Goal: Task Accomplishment & Management: Complete application form

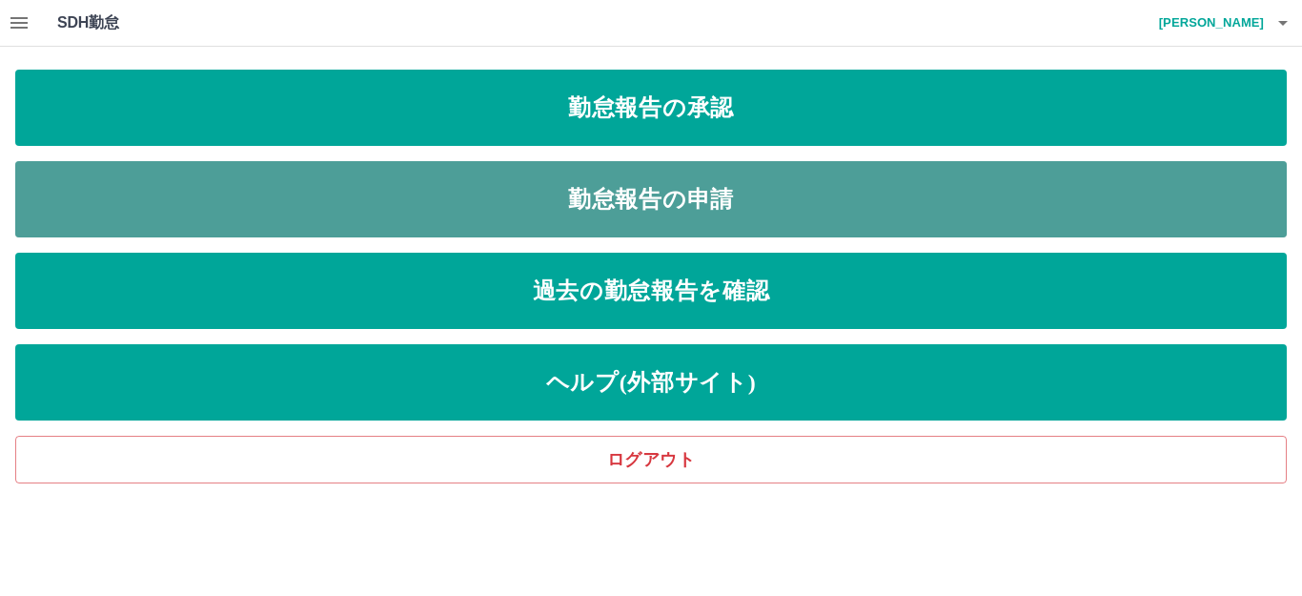
click at [517, 172] on link "勤怠報告の申請" at bounding box center [650, 199] width 1271 height 76
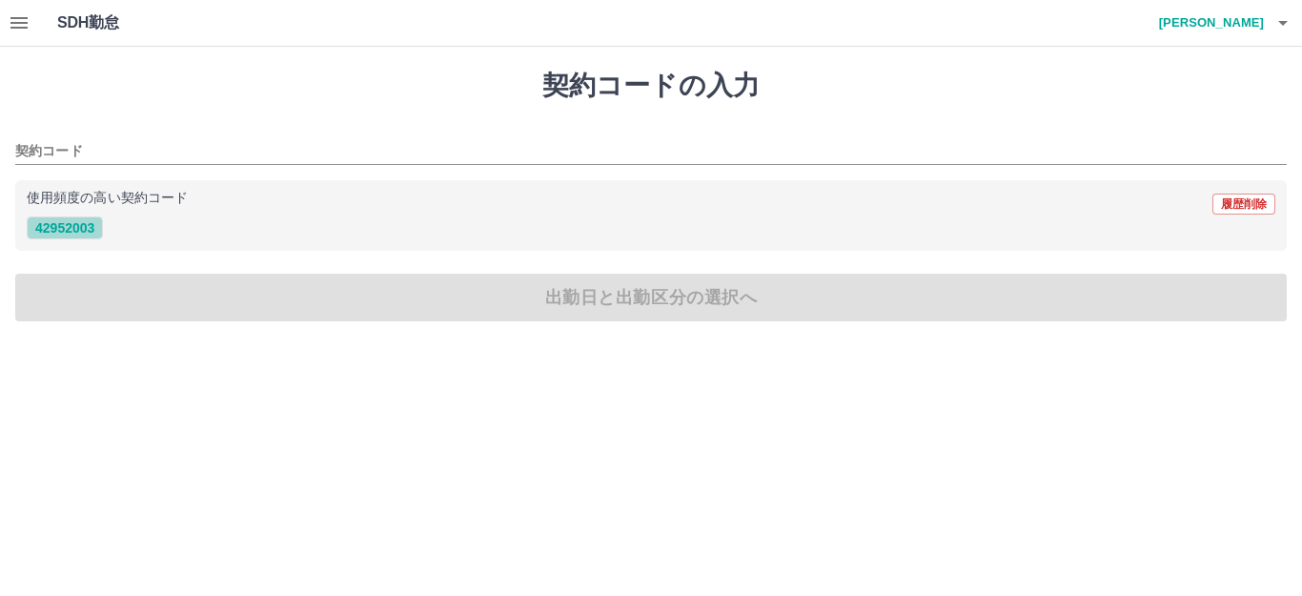
click at [66, 236] on button "42952003" at bounding box center [65, 227] width 76 height 23
type input "********"
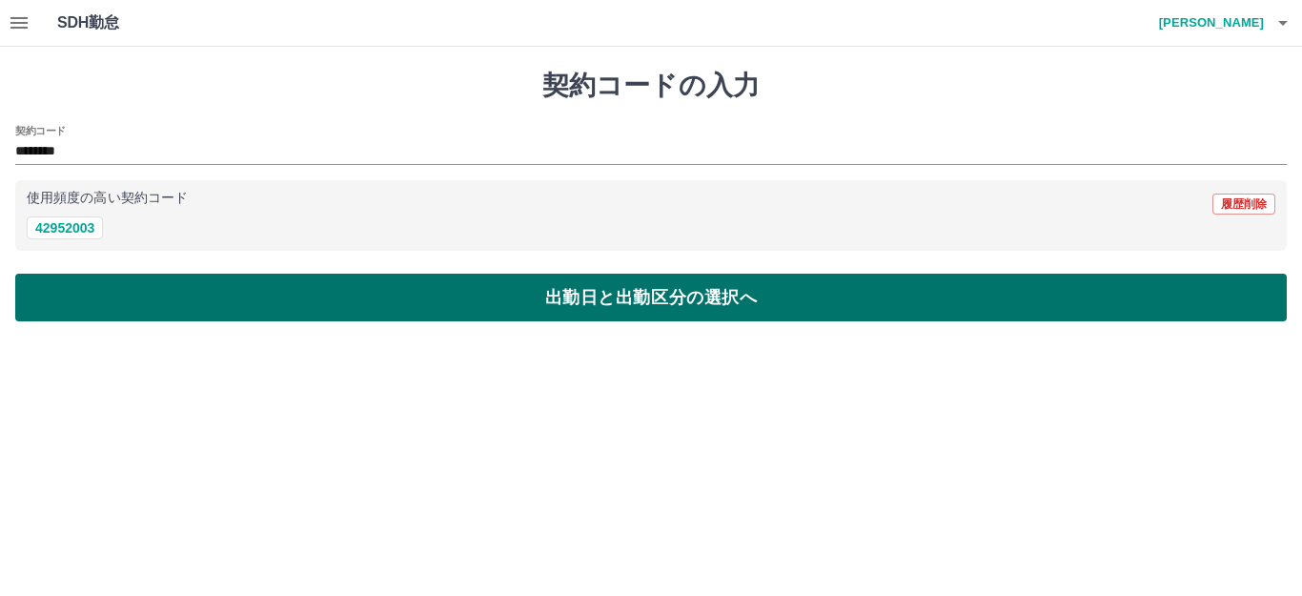
click at [118, 286] on button "出勤日と出勤区分の選択へ" at bounding box center [650, 298] width 1271 height 48
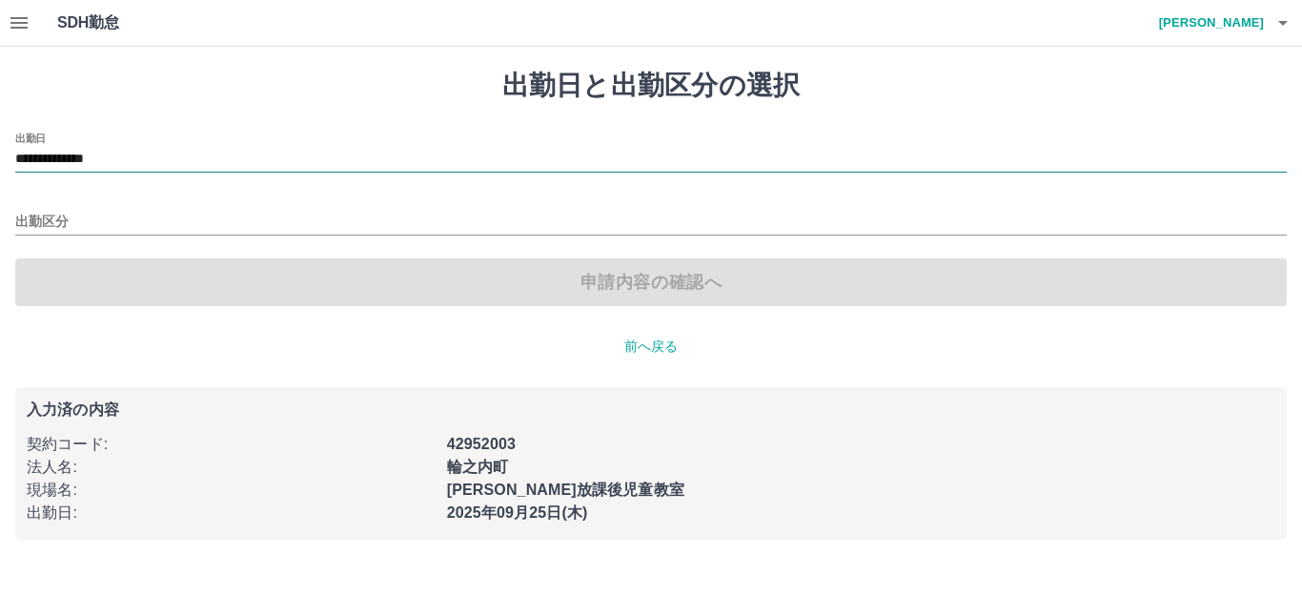
click at [180, 159] on input "**********" at bounding box center [650, 160] width 1271 height 24
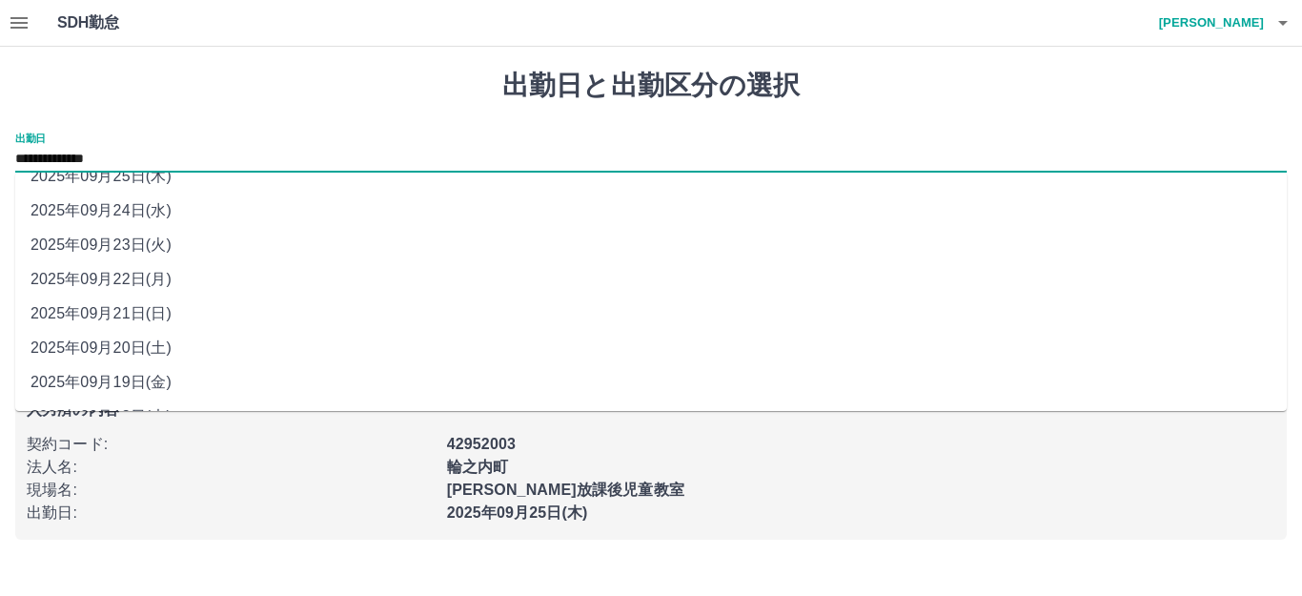
scroll to position [86, 0]
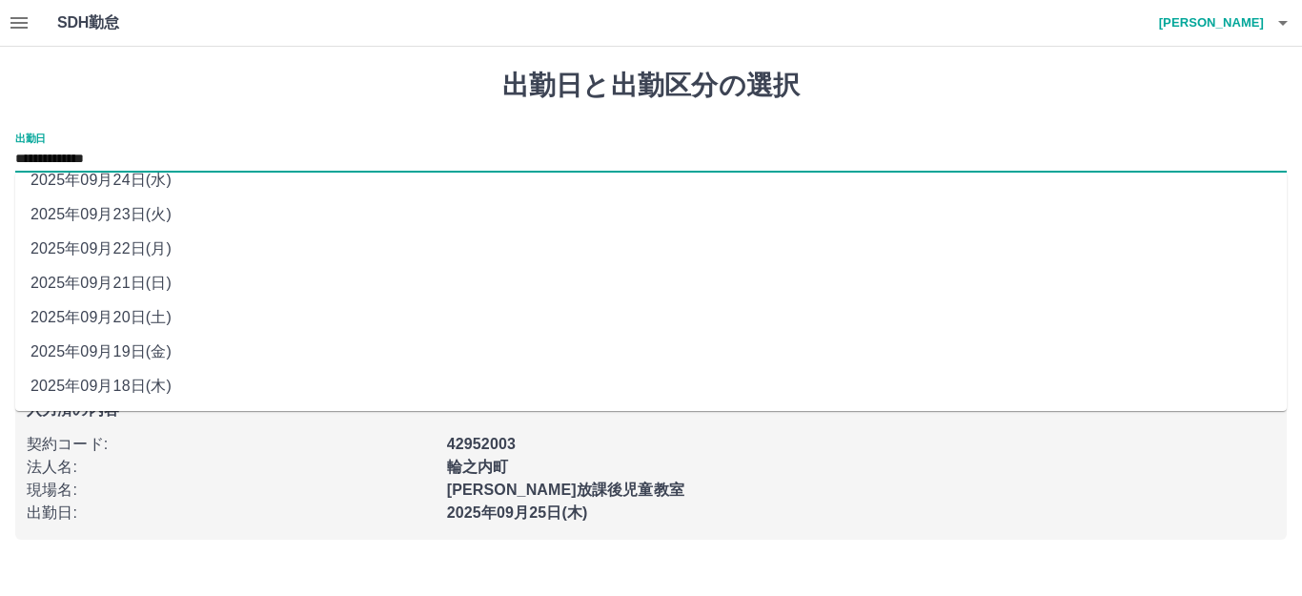
click at [152, 313] on li "2025年09月20日(土)" at bounding box center [650, 317] width 1271 height 34
type input "**********"
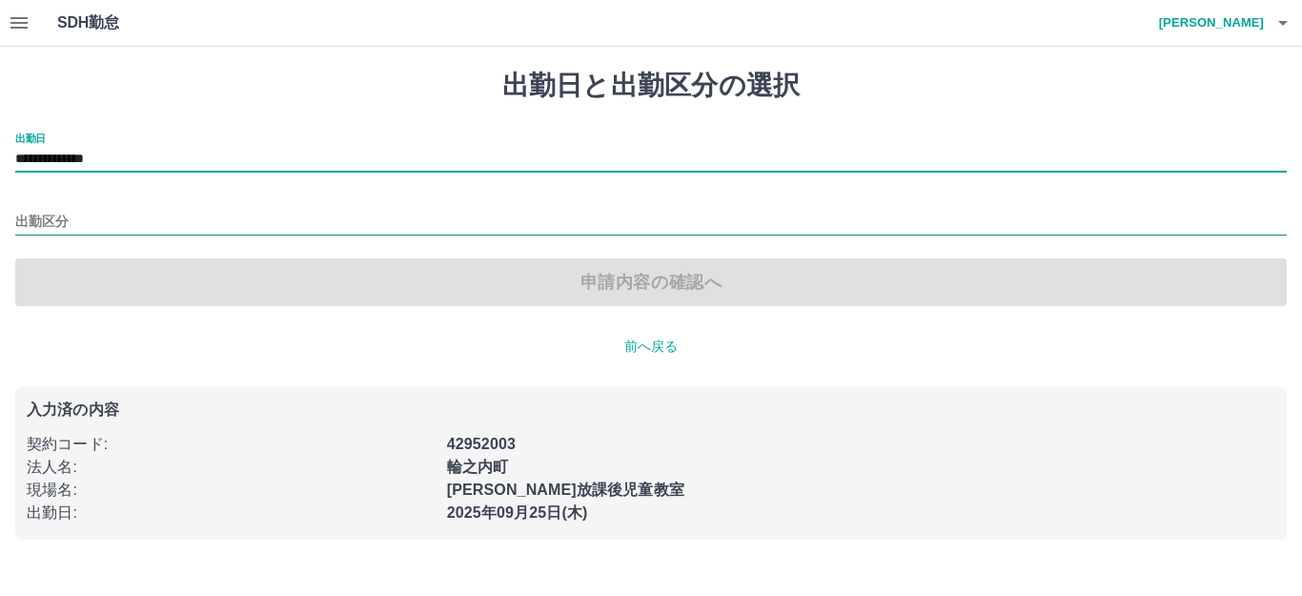
click at [147, 227] on input "出勤区分" at bounding box center [650, 223] width 1271 height 24
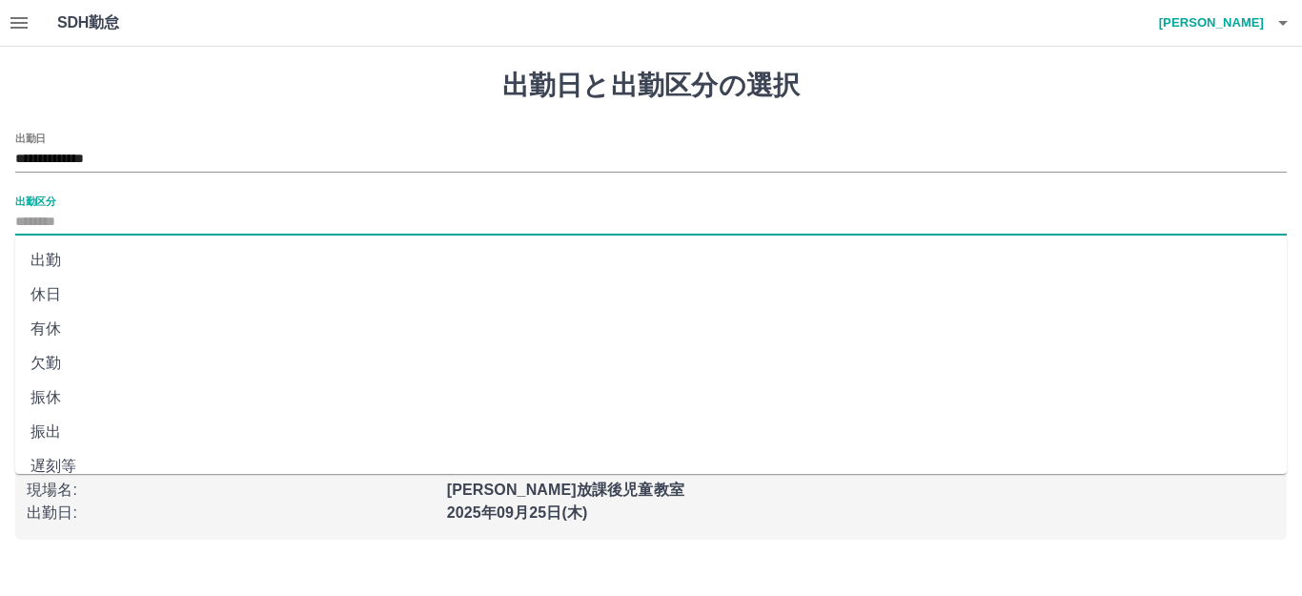
click at [128, 279] on li "休日" at bounding box center [650, 294] width 1271 height 34
type input "**"
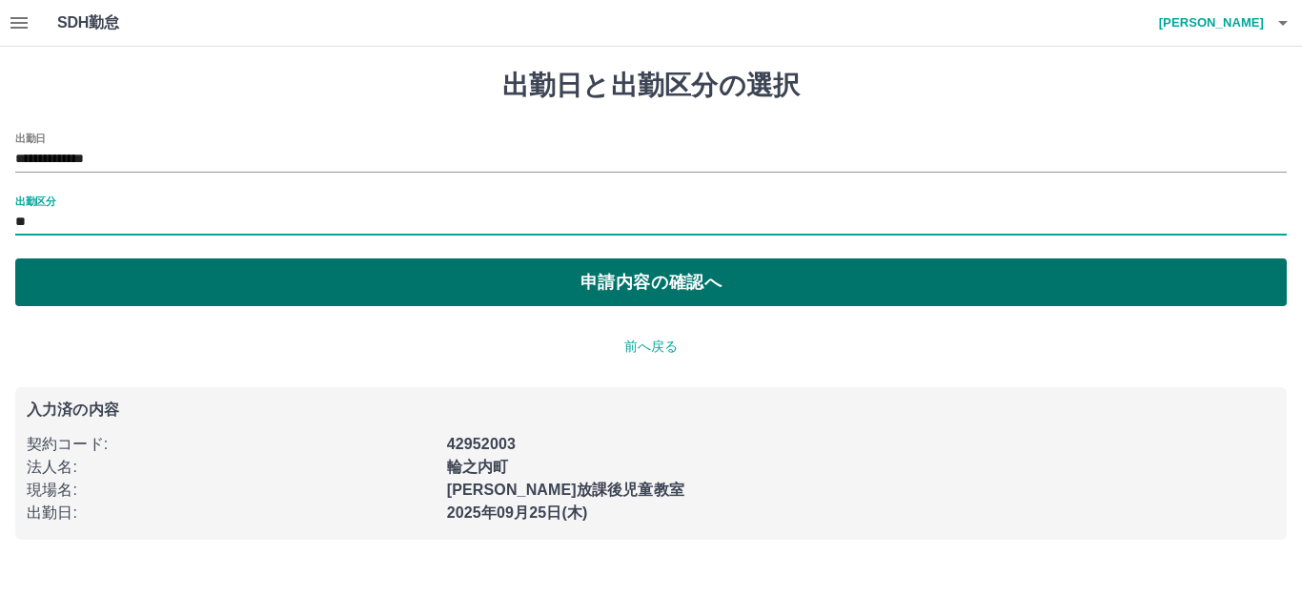
click at [149, 275] on button "申請内容の確認へ" at bounding box center [650, 282] width 1271 height 48
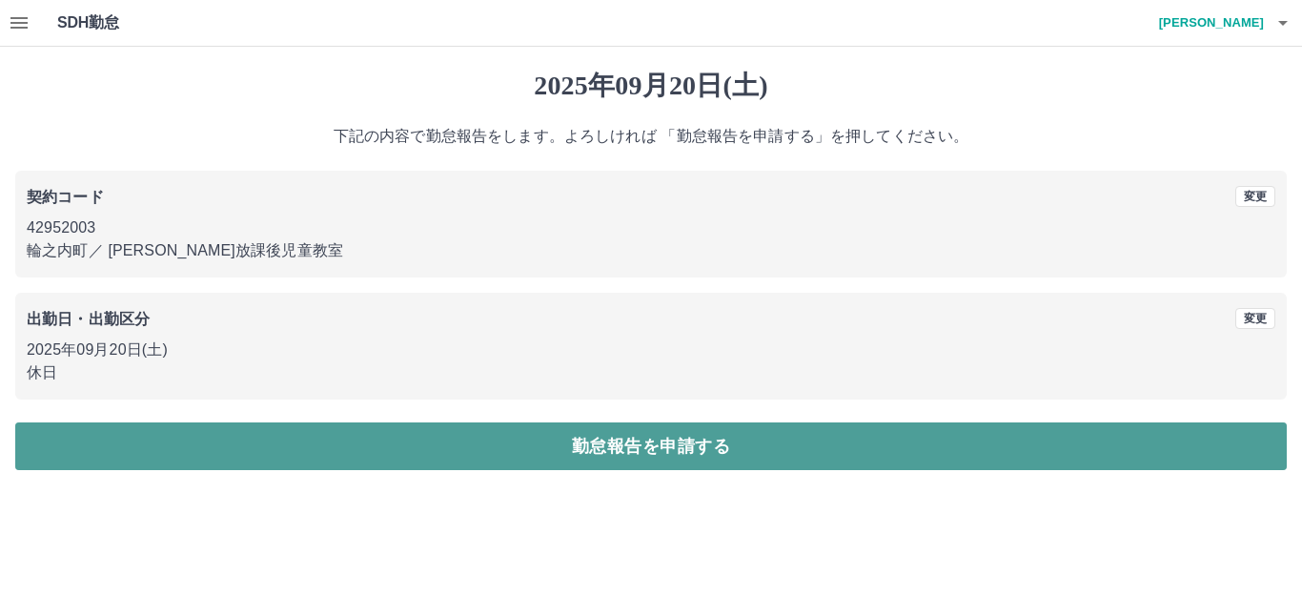
click at [220, 435] on button "勤怠報告を申請する" at bounding box center [650, 446] width 1271 height 48
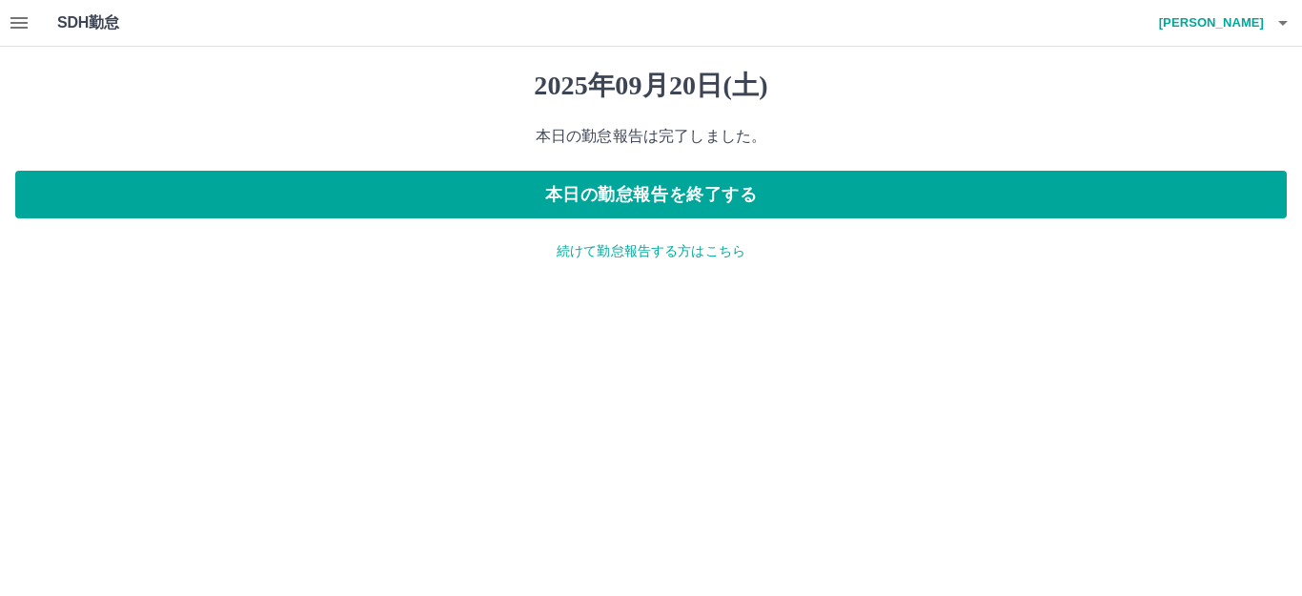
click at [590, 249] on p "続けて勤怠報告する方はこちら" at bounding box center [650, 251] width 1271 height 20
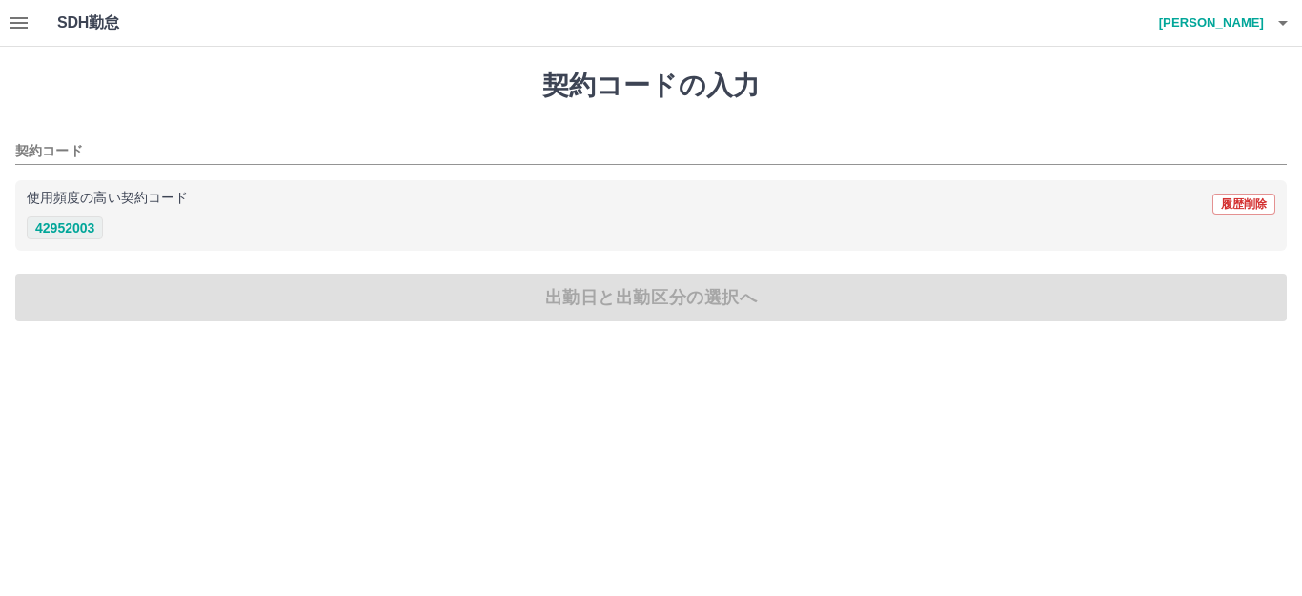
click at [93, 217] on button "42952003" at bounding box center [65, 227] width 76 height 23
type input "********"
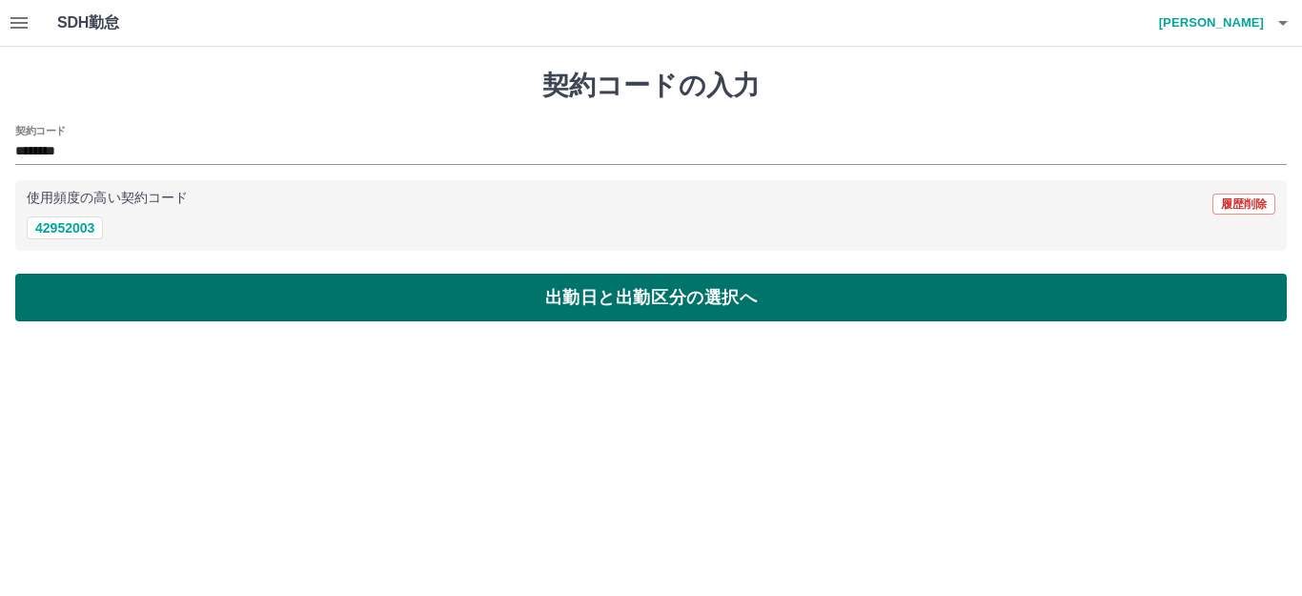
click at [91, 293] on button "出勤日と出勤区分の選択へ" at bounding box center [650, 298] width 1271 height 48
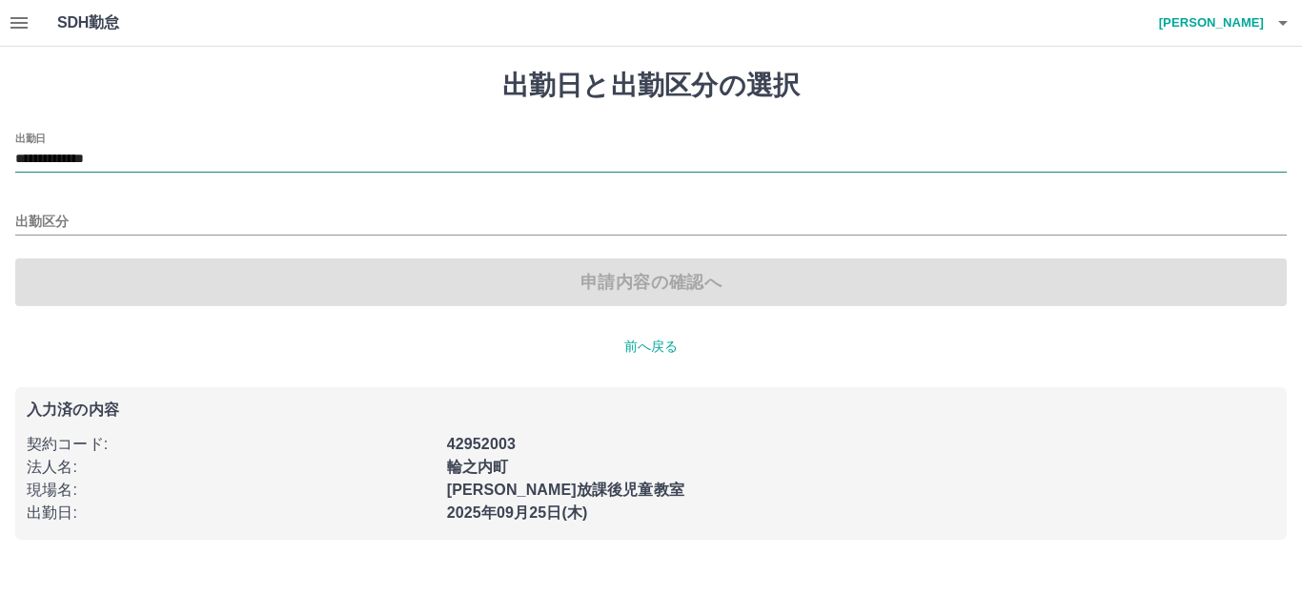
click at [176, 161] on input "**********" at bounding box center [650, 160] width 1271 height 24
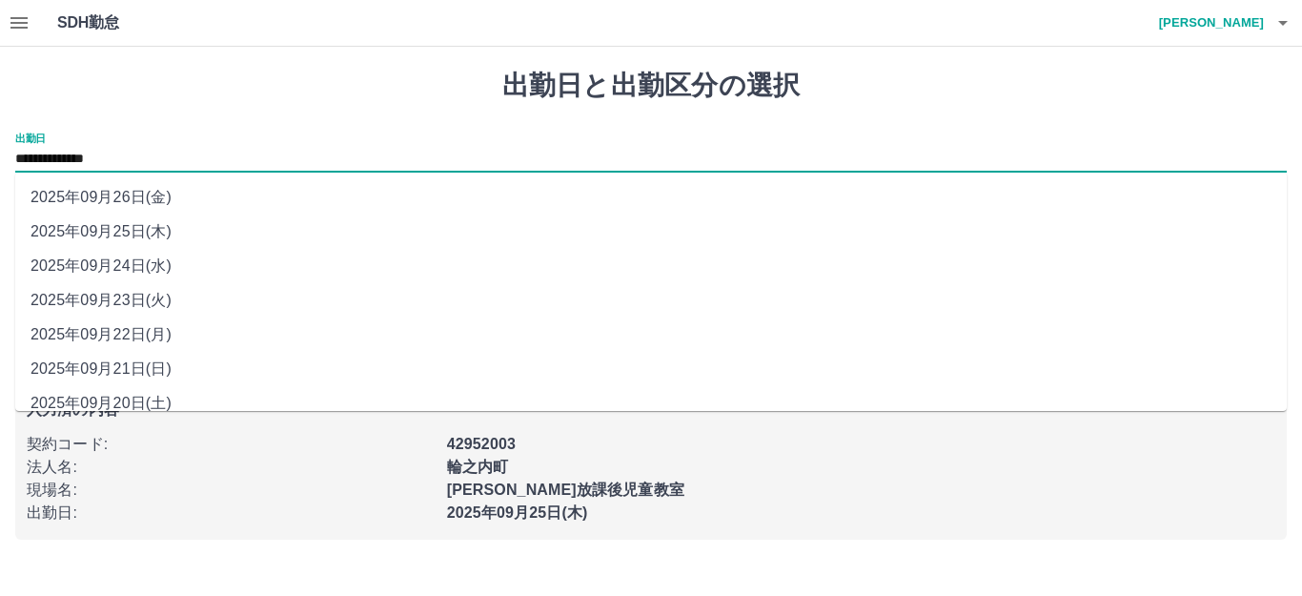
click at [169, 369] on li "2025年09月21日(日)" at bounding box center [650, 369] width 1271 height 34
type input "**********"
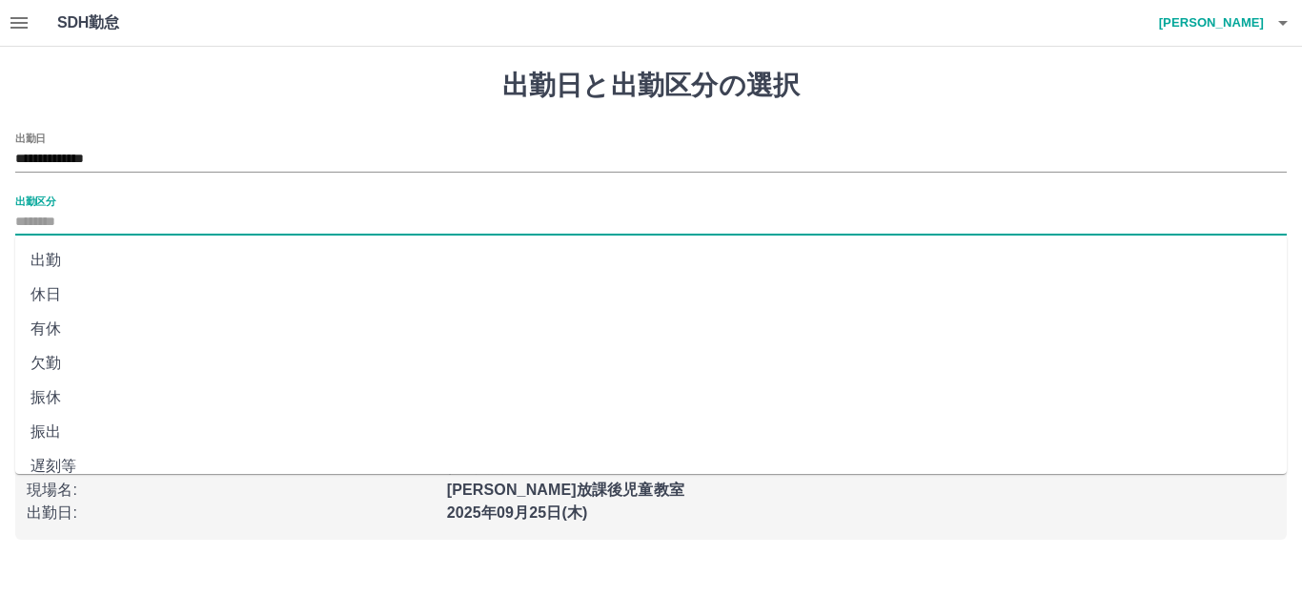
click at [171, 222] on input "出勤区分" at bounding box center [650, 223] width 1271 height 24
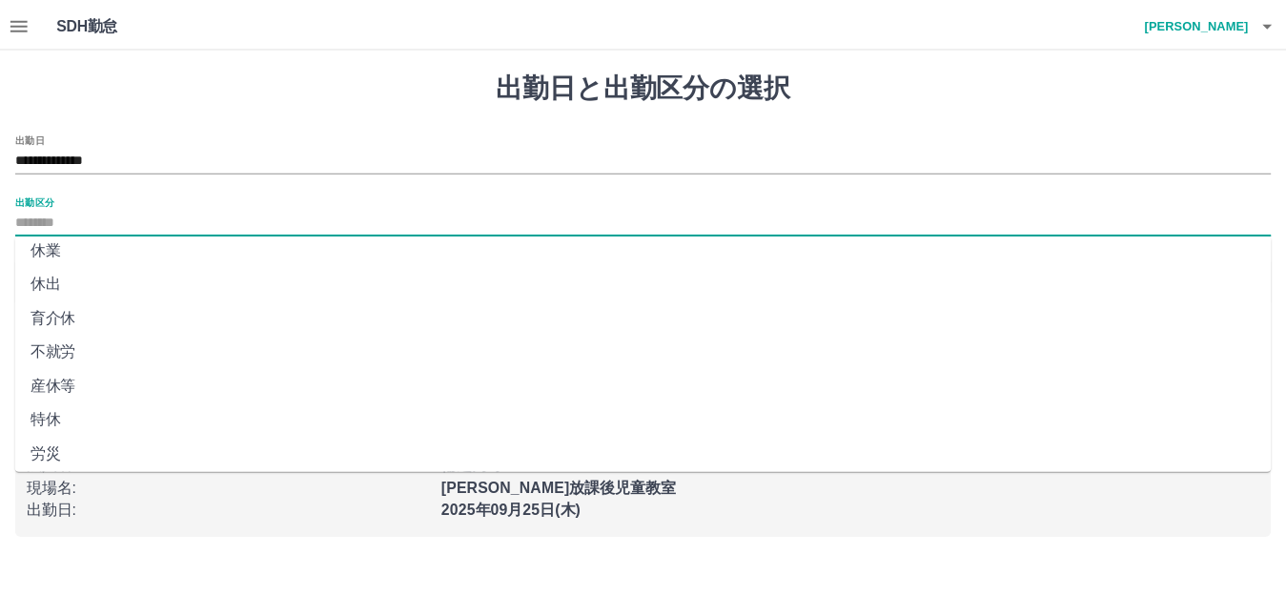
scroll to position [395, 0]
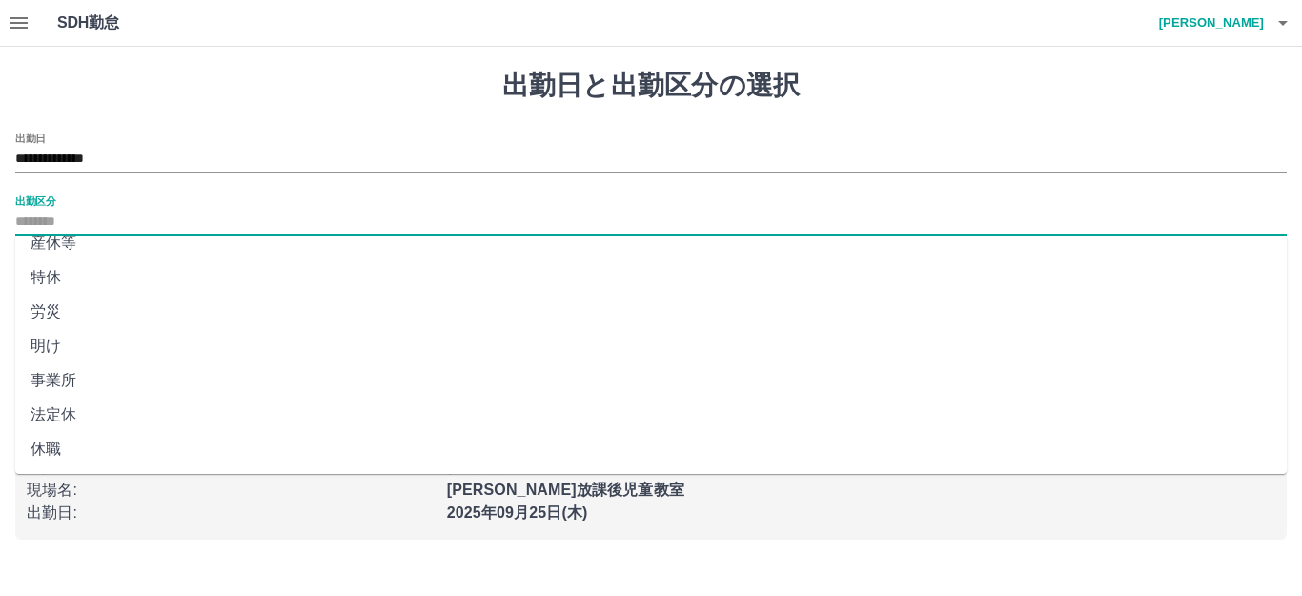
click at [139, 405] on li "法定休" at bounding box center [650, 414] width 1271 height 34
type input "***"
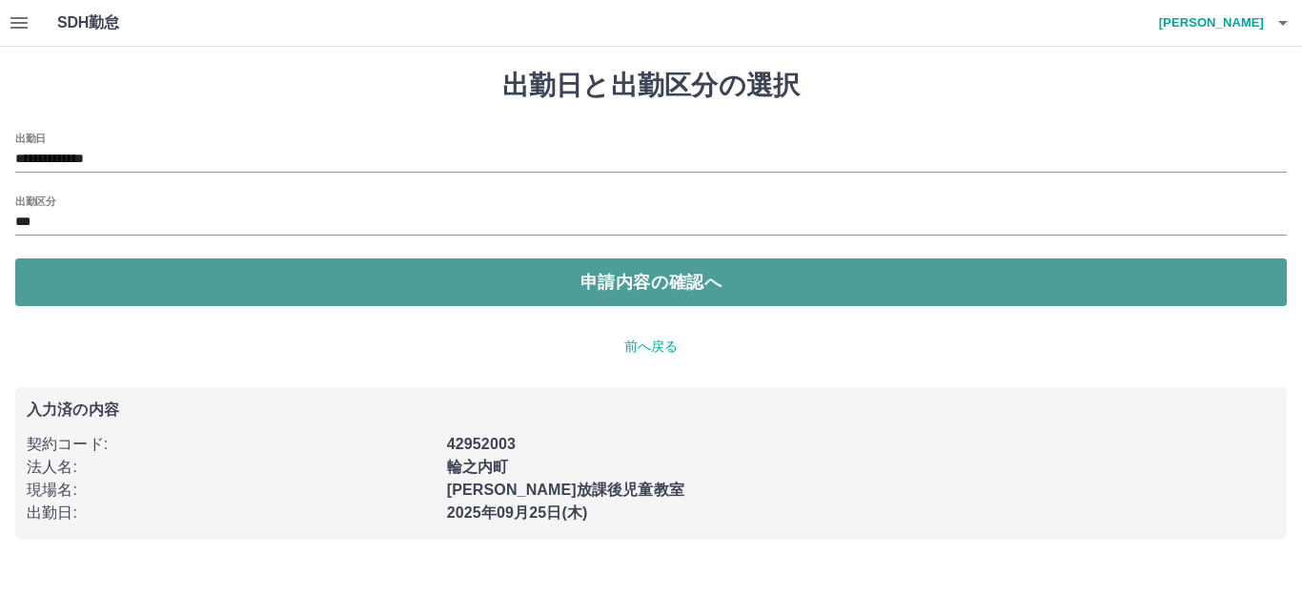
click at [409, 282] on button "申請内容の確認へ" at bounding box center [650, 282] width 1271 height 48
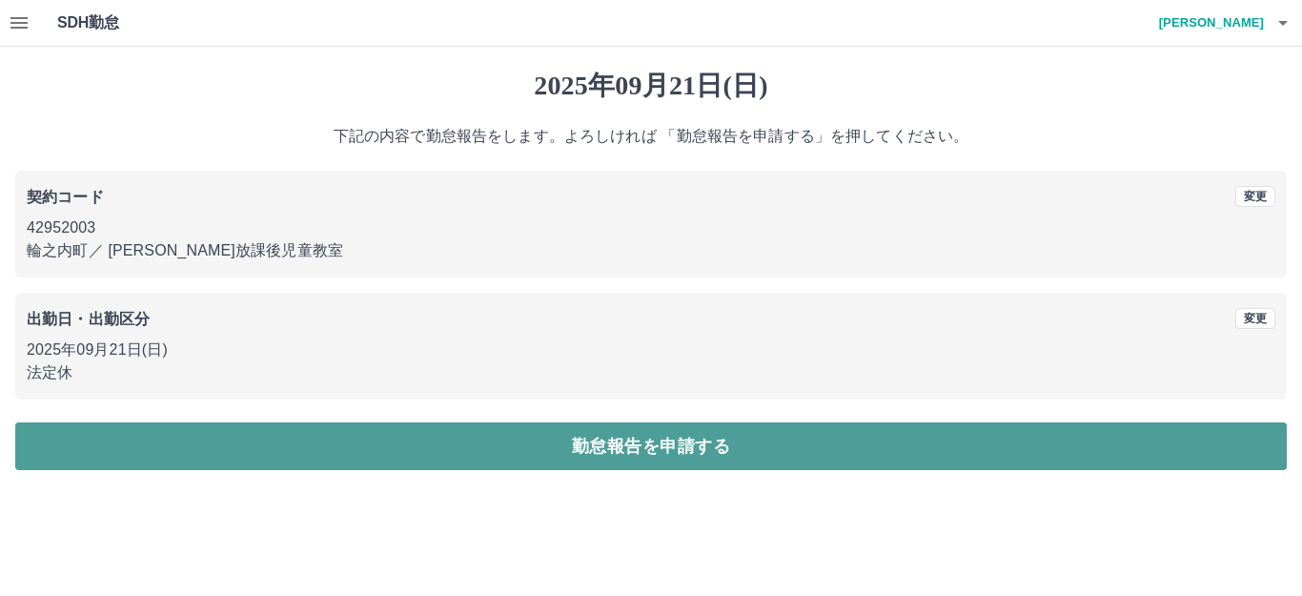
click at [404, 451] on button "勤怠報告を申請する" at bounding box center [650, 446] width 1271 height 48
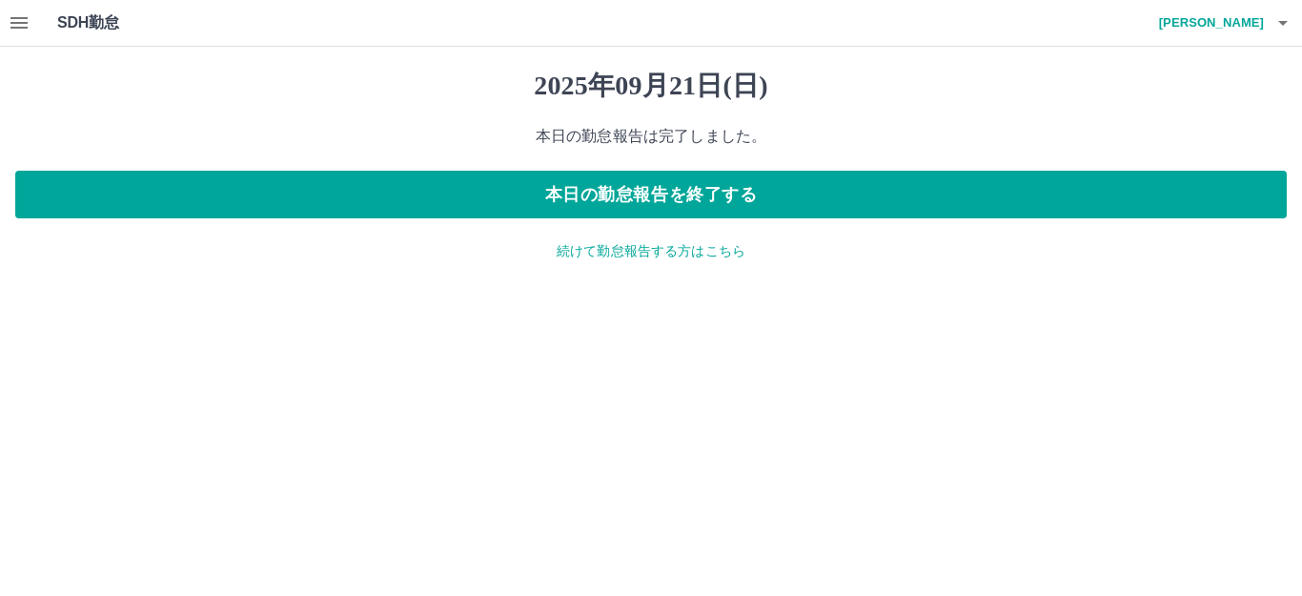
click at [579, 252] on p "続けて勤怠報告する方はこちら" at bounding box center [650, 251] width 1271 height 20
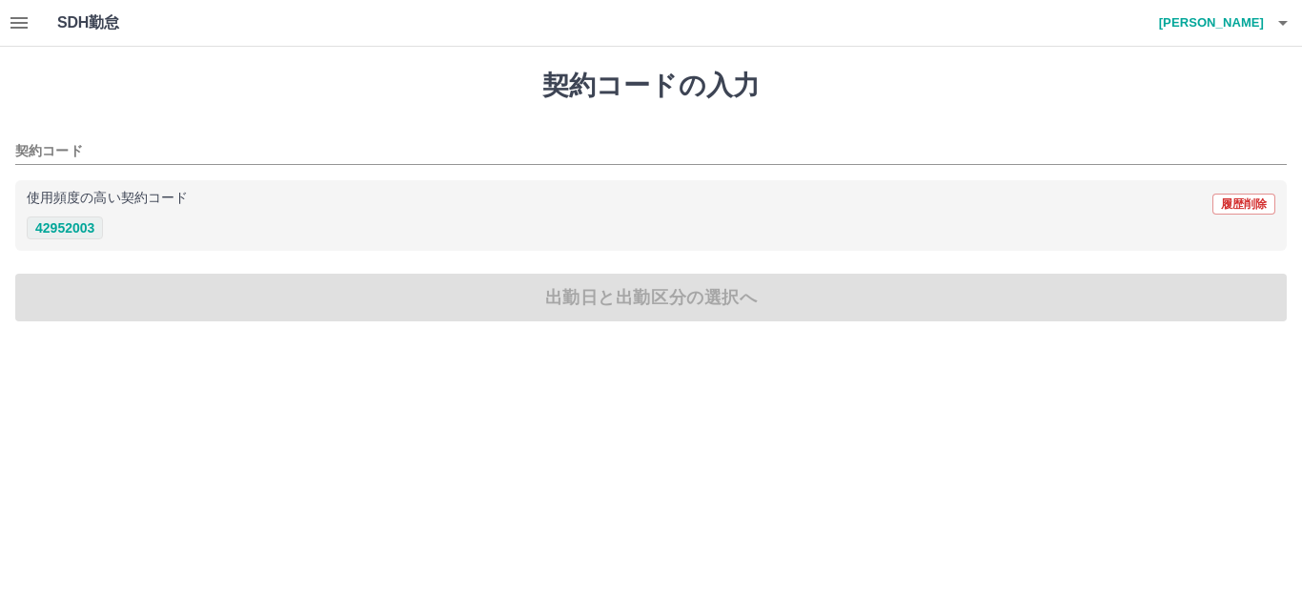
click at [58, 228] on button "42952003" at bounding box center [65, 227] width 76 height 23
type input "********"
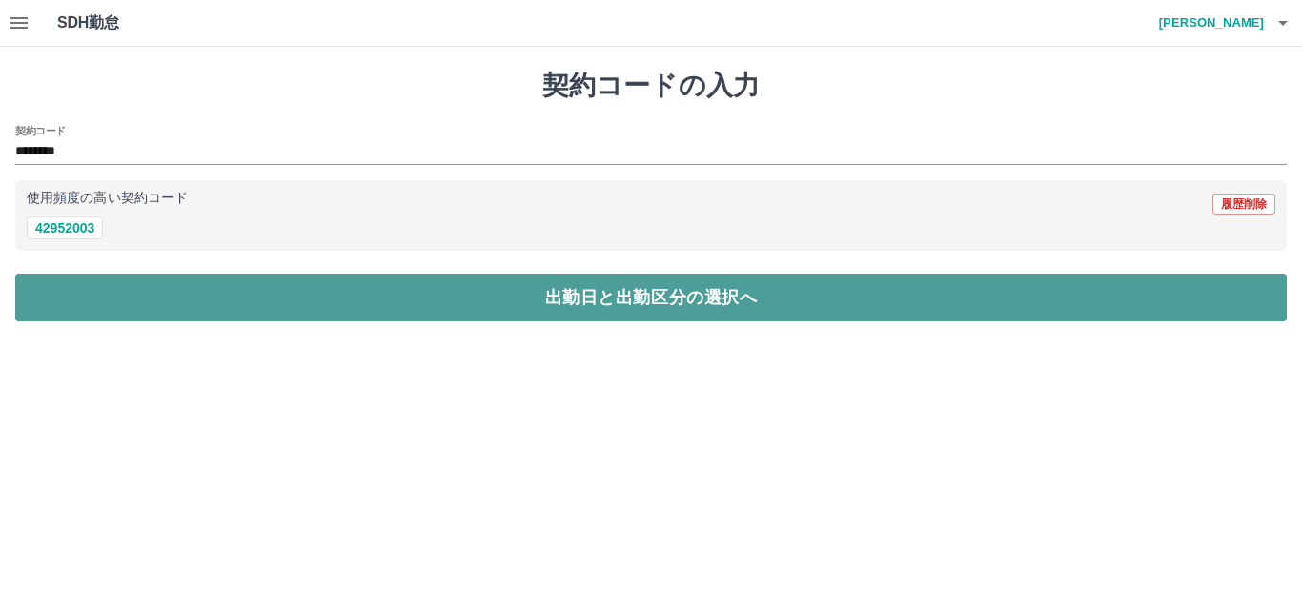
click at [86, 284] on button "出勤日と出勤区分の選択へ" at bounding box center [650, 298] width 1271 height 48
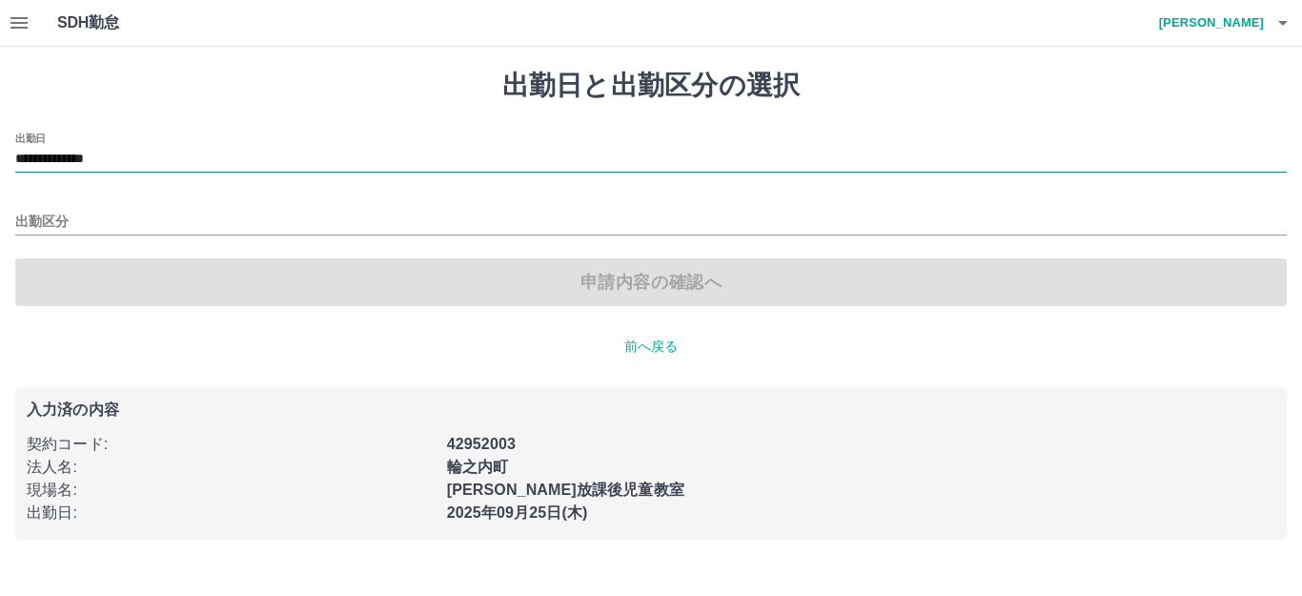
click at [148, 160] on input "**********" at bounding box center [650, 160] width 1271 height 24
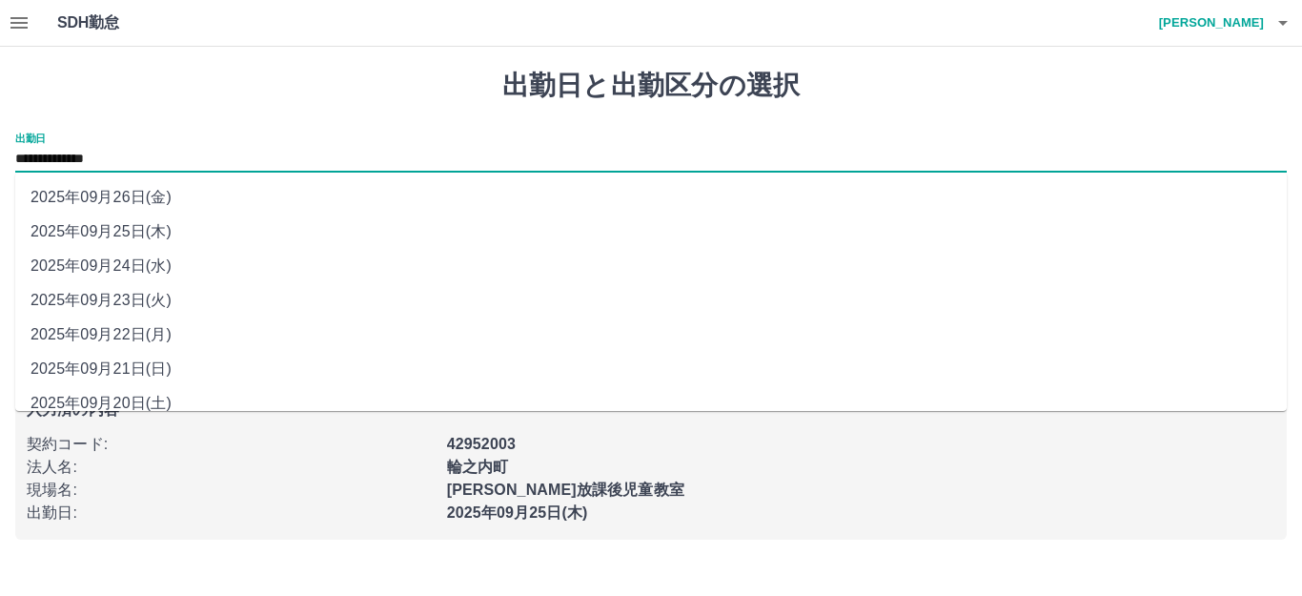
click at [133, 321] on li "2025年09月22日(月)" at bounding box center [650, 334] width 1271 height 34
type input "**********"
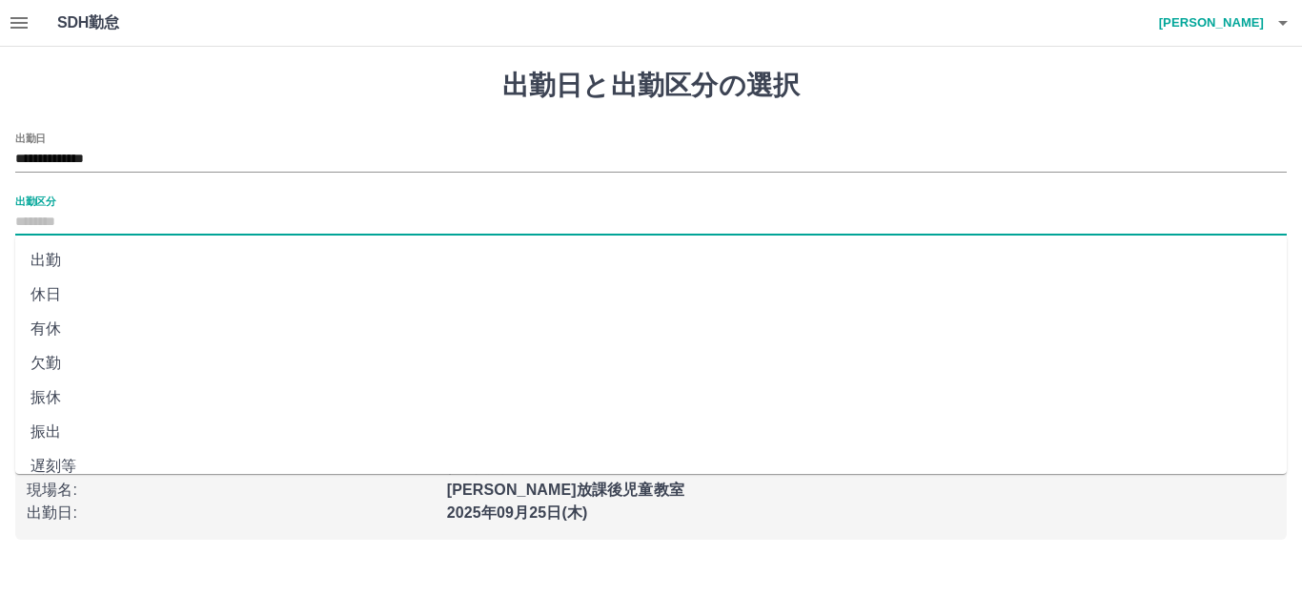
click at [152, 221] on input "出勤区分" at bounding box center [650, 223] width 1271 height 24
click at [147, 328] on li "有休" at bounding box center [650, 329] width 1271 height 34
type input "**"
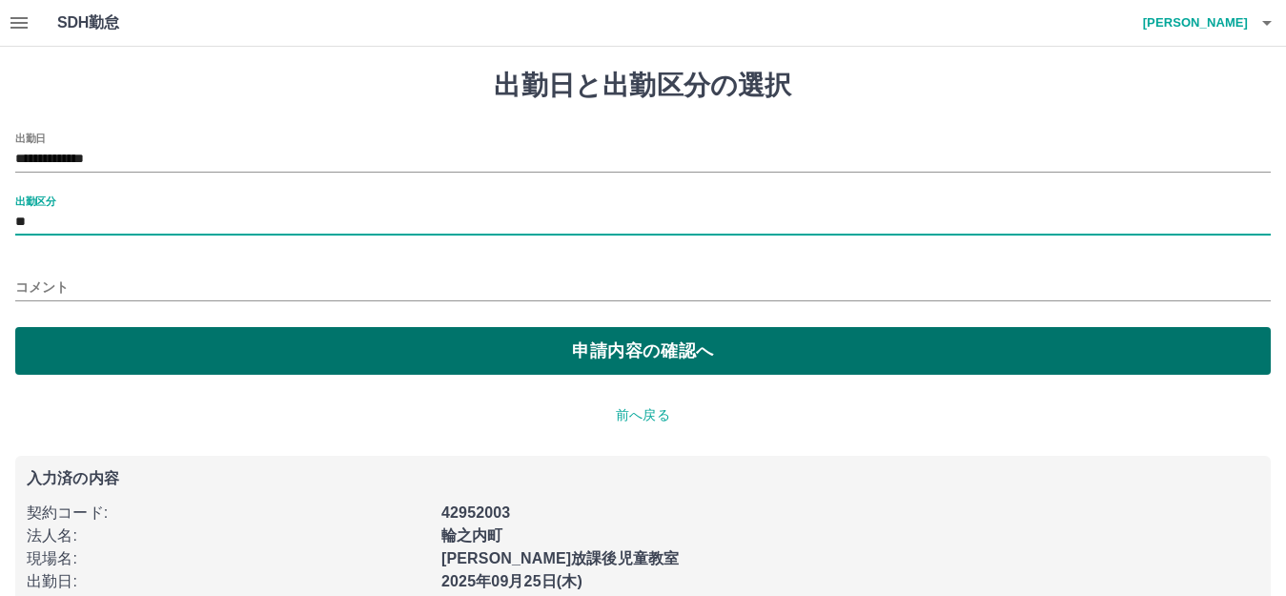
click at [325, 351] on button "申請内容の確認へ" at bounding box center [642, 351] width 1255 height 48
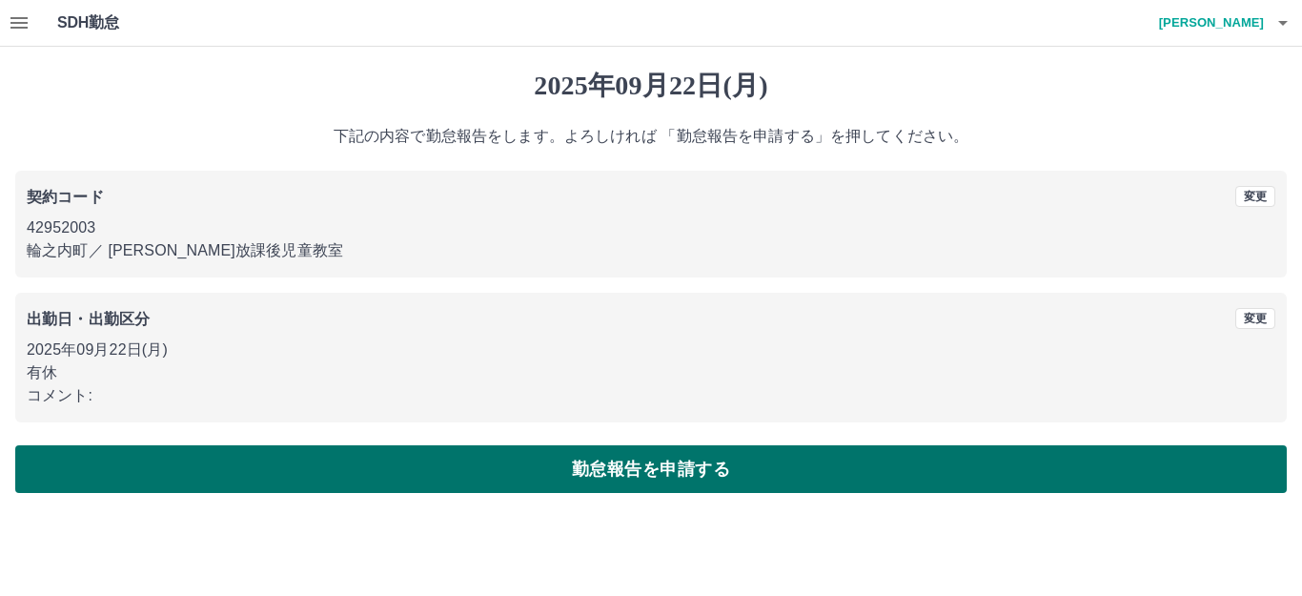
click at [322, 458] on button "勤怠報告を申請する" at bounding box center [650, 469] width 1271 height 48
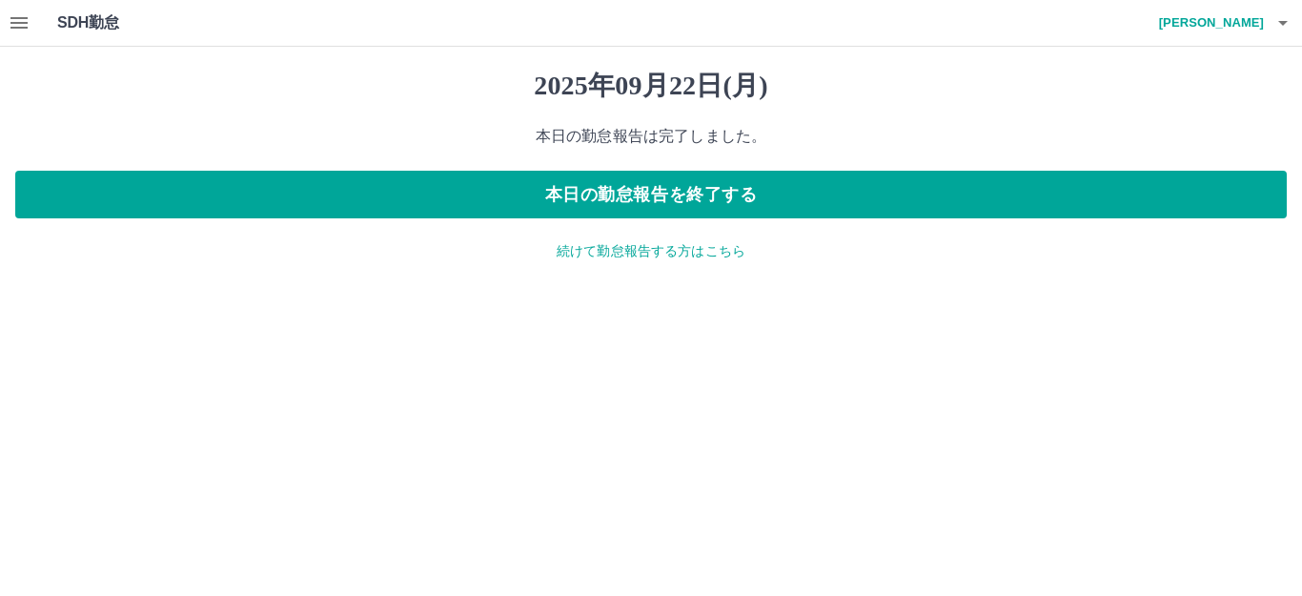
click at [575, 248] on p "続けて勤怠報告する方はこちら" at bounding box center [650, 251] width 1271 height 20
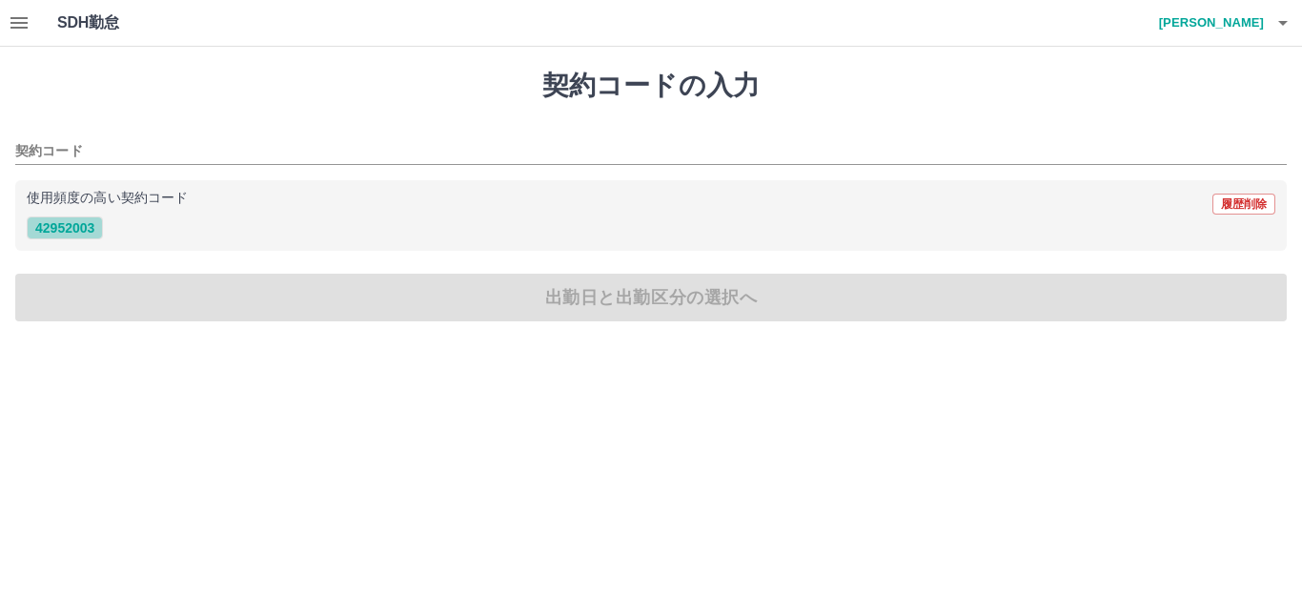
click at [73, 229] on button "42952003" at bounding box center [65, 227] width 76 height 23
type input "********"
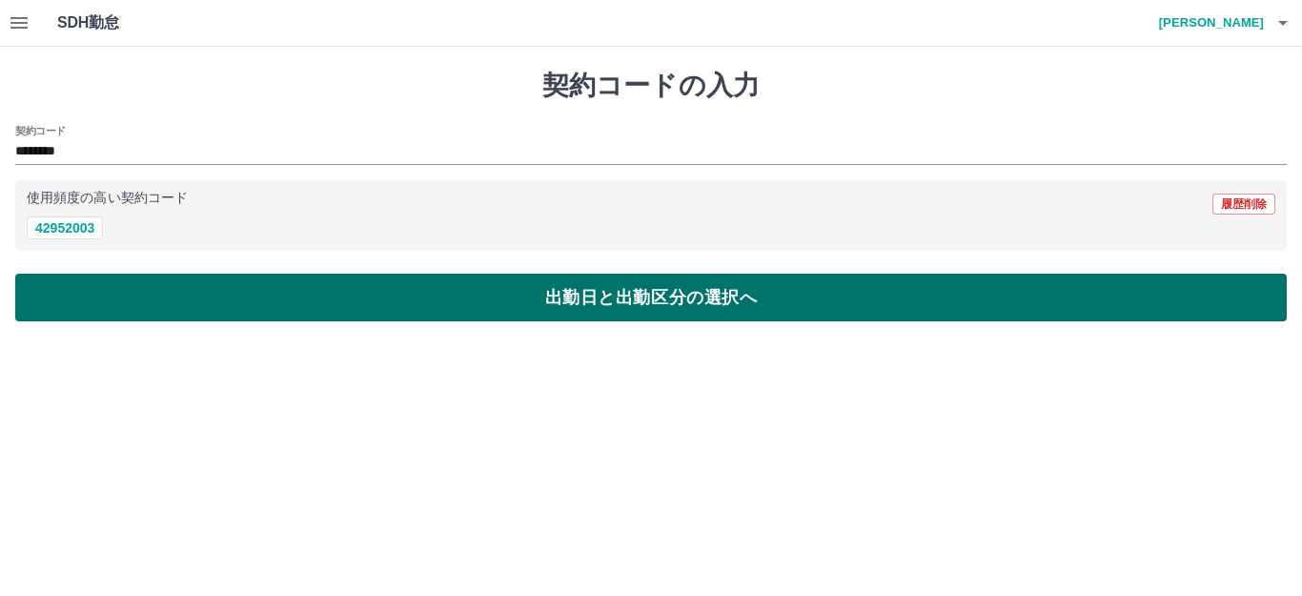
click at [99, 302] on button "出勤日と出勤区分の選択へ" at bounding box center [650, 298] width 1271 height 48
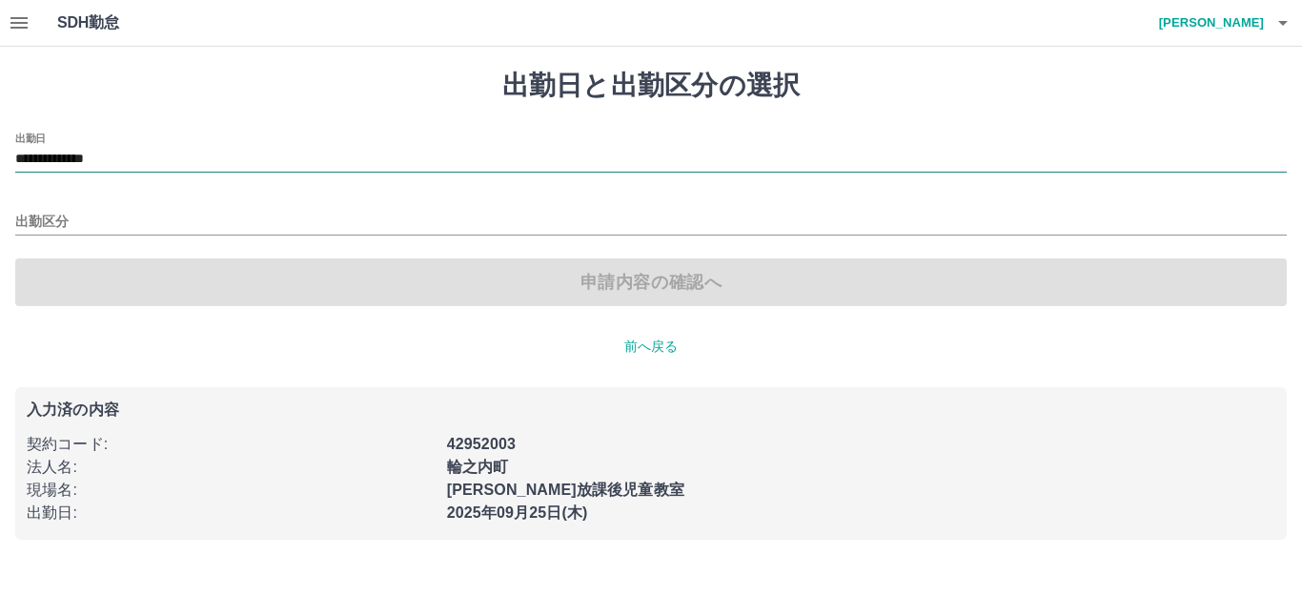
click at [158, 166] on input "**********" at bounding box center [650, 160] width 1271 height 24
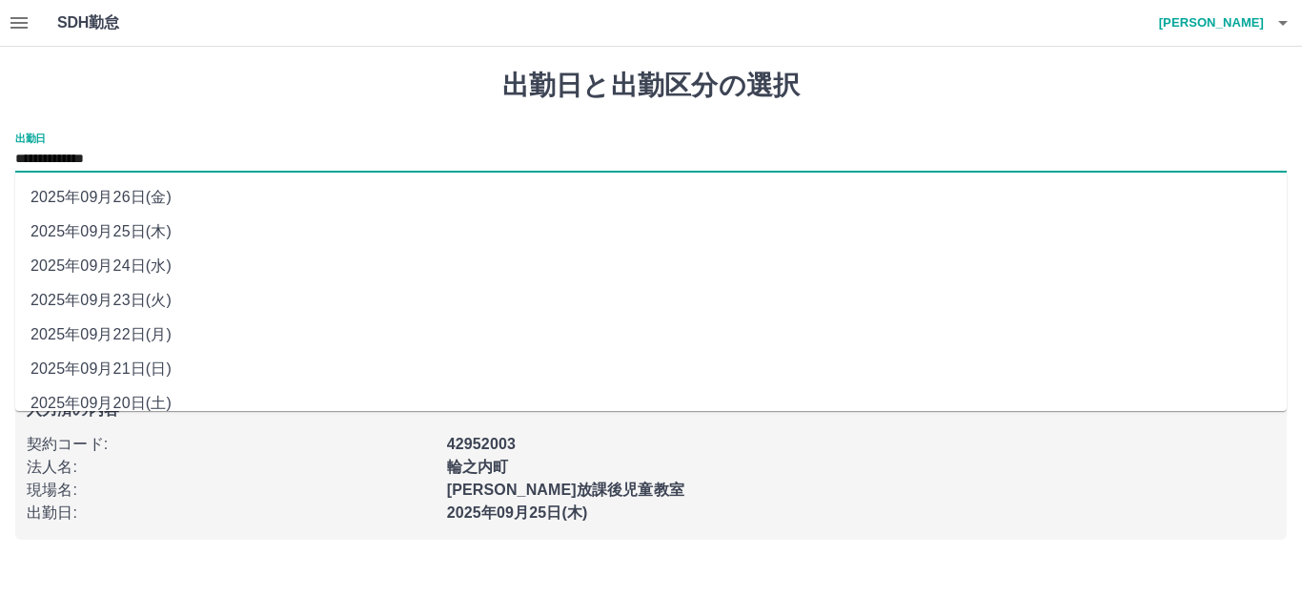
click at [149, 282] on li "2025年09月24日(水)" at bounding box center [650, 266] width 1271 height 34
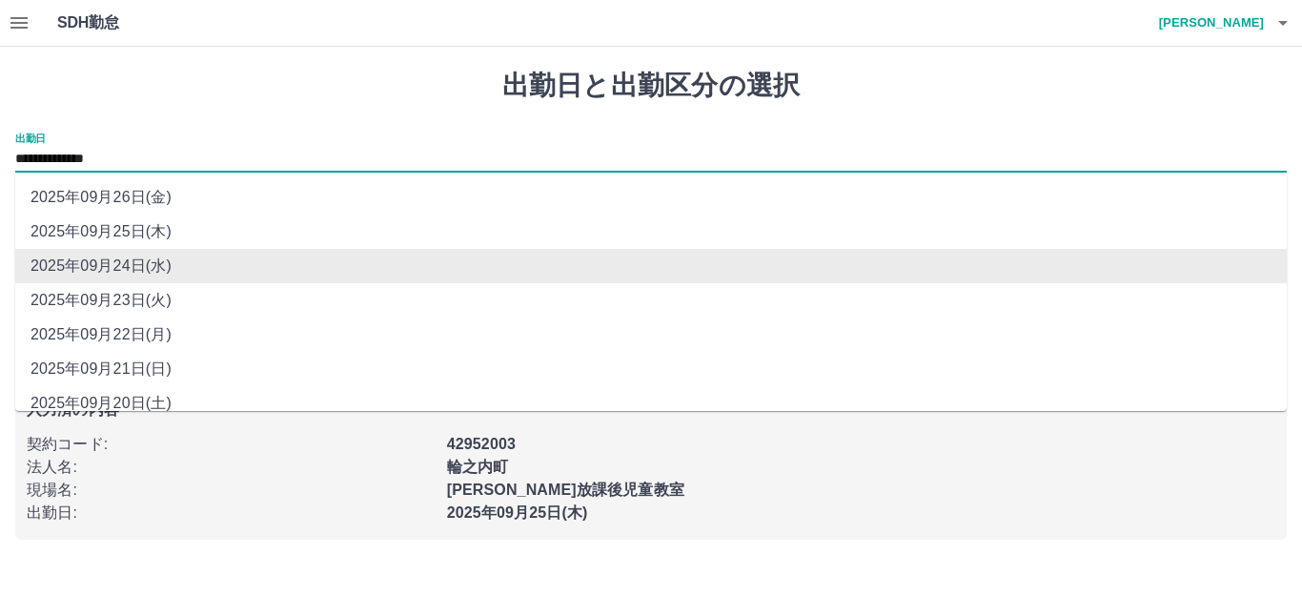
click at [151, 169] on input "**********" at bounding box center [650, 160] width 1271 height 24
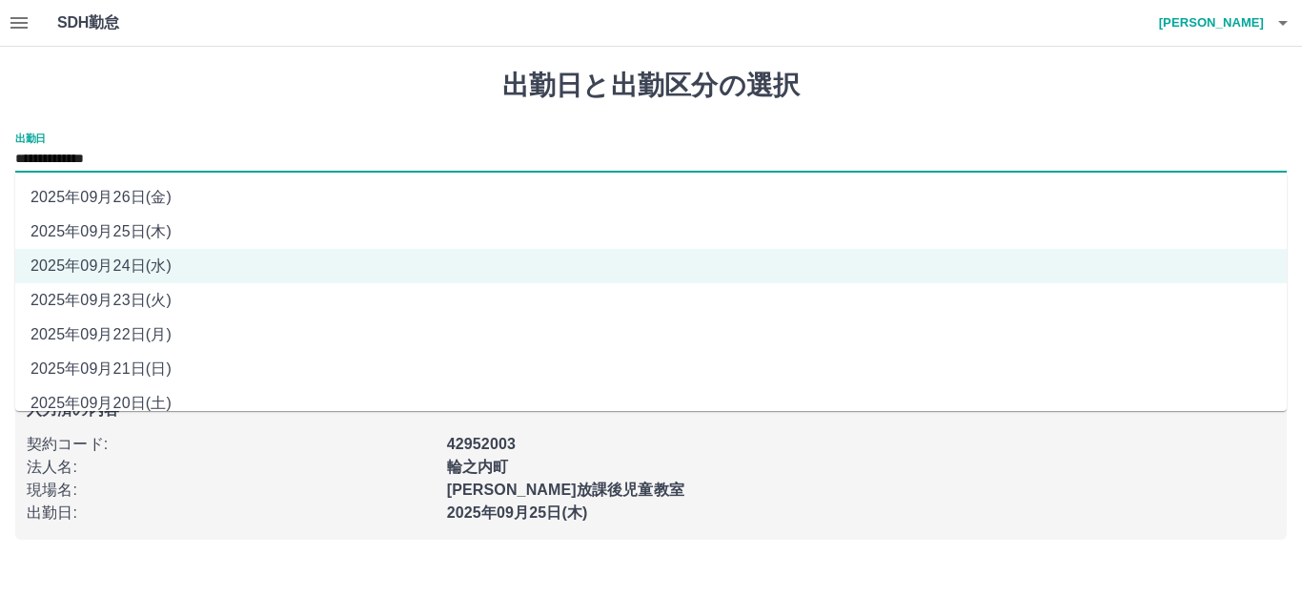
click at [151, 305] on li "2025年09月23日(火)" at bounding box center [650, 300] width 1271 height 34
type input "**********"
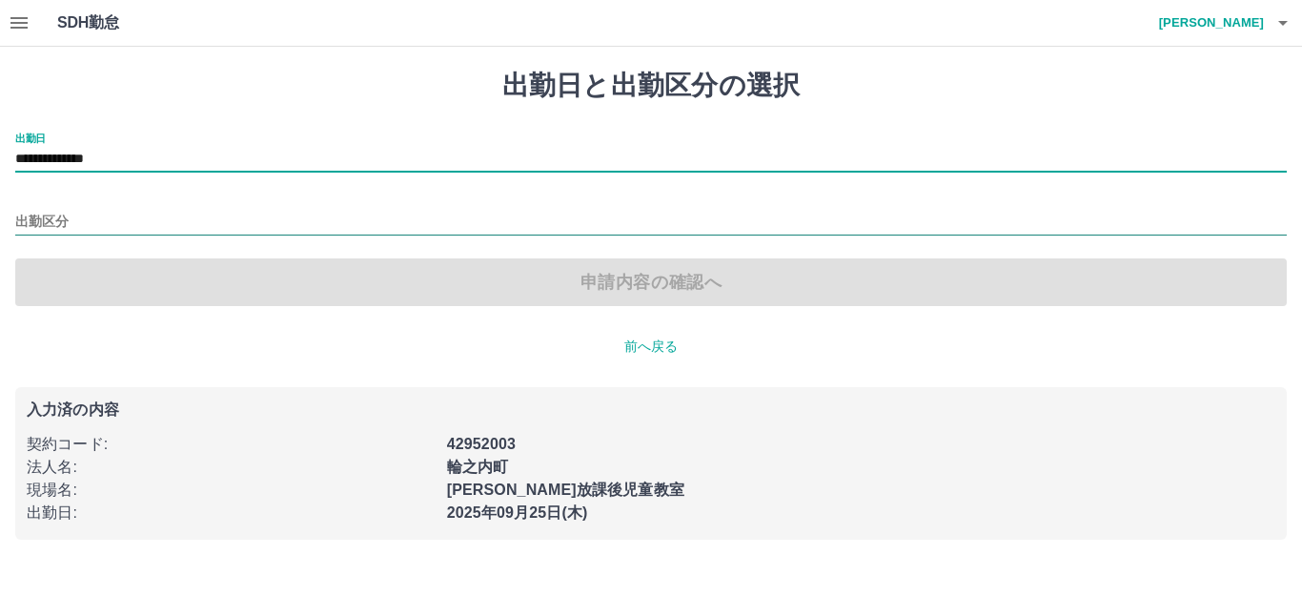
click at [172, 217] on input "出勤区分" at bounding box center [650, 223] width 1271 height 24
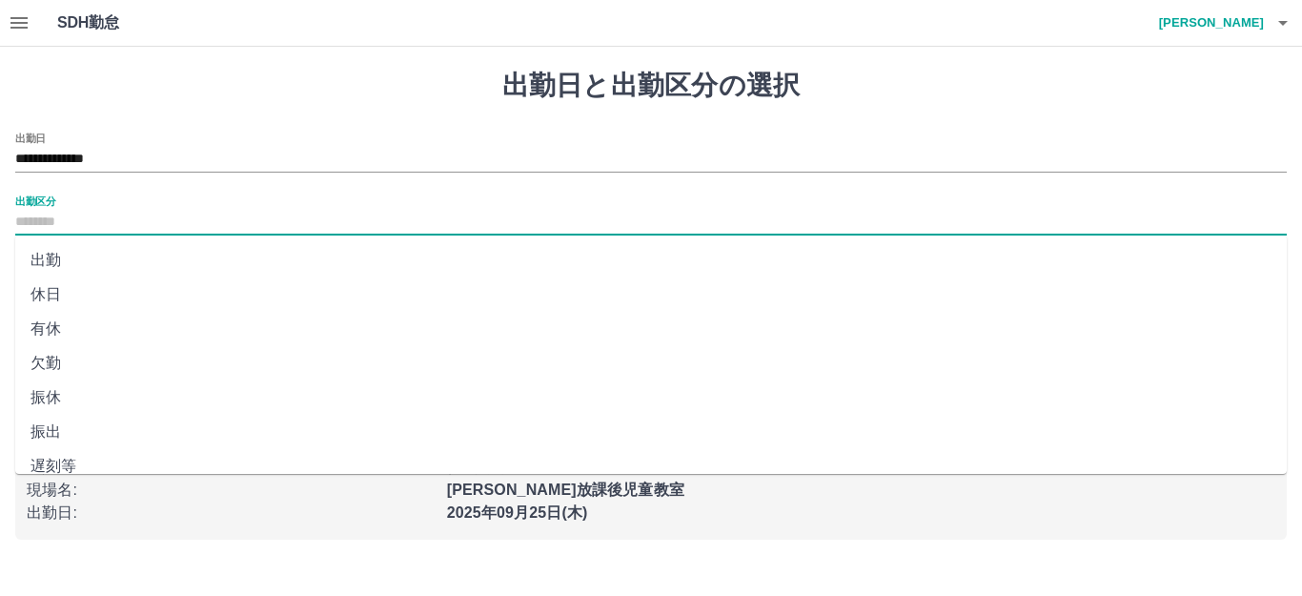
click at [159, 286] on li "休日" at bounding box center [650, 294] width 1271 height 34
type input "**"
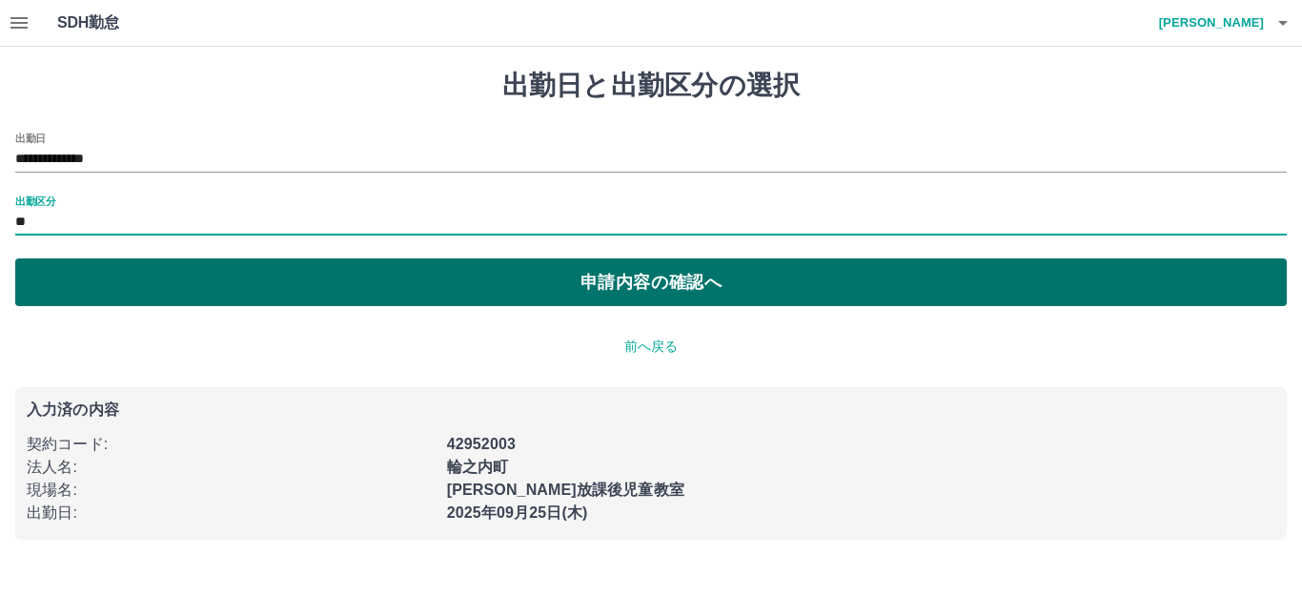
click at [314, 289] on button "申請内容の確認へ" at bounding box center [650, 282] width 1271 height 48
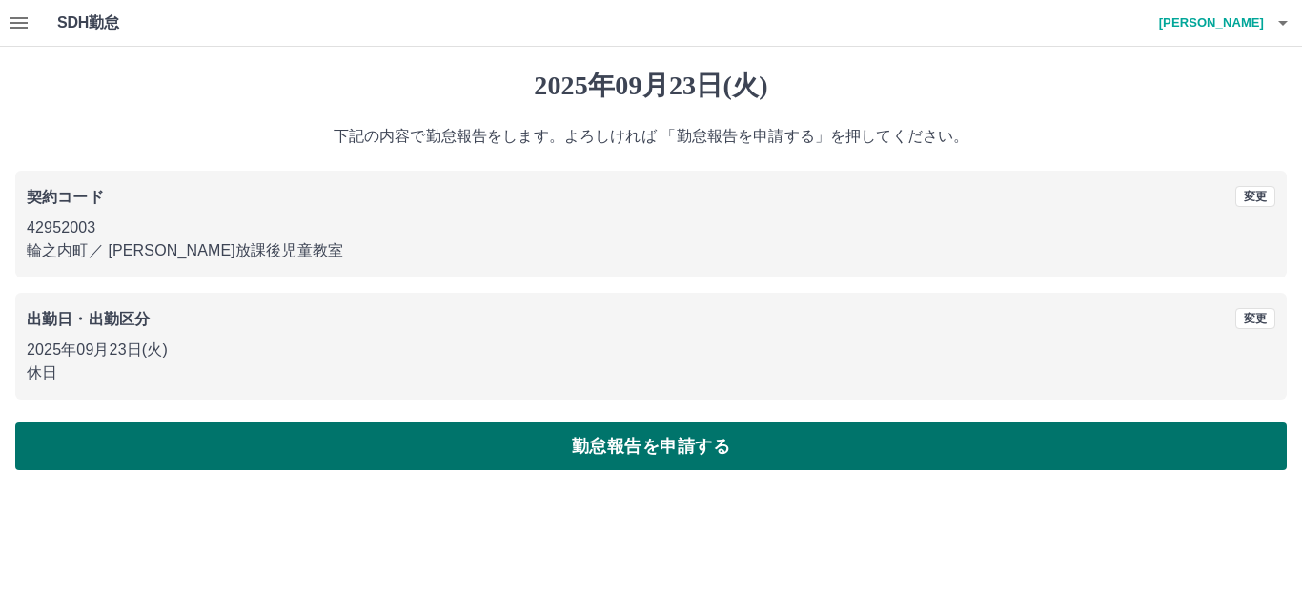
click at [319, 434] on button "勤怠報告を申請する" at bounding box center [650, 446] width 1271 height 48
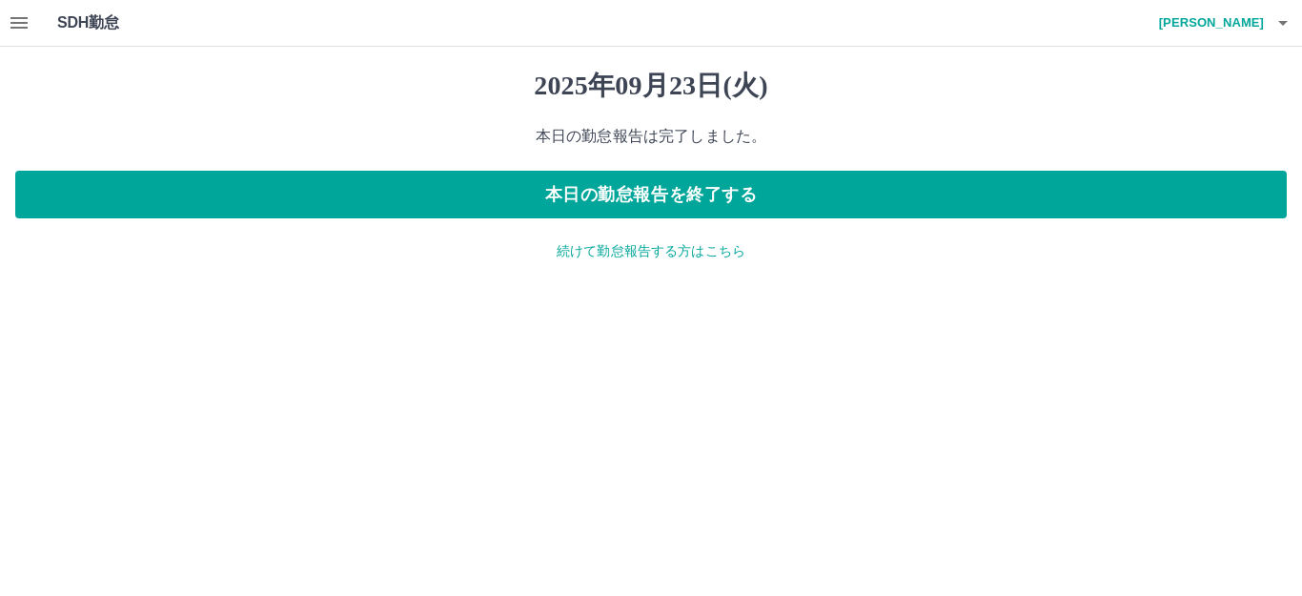
click at [557, 256] on p "続けて勤怠報告する方はこちら" at bounding box center [650, 251] width 1271 height 20
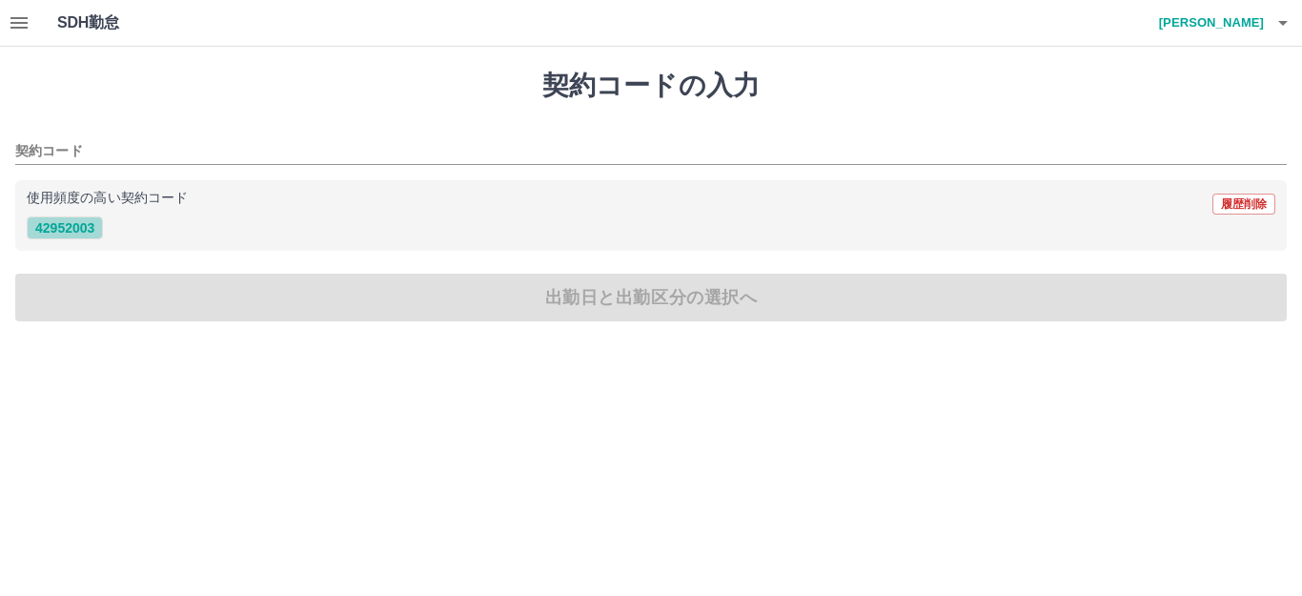
click at [81, 225] on button "42952003" at bounding box center [65, 227] width 76 height 23
type input "********"
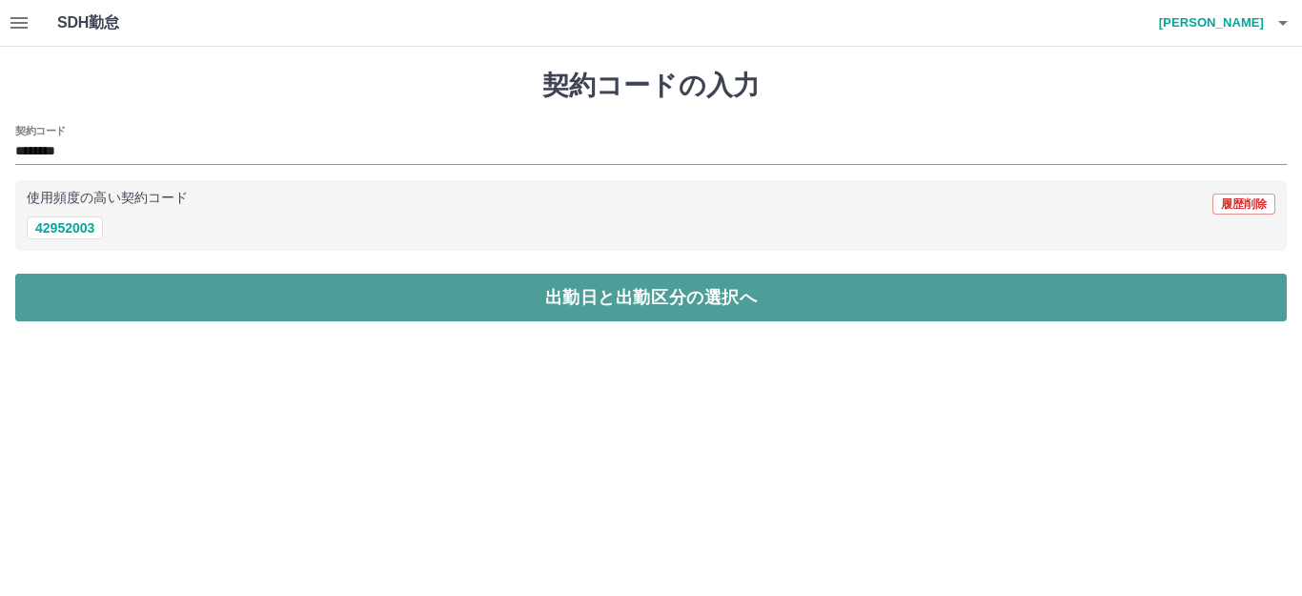
click at [94, 283] on button "出勤日と出勤区分の選択へ" at bounding box center [650, 298] width 1271 height 48
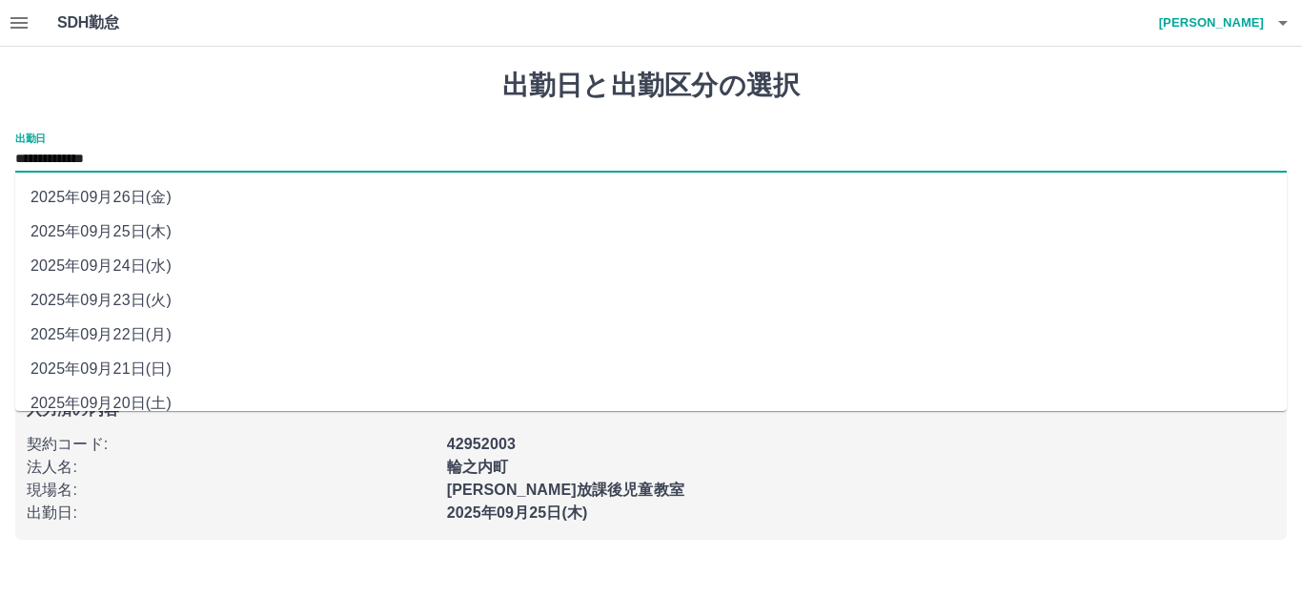
click at [134, 155] on input "**********" at bounding box center [650, 160] width 1271 height 24
click at [149, 262] on li "2025年09月24日(水)" at bounding box center [650, 266] width 1271 height 34
type input "**********"
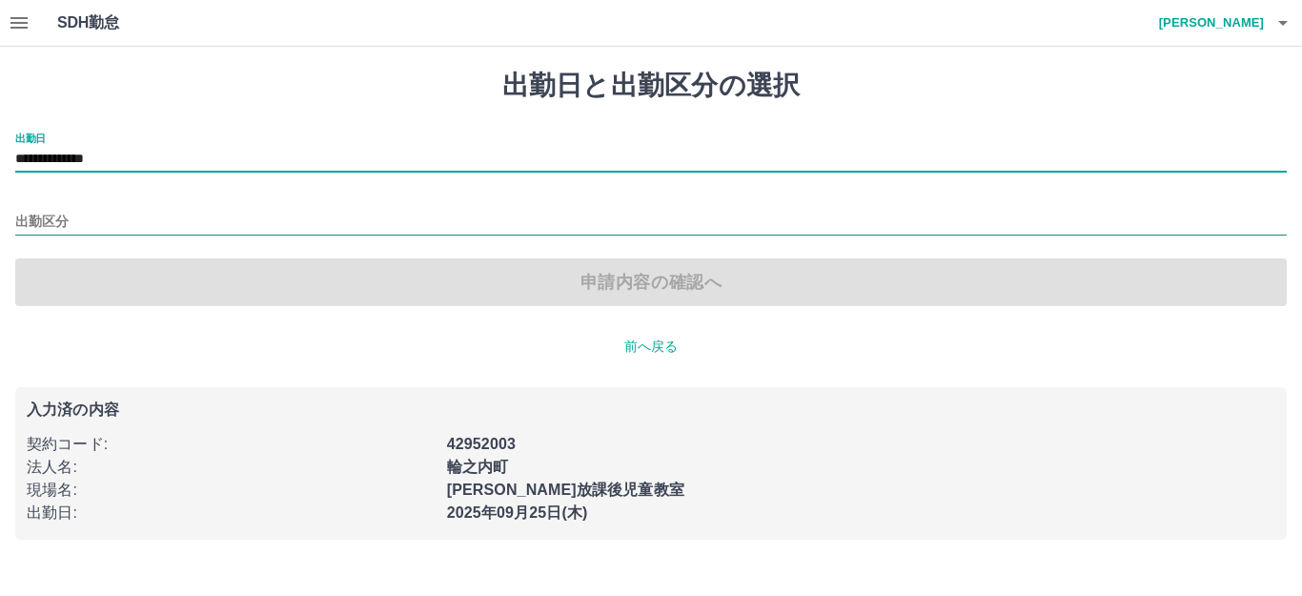
click at [145, 223] on input "出勤区分" at bounding box center [650, 223] width 1271 height 24
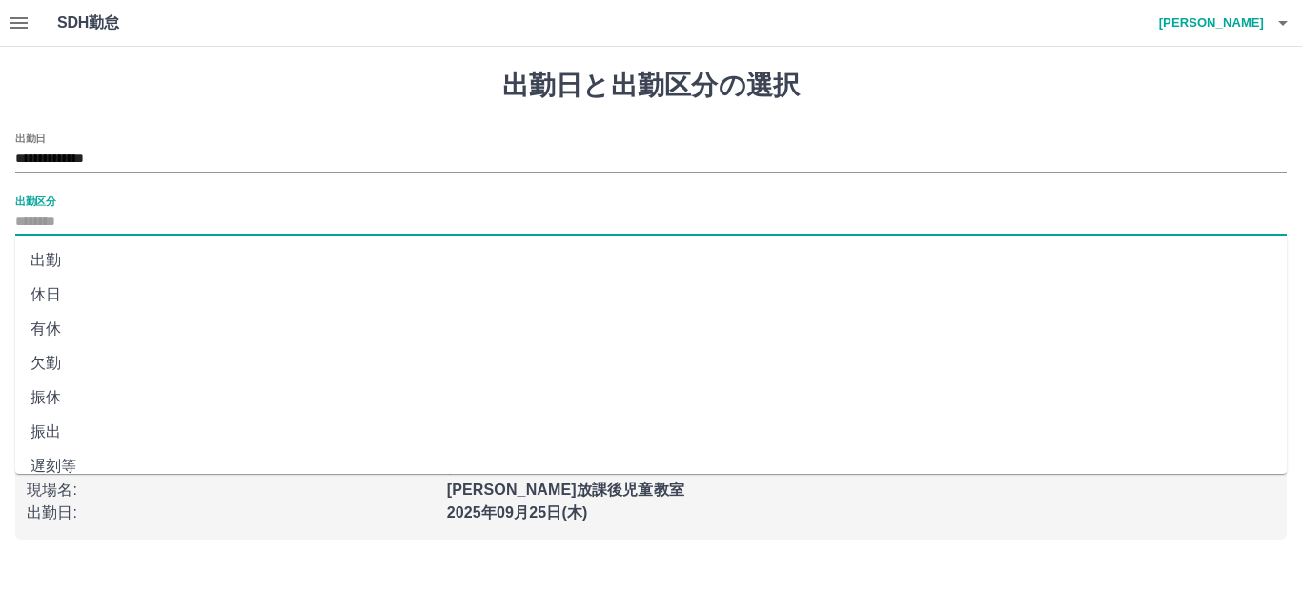
click at [132, 289] on li "休日" at bounding box center [650, 294] width 1271 height 34
type input "**"
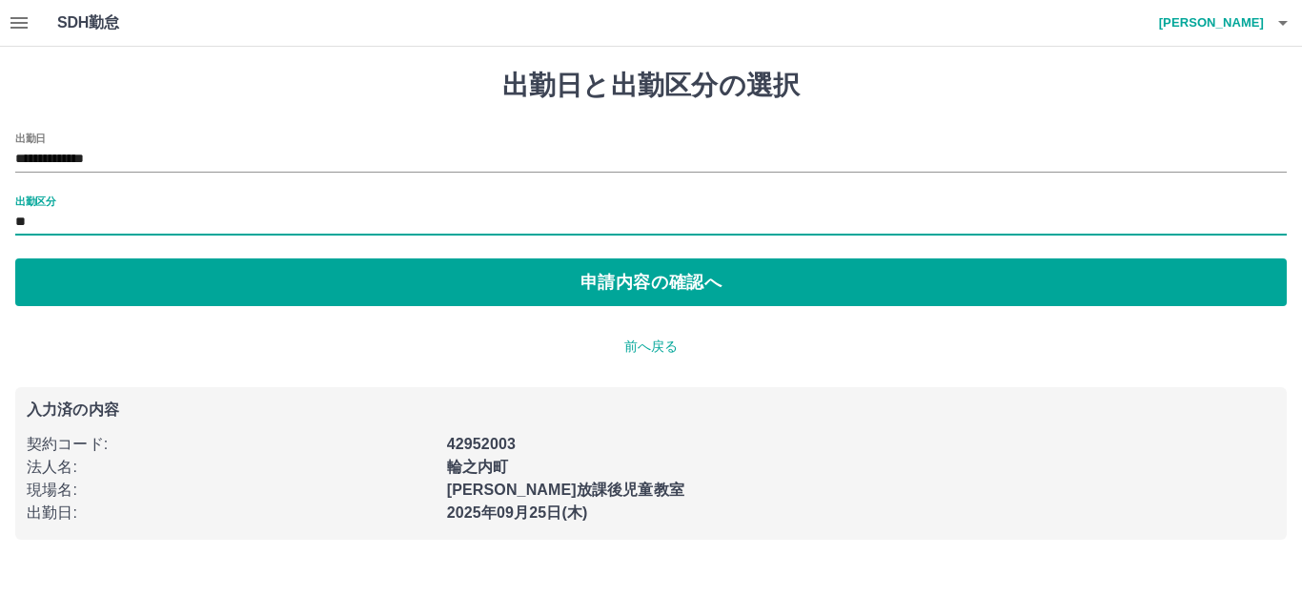
click at [204, 306] on div "**********" at bounding box center [651, 305] width 1302 height 516
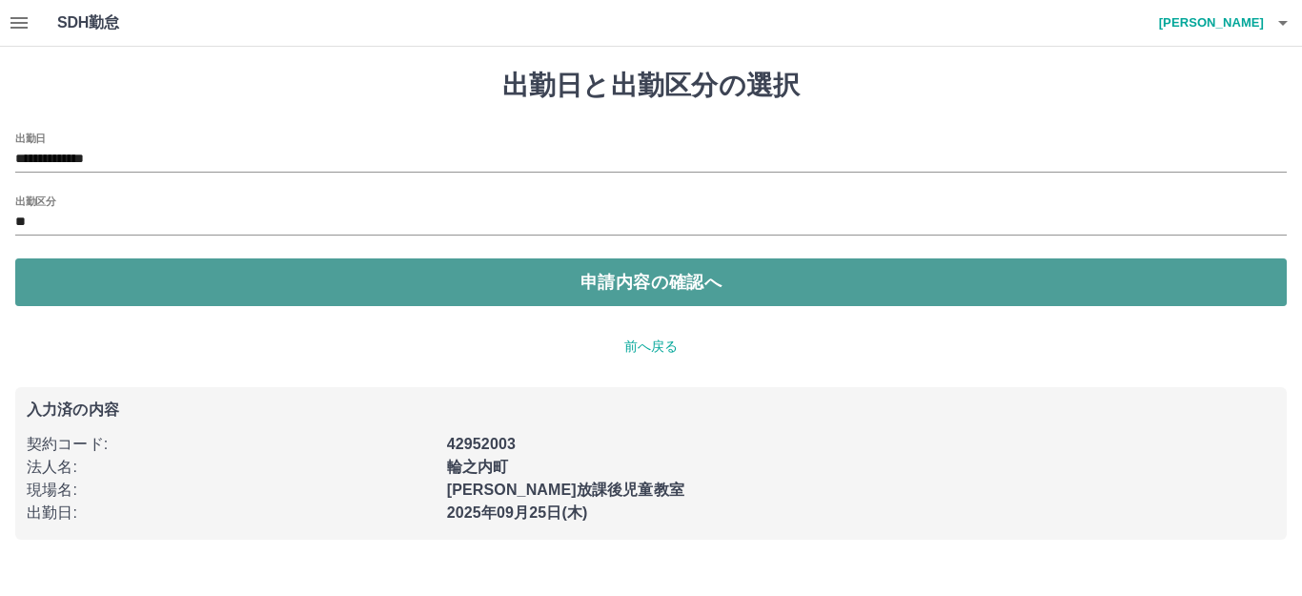
click at [203, 295] on button "申請内容の確認へ" at bounding box center [650, 282] width 1271 height 48
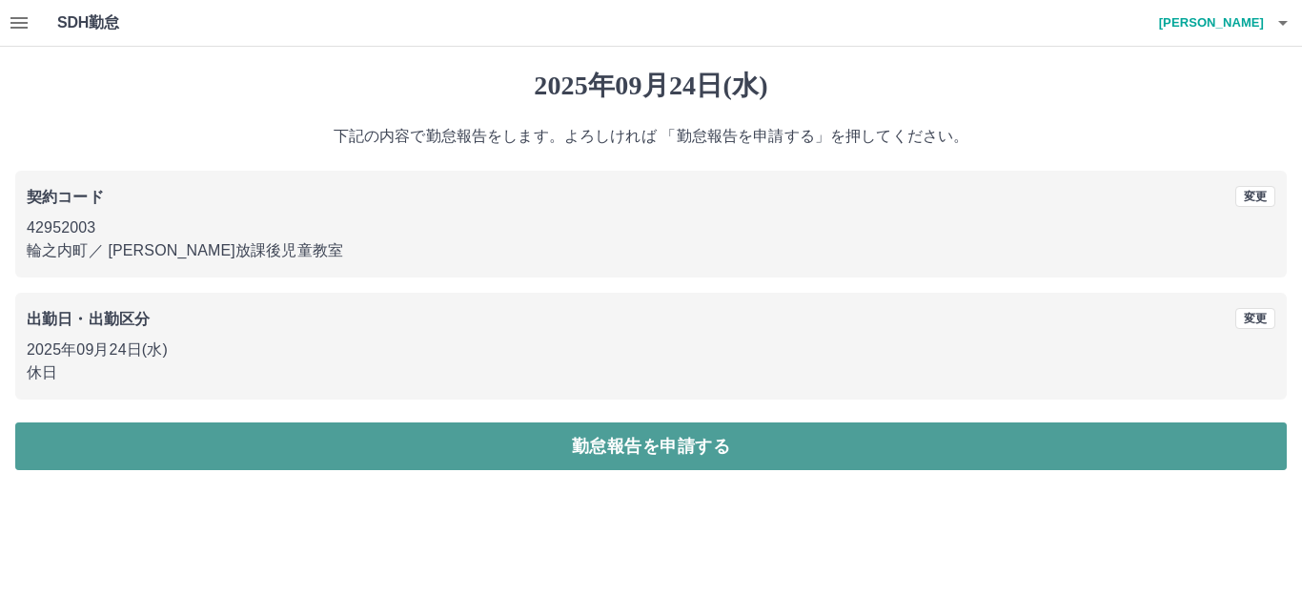
click at [235, 439] on button "勤怠報告を申請する" at bounding box center [650, 446] width 1271 height 48
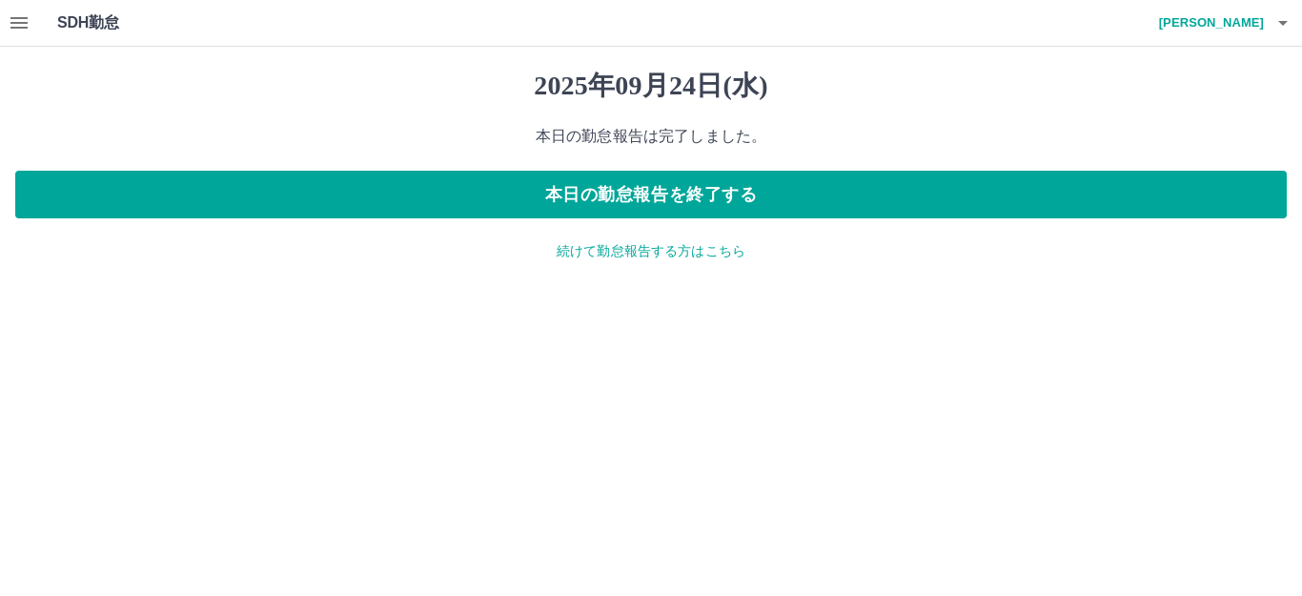
click at [586, 250] on p "続けて勤怠報告する方はこちら" at bounding box center [650, 251] width 1271 height 20
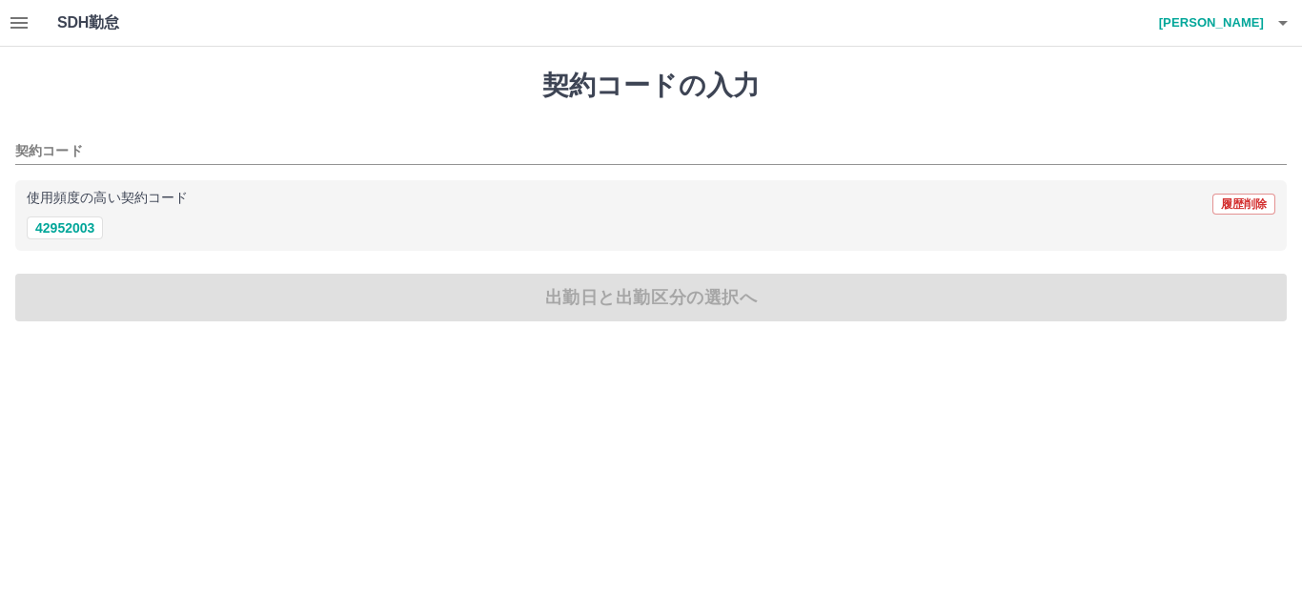
click at [60, 220] on button "42952003" at bounding box center [65, 227] width 76 height 23
type input "********"
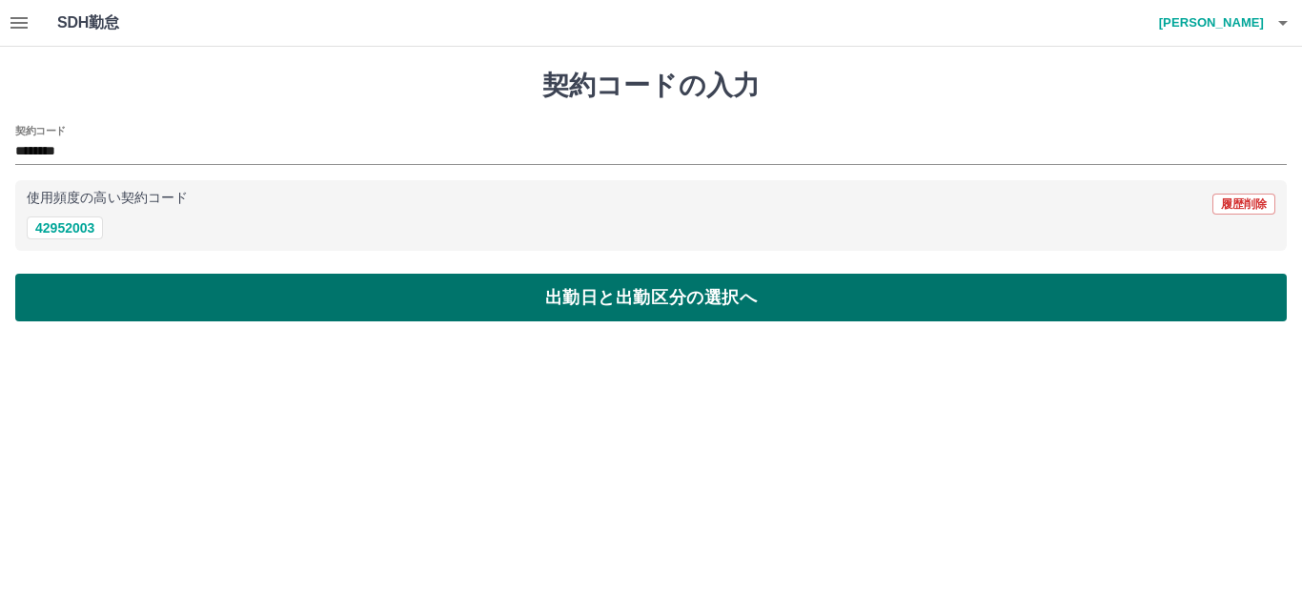
click at [94, 306] on button "出勤日と出勤区分の選択へ" at bounding box center [650, 298] width 1271 height 48
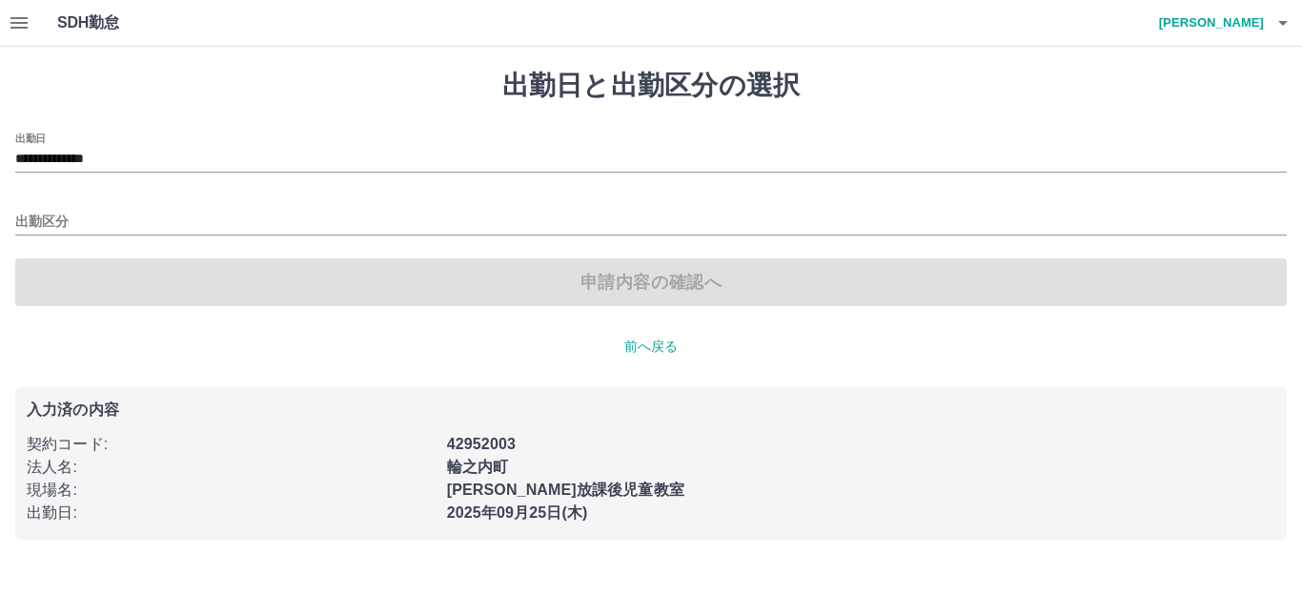
click at [174, 135] on div "**********" at bounding box center [650, 152] width 1271 height 40
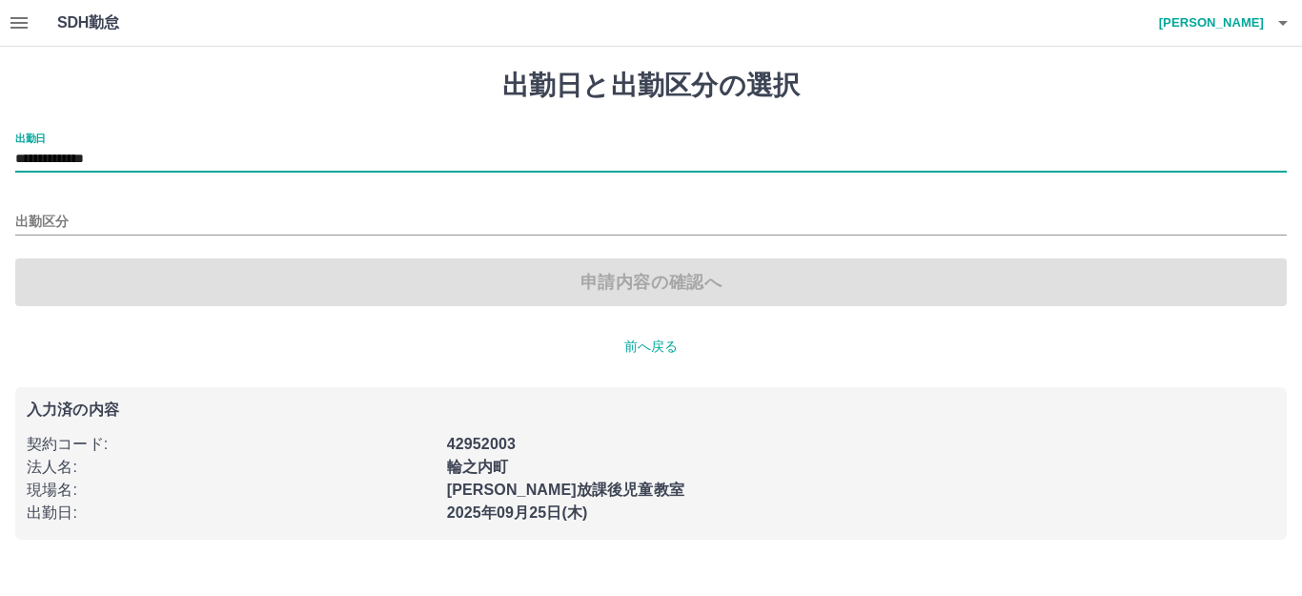
click at [180, 145] on div "**********" at bounding box center [650, 152] width 1271 height 40
click at [177, 162] on input "**********" at bounding box center [650, 160] width 1271 height 24
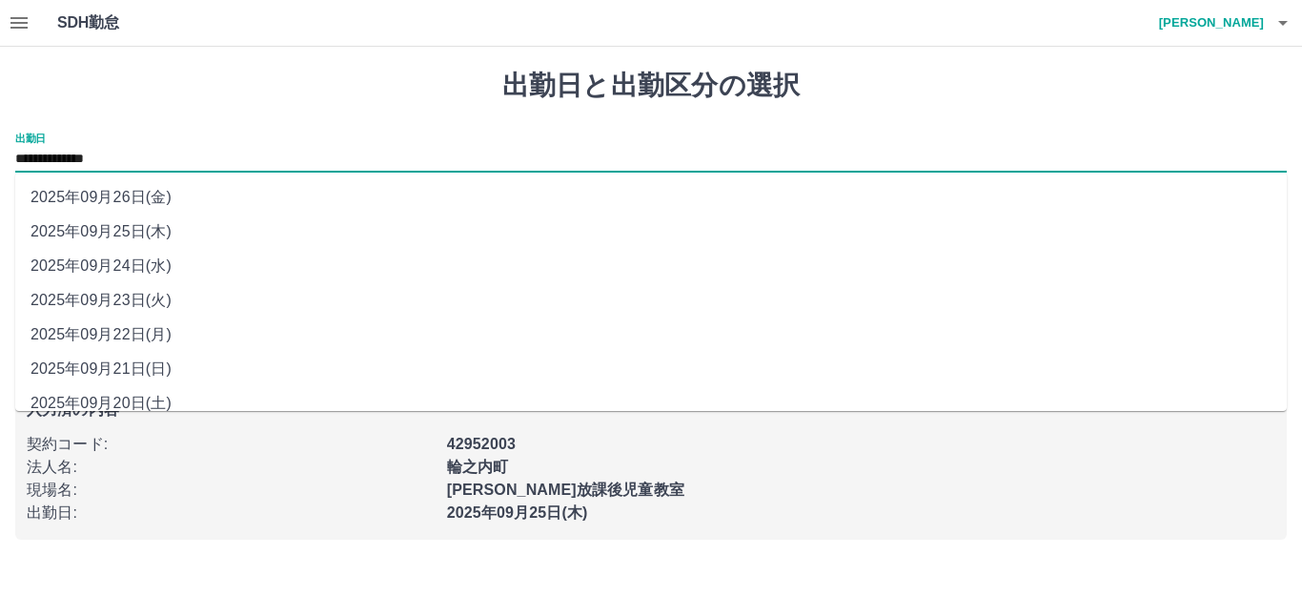
click at [164, 233] on li "2025年09月25日(木)" at bounding box center [650, 231] width 1271 height 34
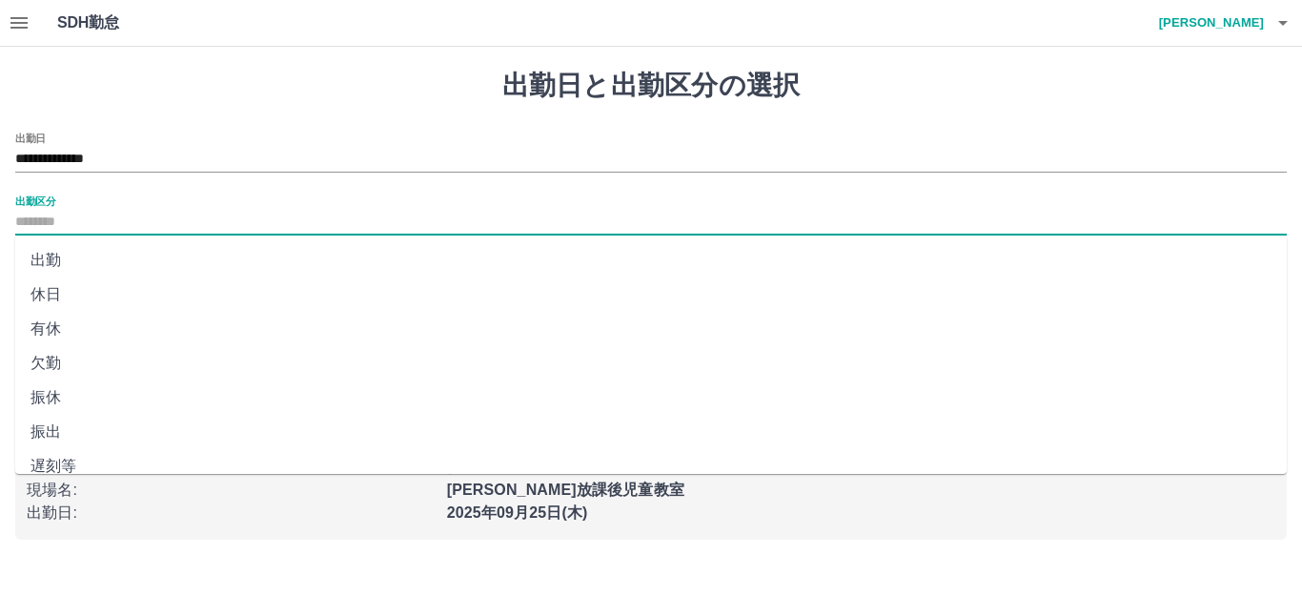
click at [161, 225] on input "出勤区分" at bounding box center [650, 223] width 1271 height 24
click at [163, 265] on li "出勤" at bounding box center [650, 260] width 1271 height 34
type input "**"
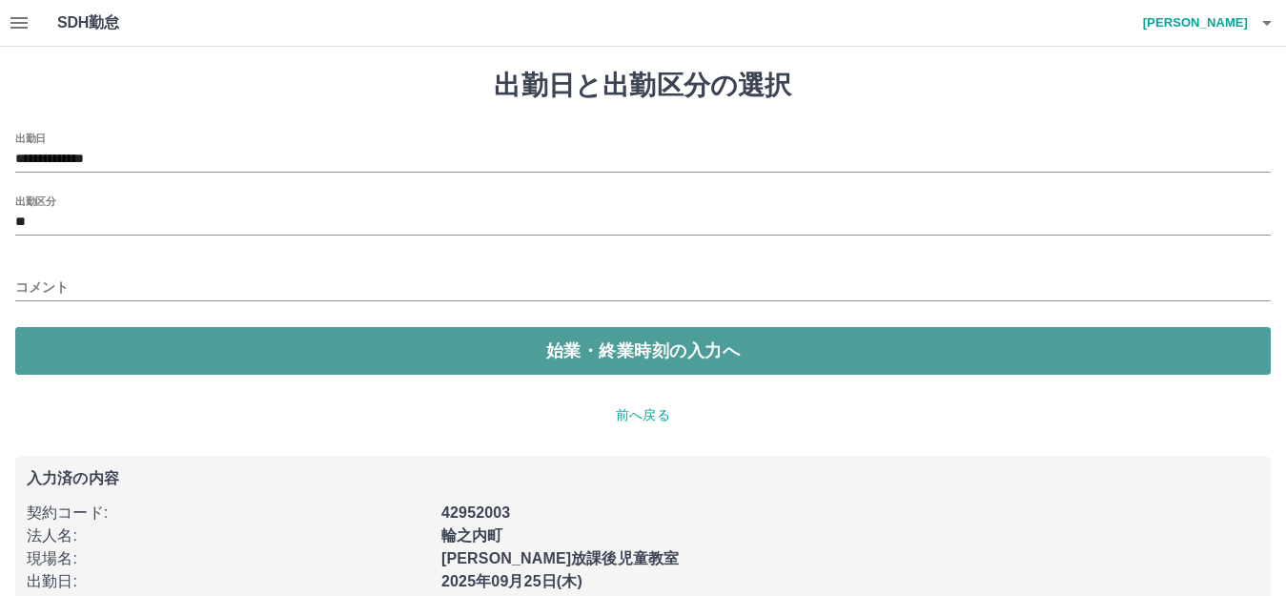
click at [353, 339] on button "始業・終業時刻の入力へ" at bounding box center [642, 351] width 1255 height 48
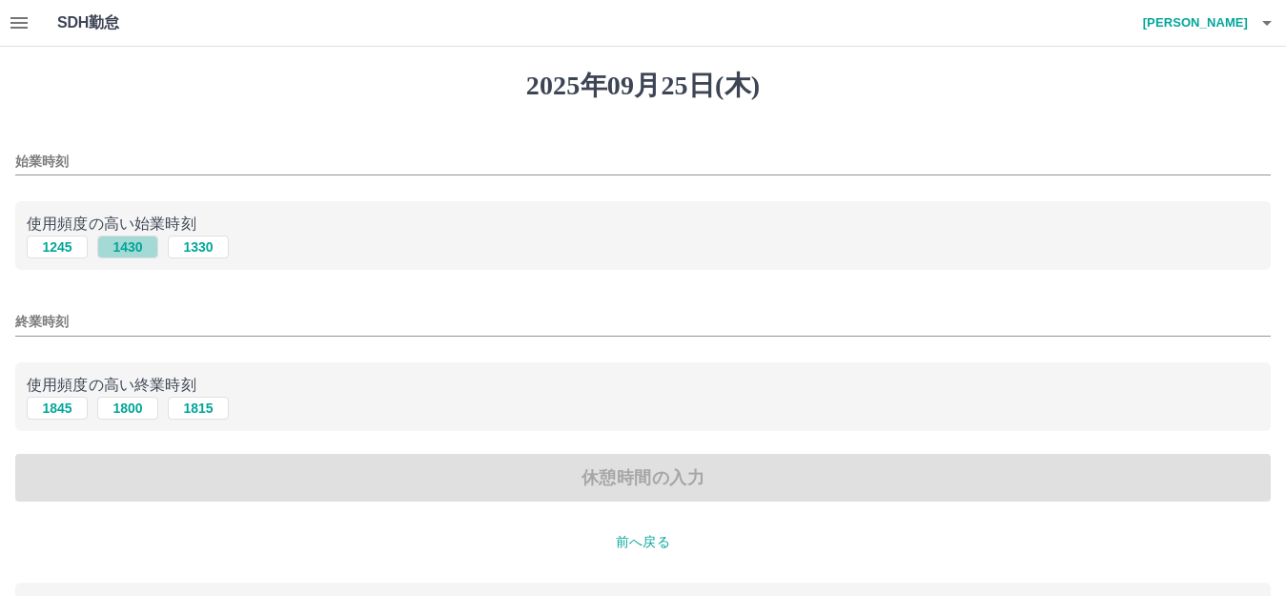
click at [124, 254] on button "1430" at bounding box center [127, 246] width 61 height 23
type input "****"
click at [135, 405] on button "1800" at bounding box center [127, 407] width 61 height 23
type input "****"
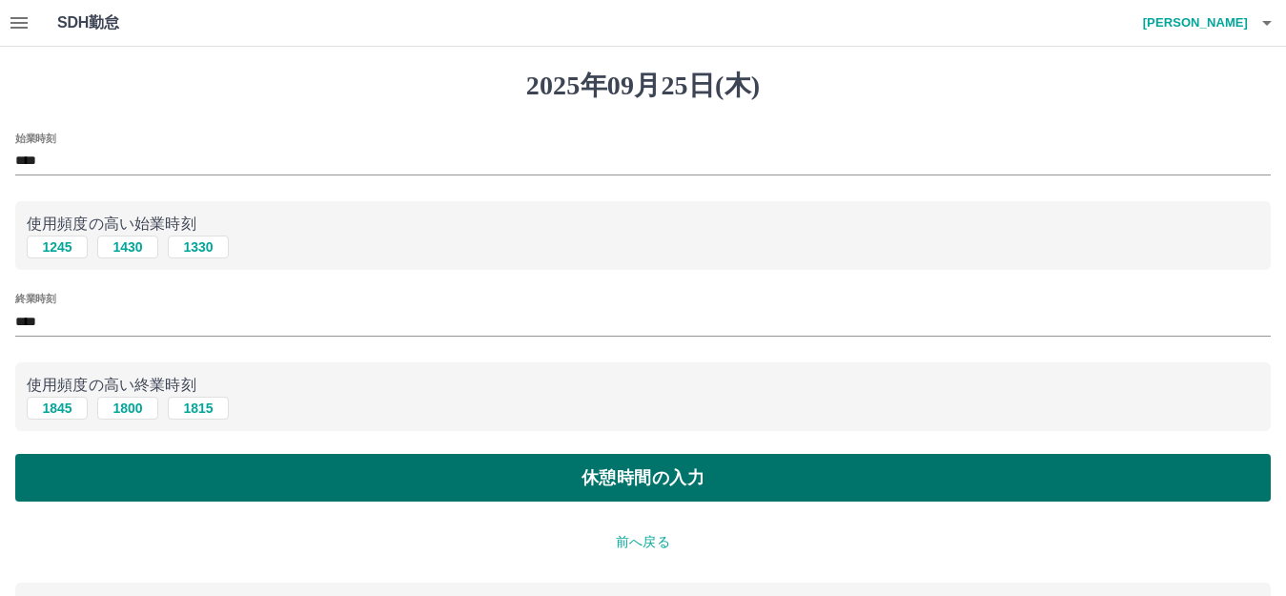
click at [248, 471] on button "休憩時間の入力" at bounding box center [642, 478] width 1255 height 48
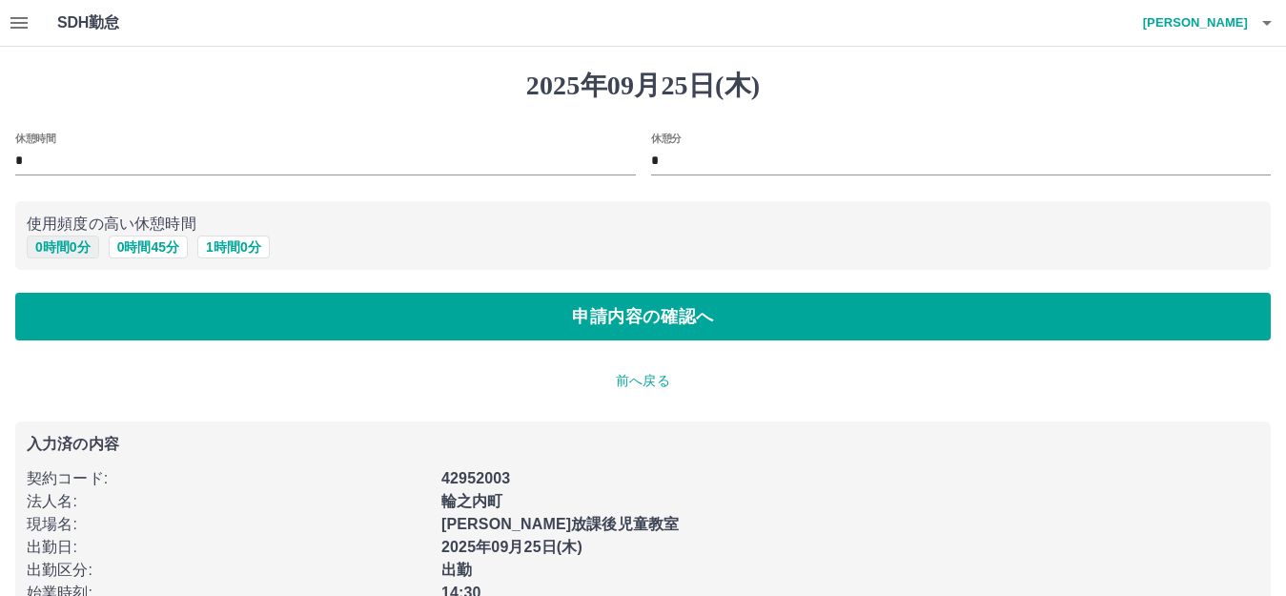
click at [83, 250] on button "0 時間 0 分" at bounding box center [63, 246] width 72 height 23
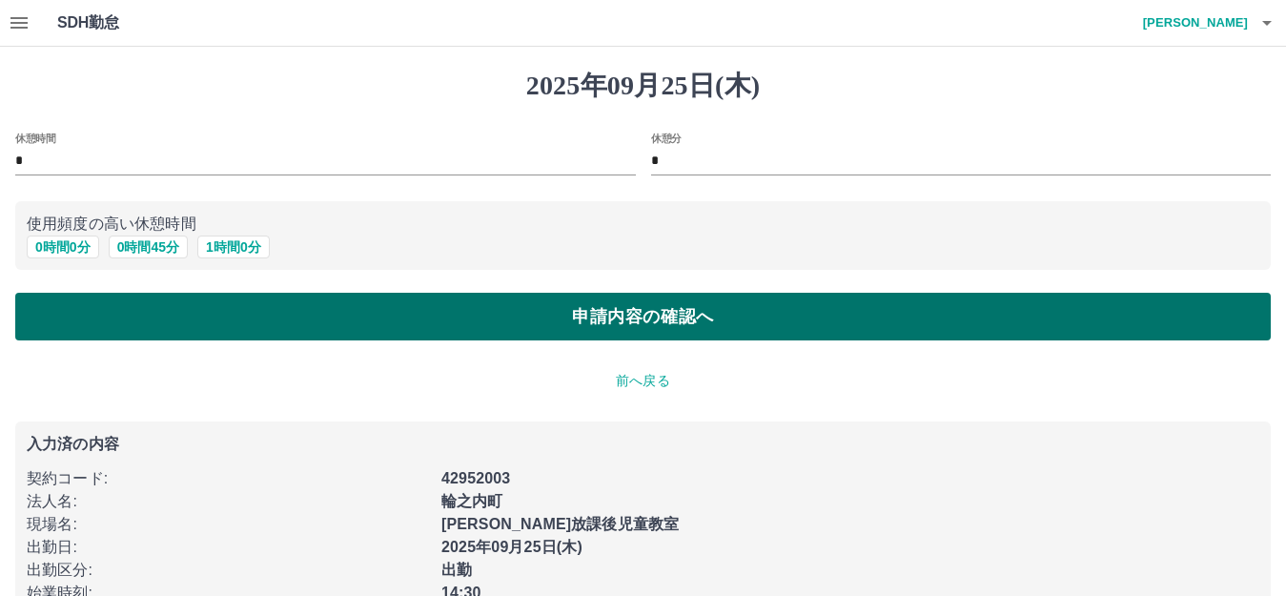
click at [153, 335] on button "申請内容の確認へ" at bounding box center [642, 317] width 1255 height 48
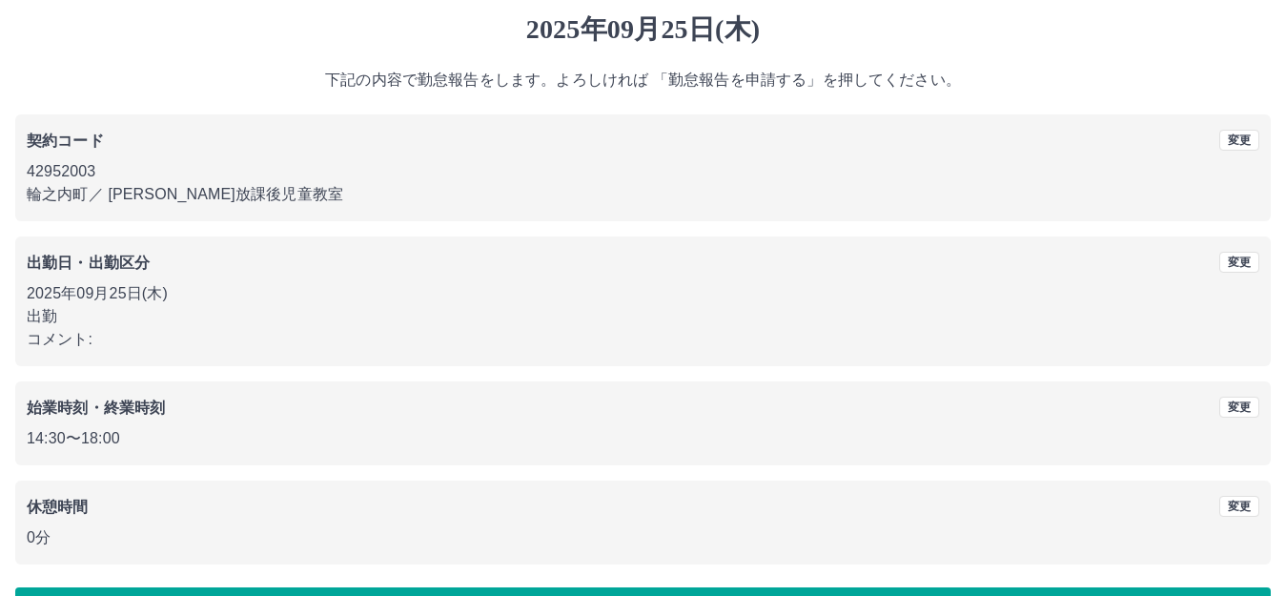
scroll to position [118, 0]
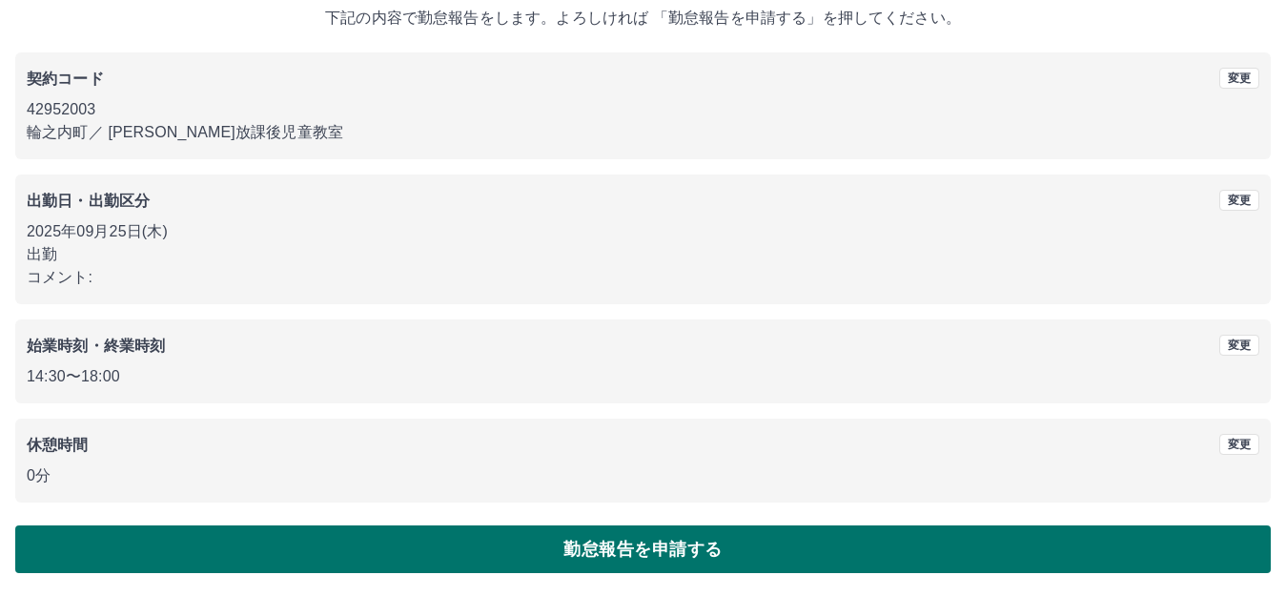
click at [282, 537] on button "勤怠報告を申請する" at bounding box center [642, 549] width 1255 height 48
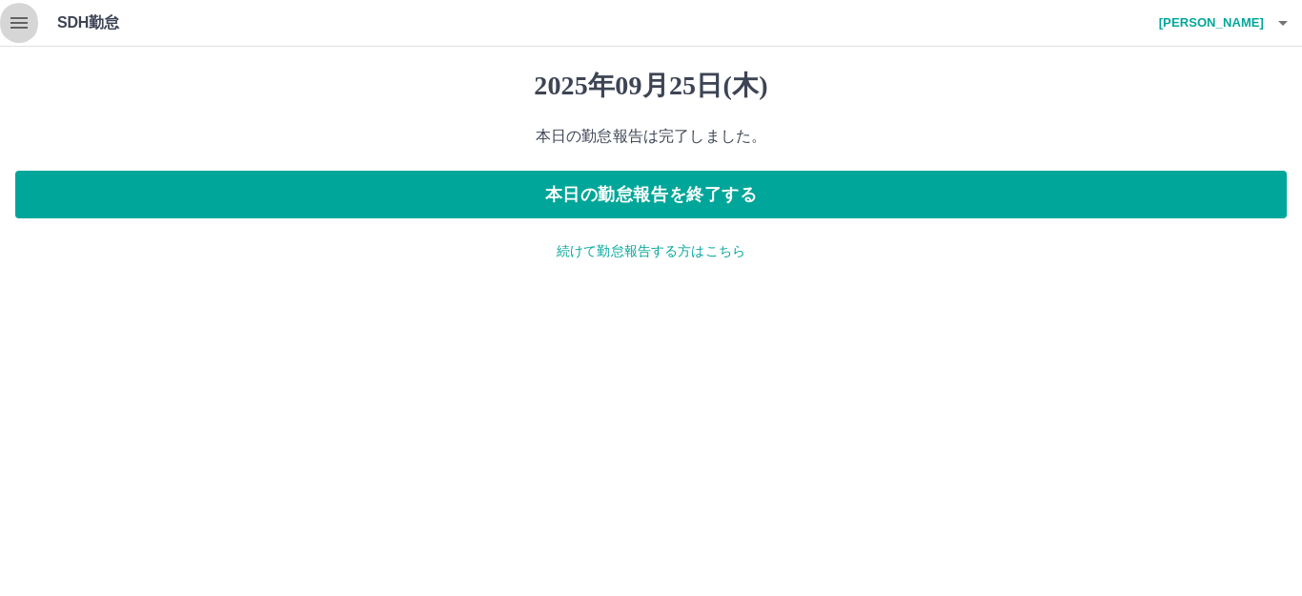
click at [5, 25] on button "button" at bounding box center [19, 23] width 38 height 46
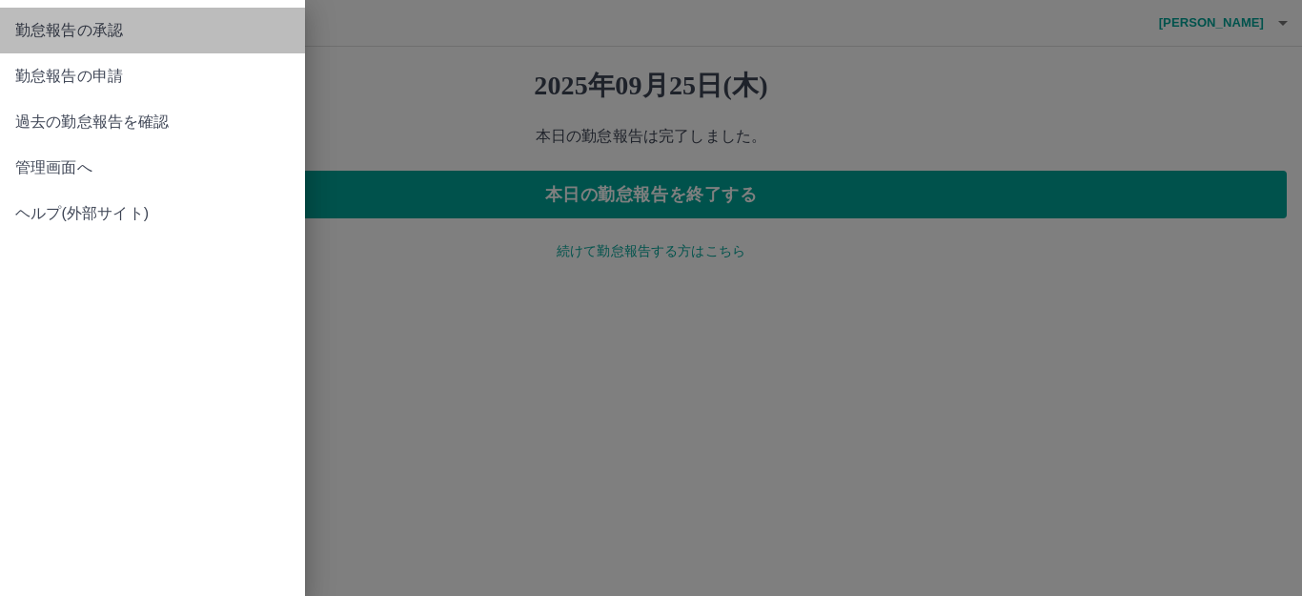
click at [15, 33] on span "勤怠報告の承認" at bounding box center [152, 30] width 274 height 23
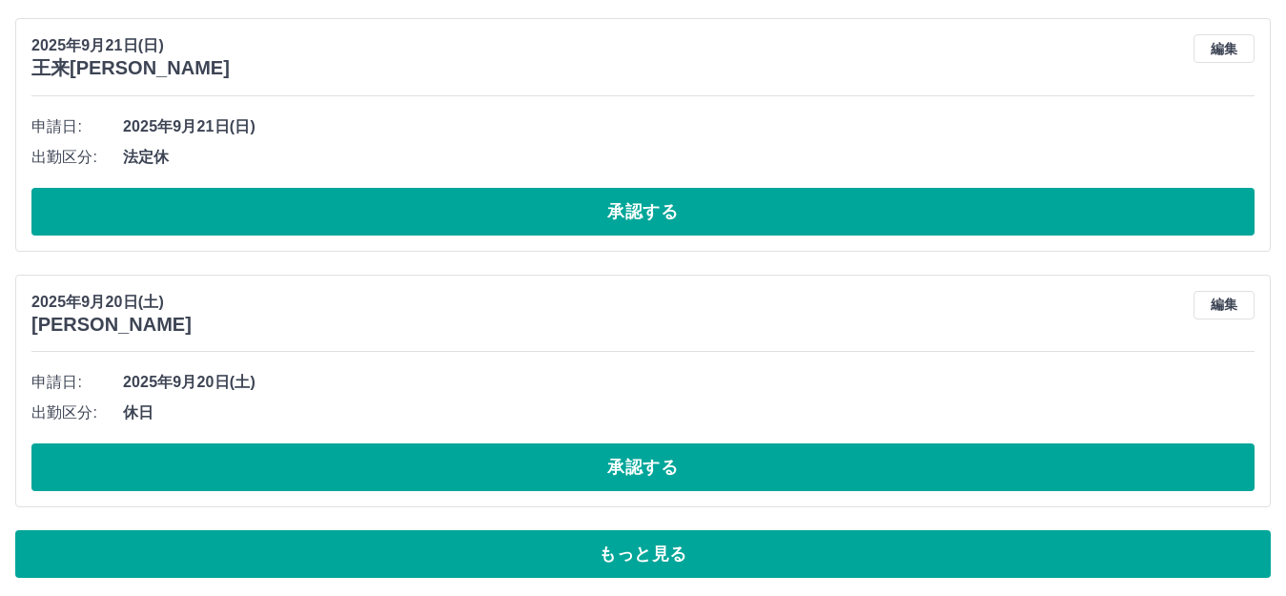
scroll to position [9846, 0]
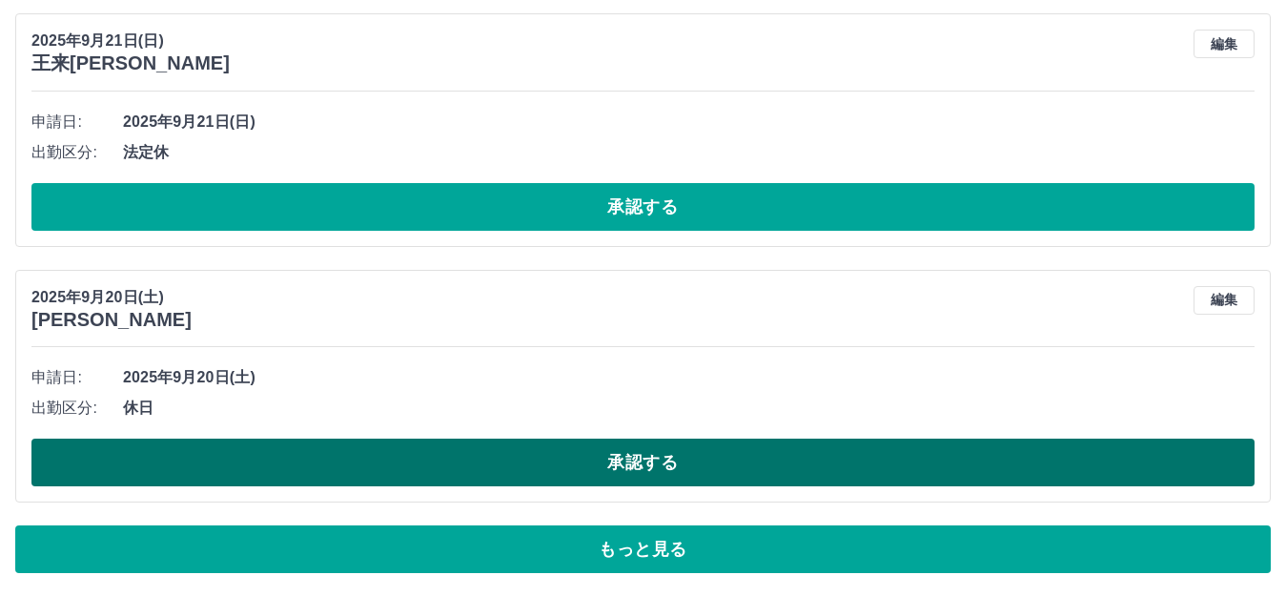
click at [558, 457] on button "承認する" at bounding box center [642, 462] width 1223 height 48
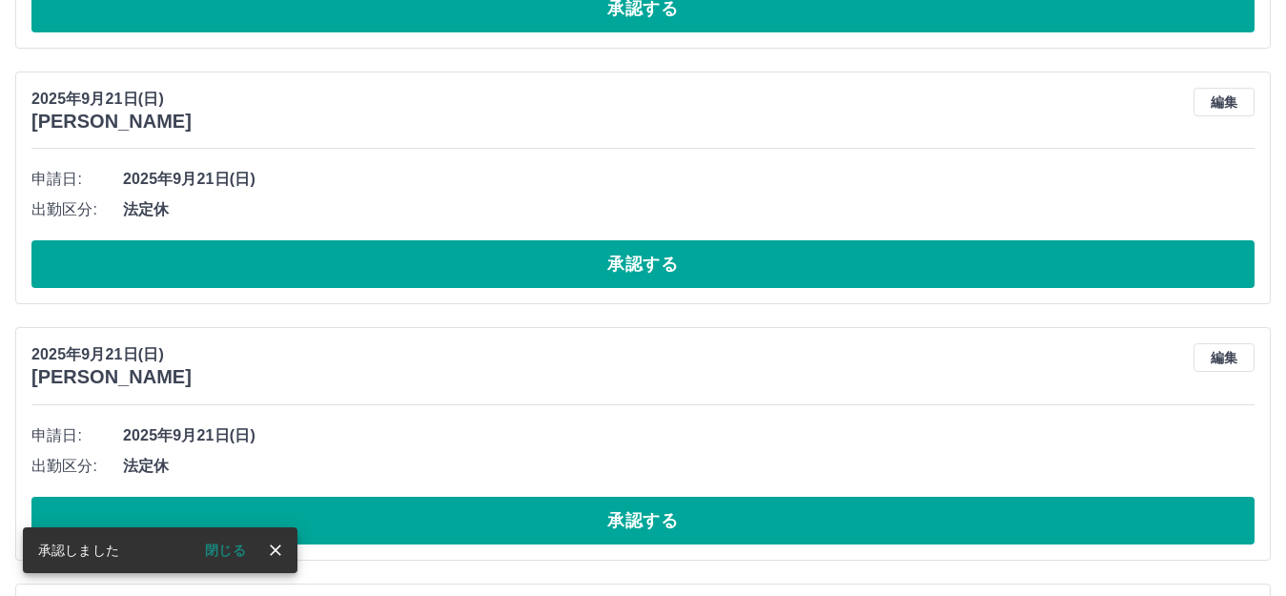
scroll to position [8798, 0]
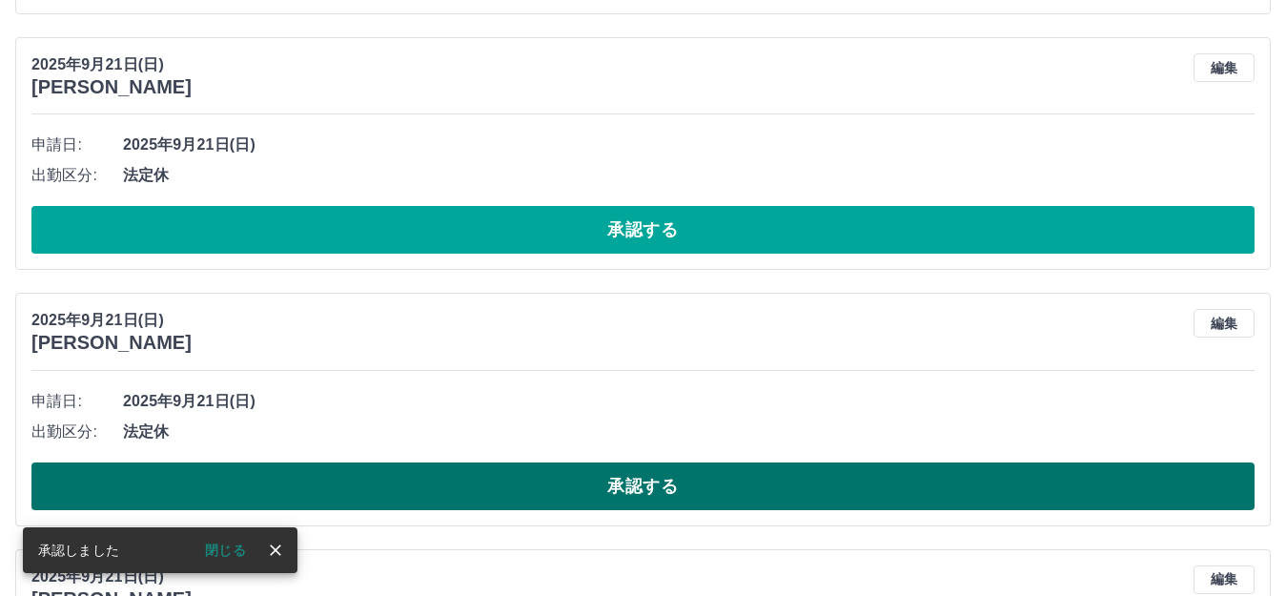
click at [560, 478] on button "承認する" at bounding box center [642, 486] width 1223 height 48
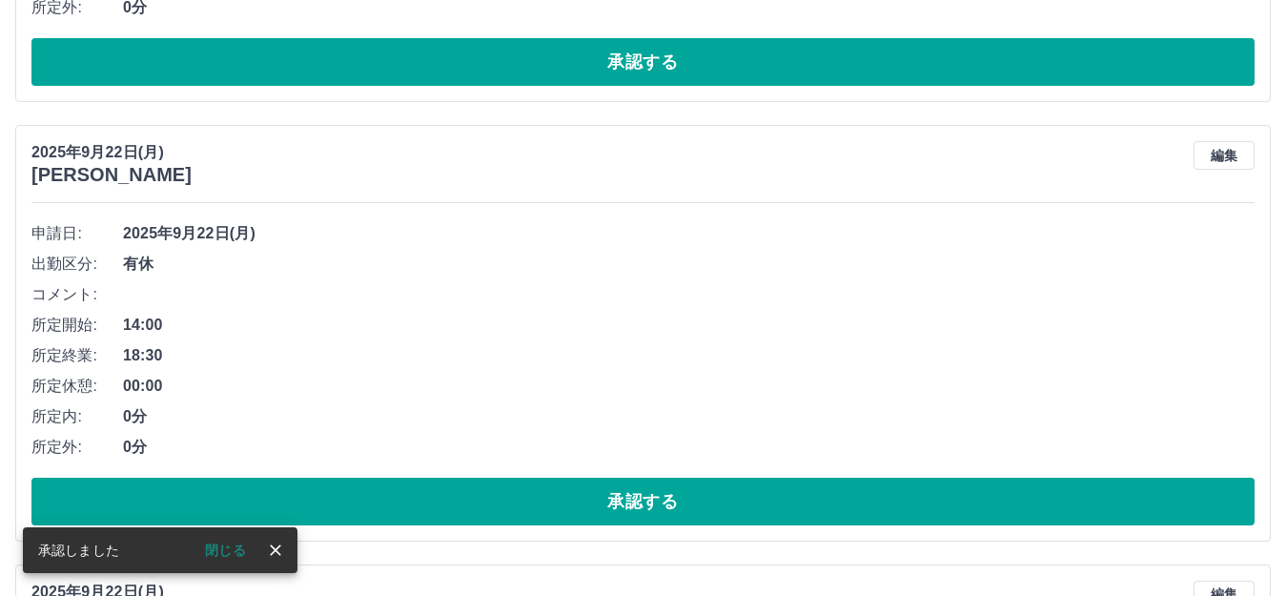
scroll to position [6320, 0]
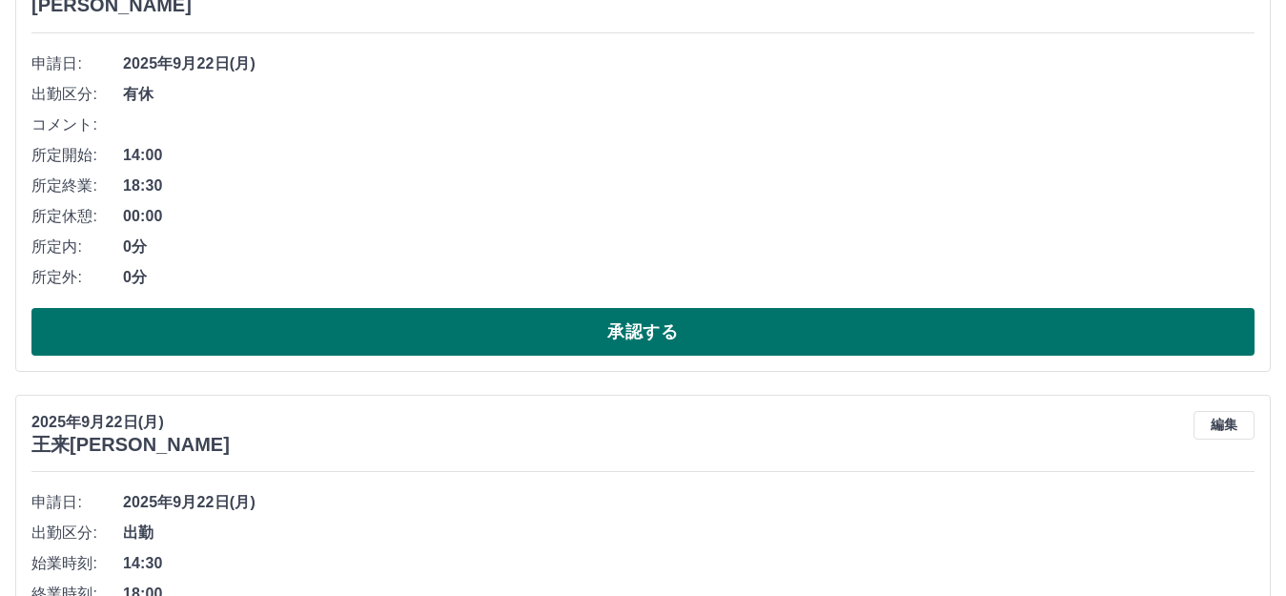
click at [512, 329] on button "承認する" at bounding box center [642, 332] width 1223 height 48
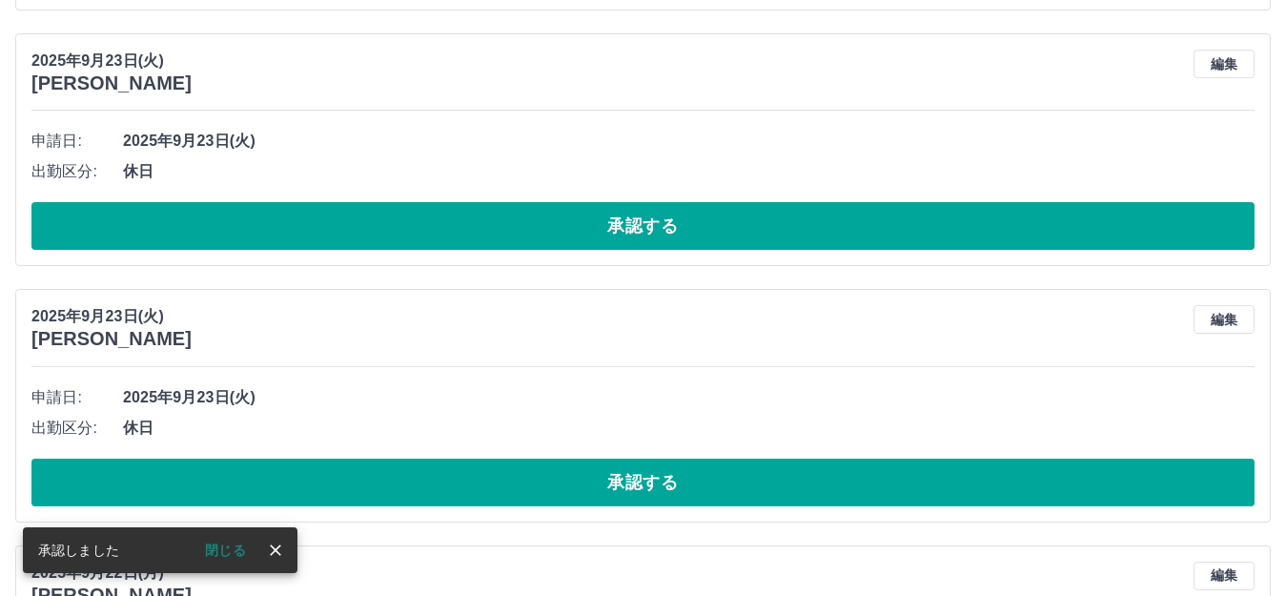
scroll to position [4927, 0]
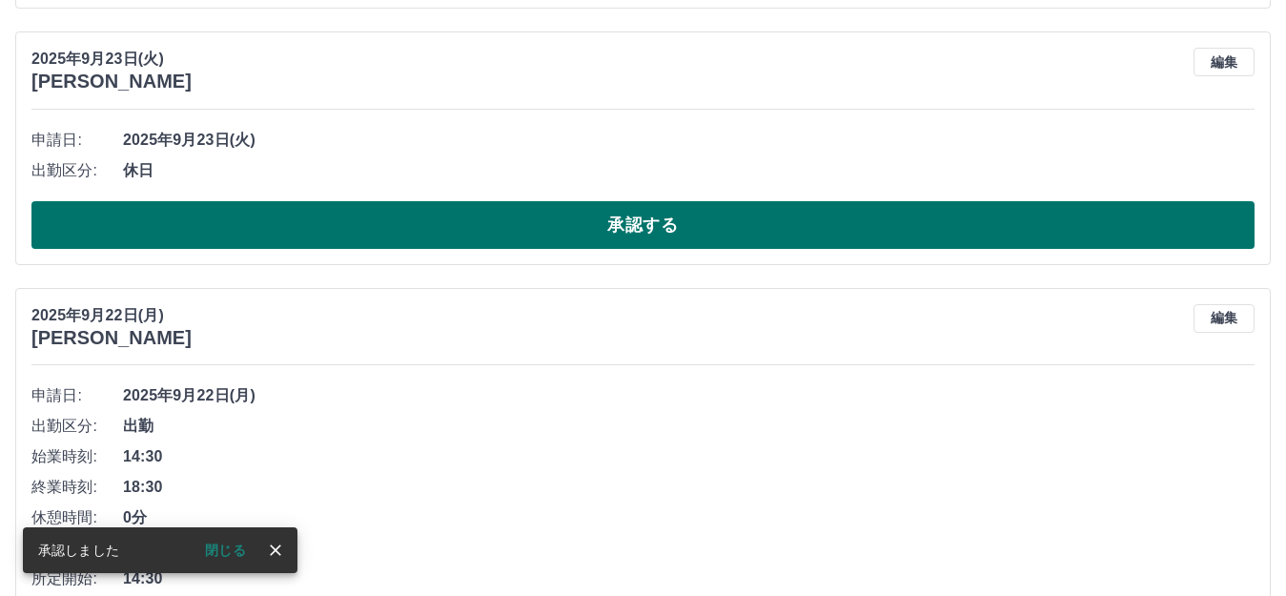
click at [618, 235] on button "承認する" at bounding box center [642, 225] width 1223 height 48
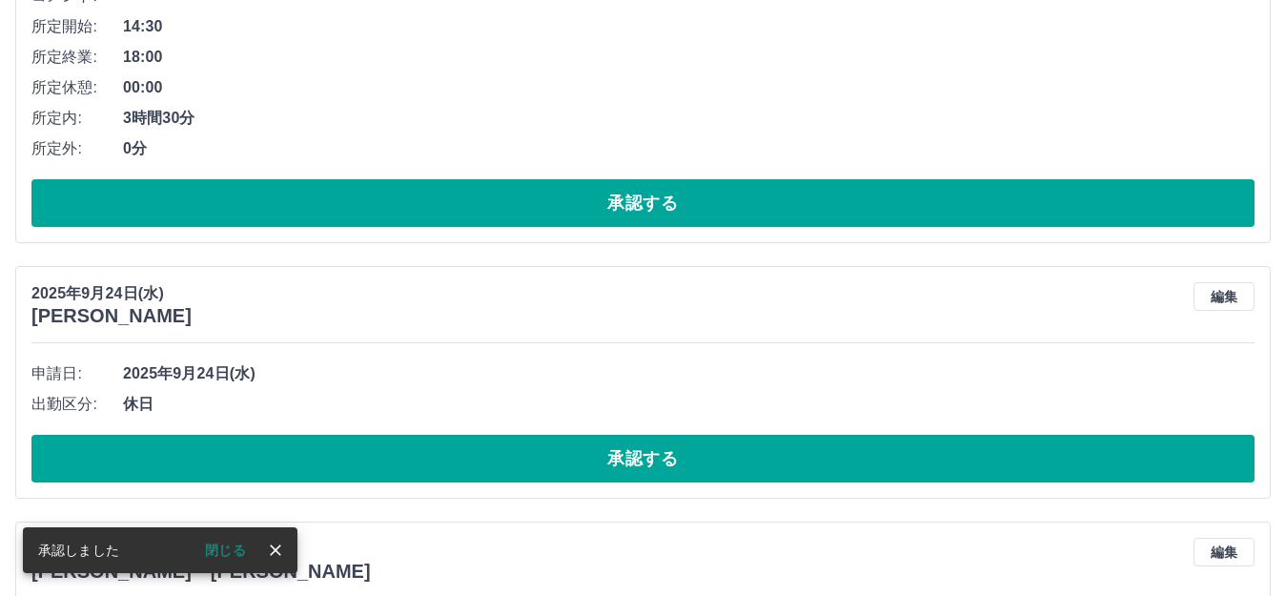
scroll to position [2163, 0]
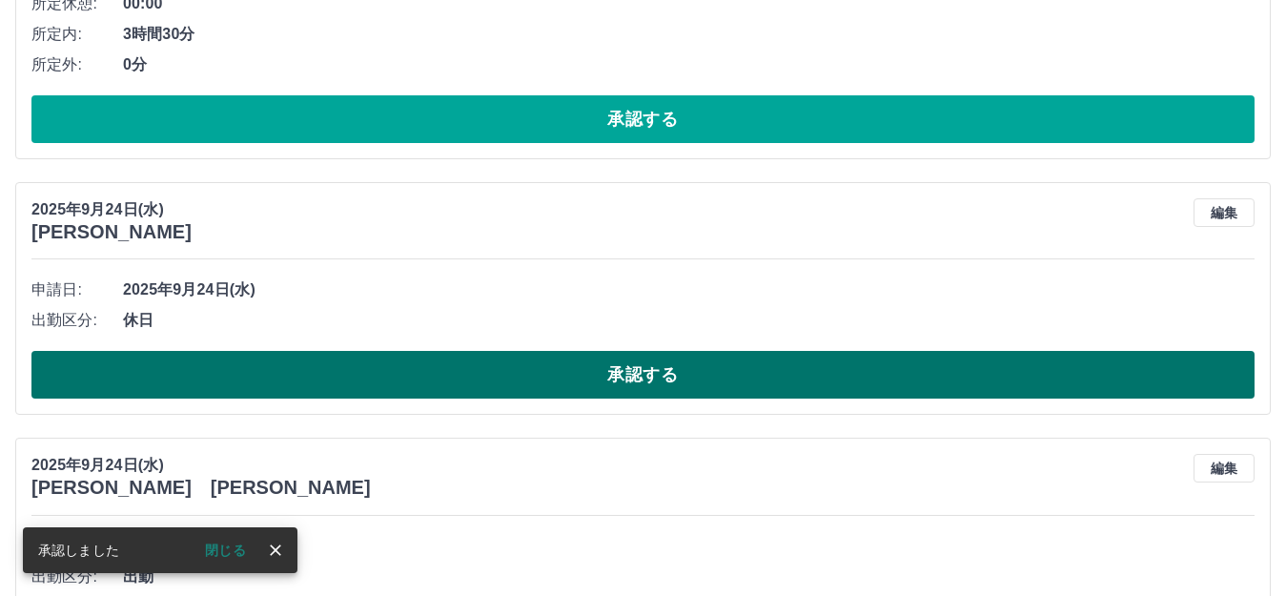
click at [638, 372] on button "承認する" at bounding box center [642, 375] width 1223 height 48
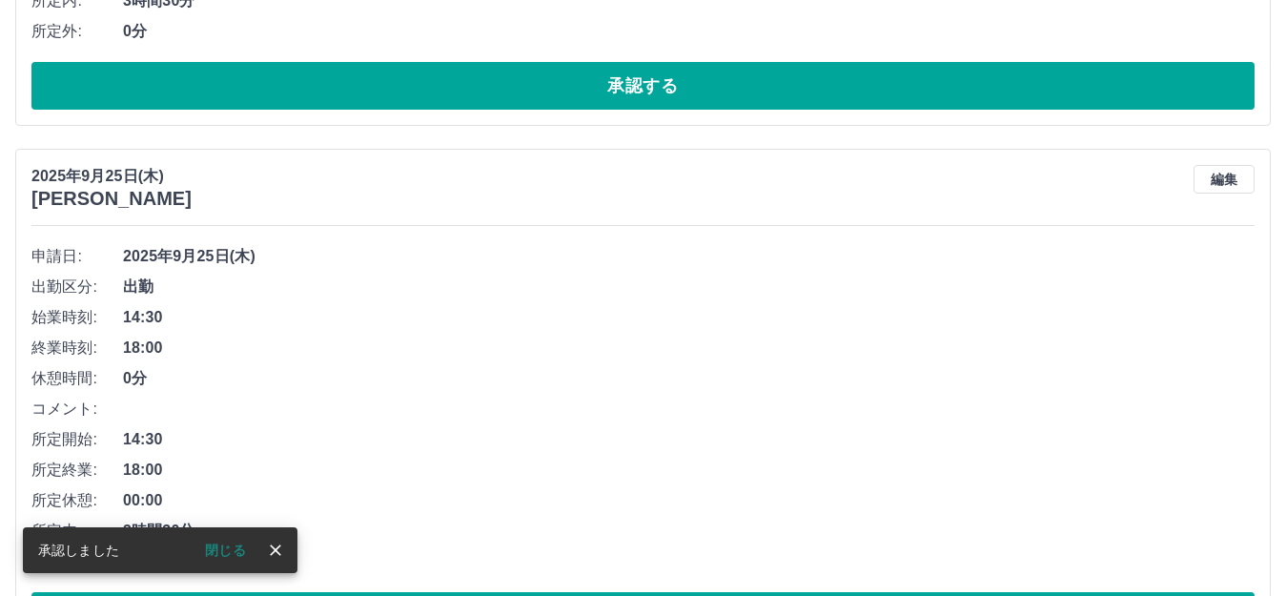
scroll to position [734, 0]
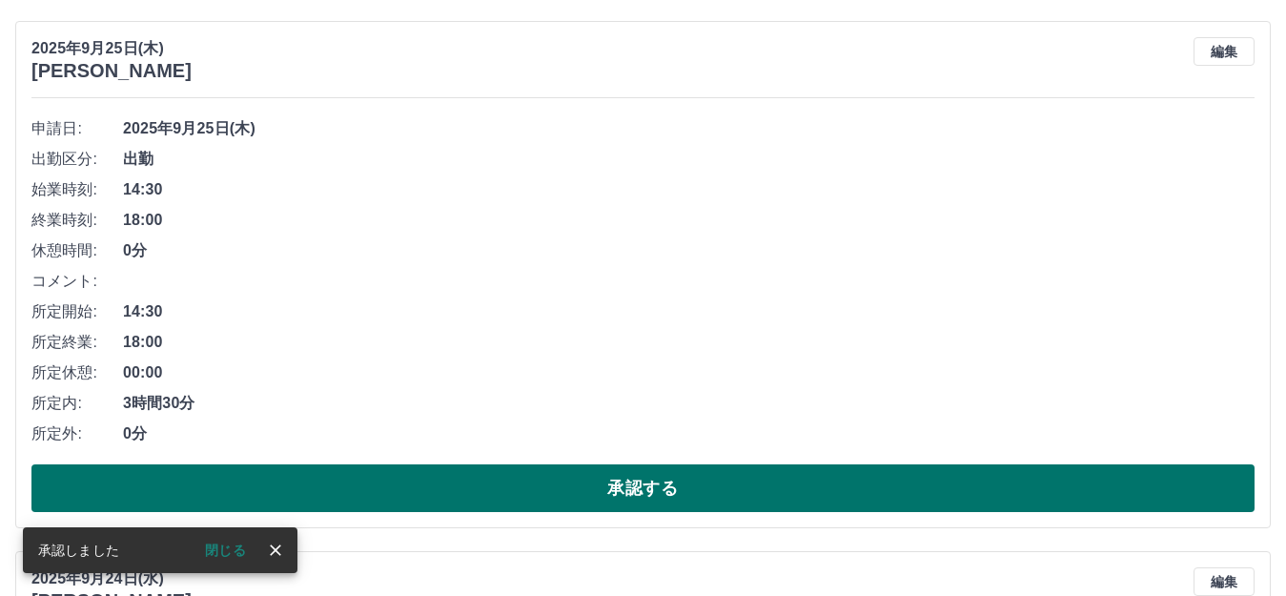
click at [580, 493] on button "承認する" at bounding box center [642, 488] width 1223 height 48
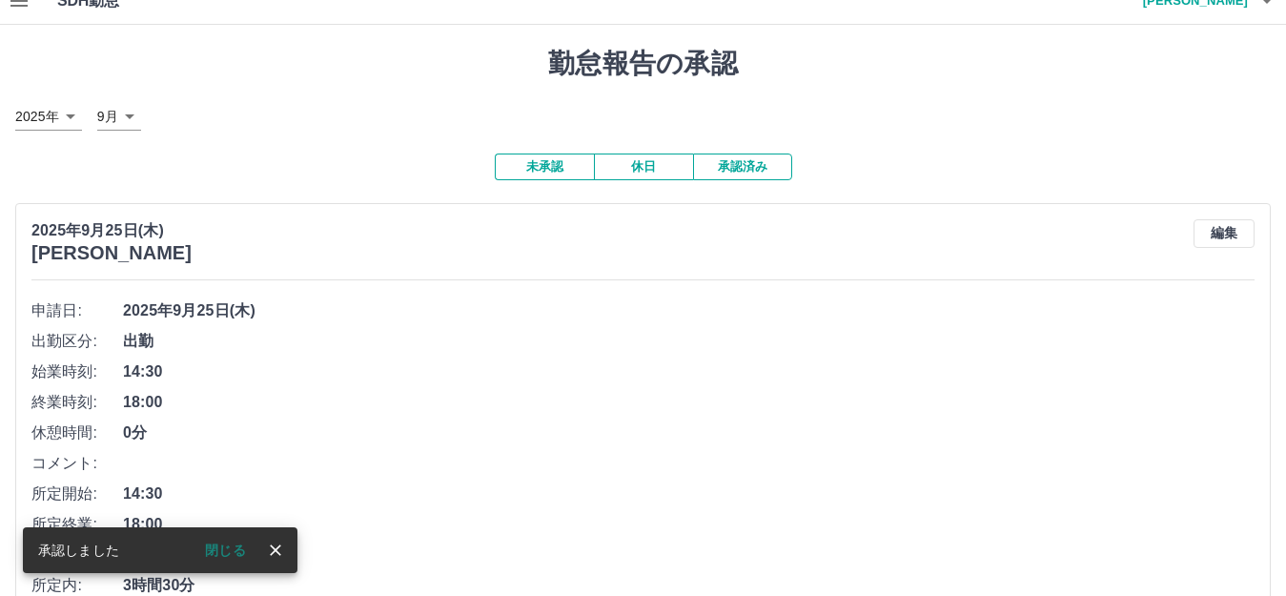
scroll to position [0, 0]
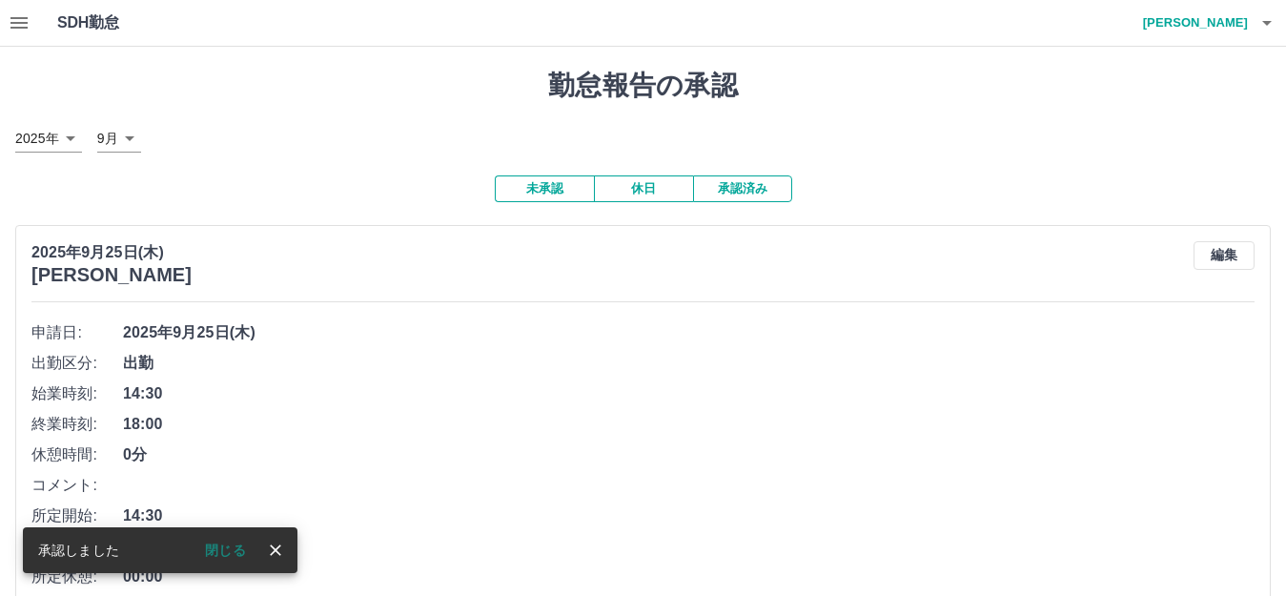
click at [633, 187] on button "休日" at bounding box center [643, 188] width 99 height 27
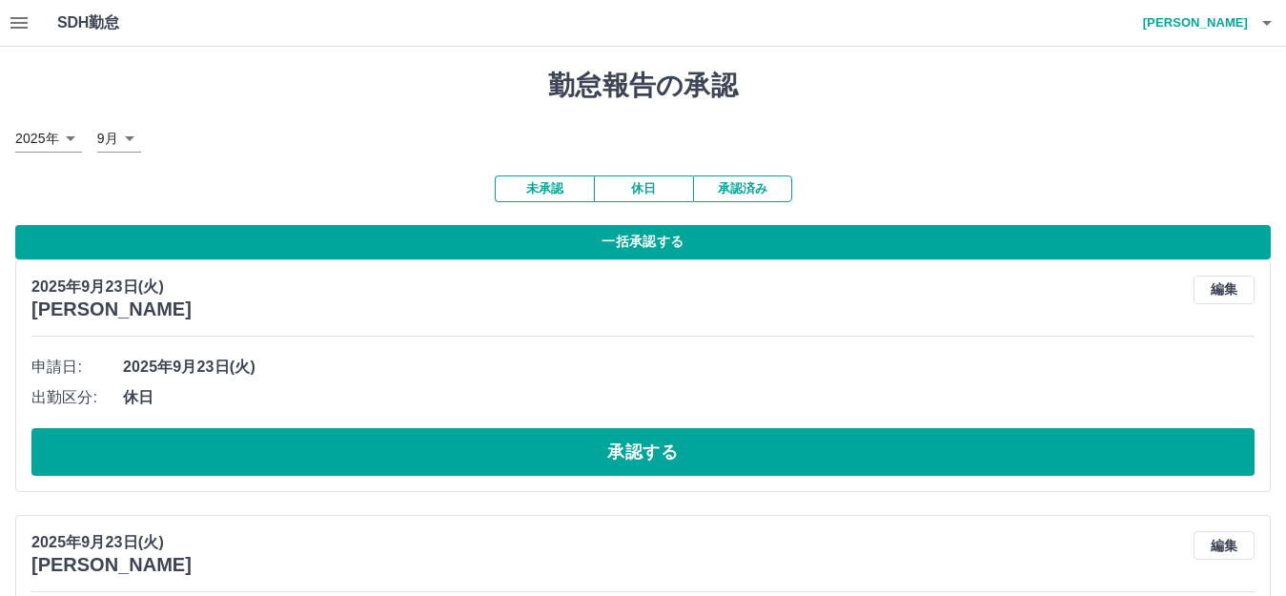
click at [644, 240] on button "一括承認する" at bounding box center [642, 242] width 1255 height 34
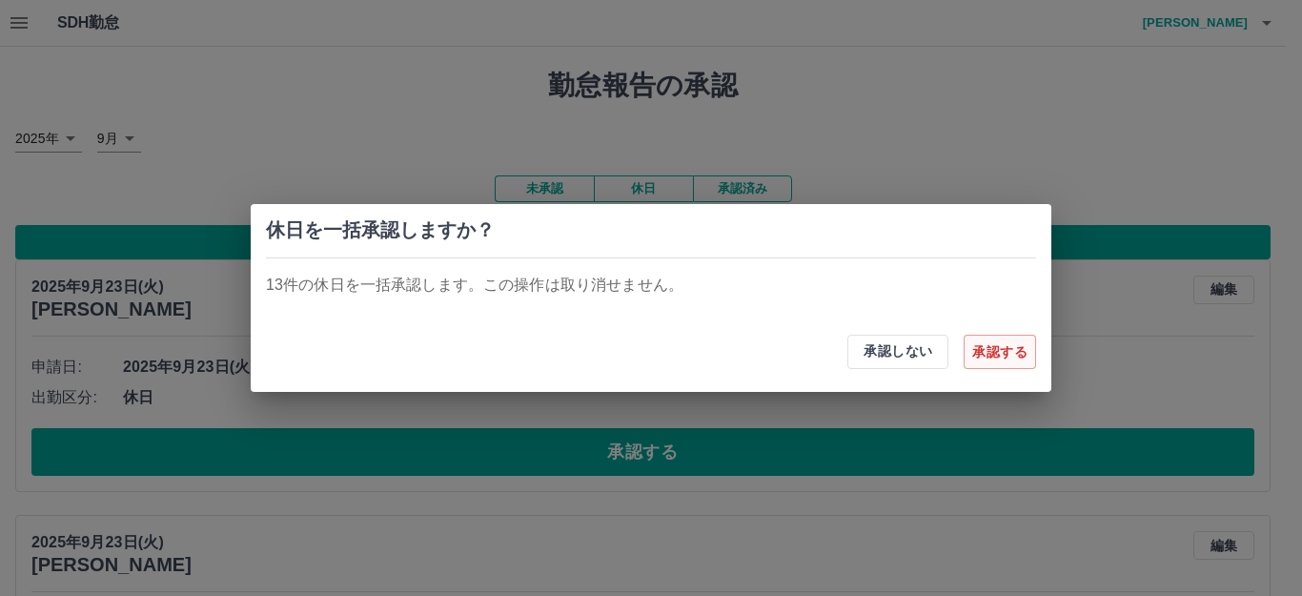
click at [977, 348] on button "承認する" at bounding box center [1000, 352] width 72 height 34
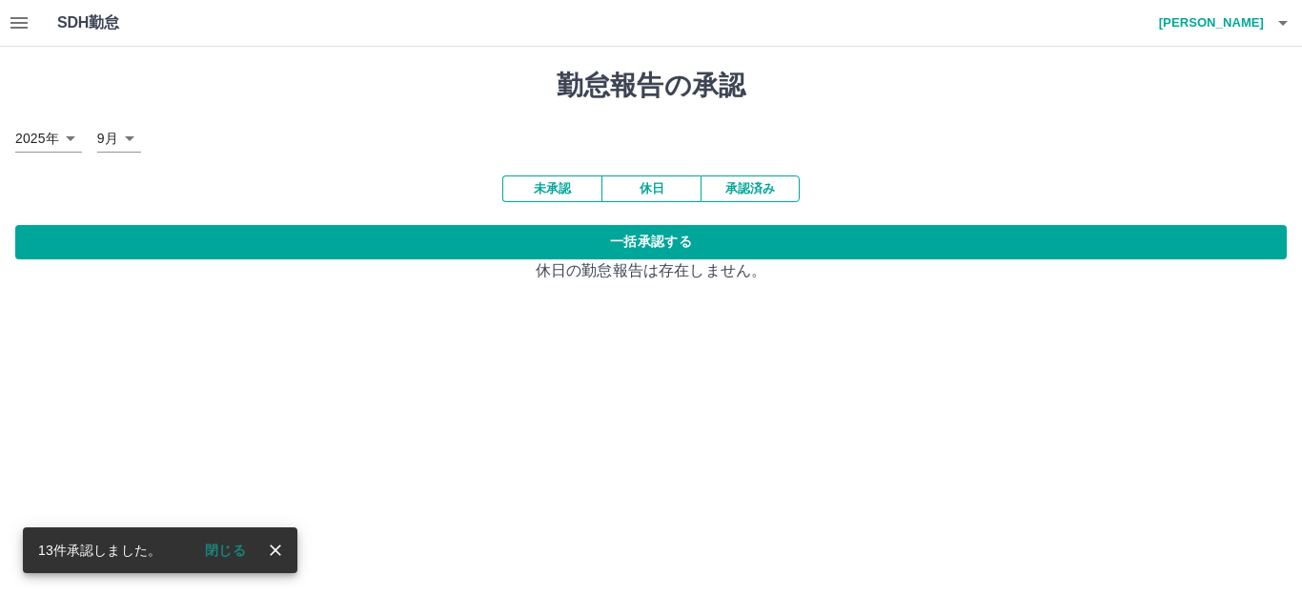
click at [568, 189] on button "未承認" at bounding box center [551, 188] width 99 height 27
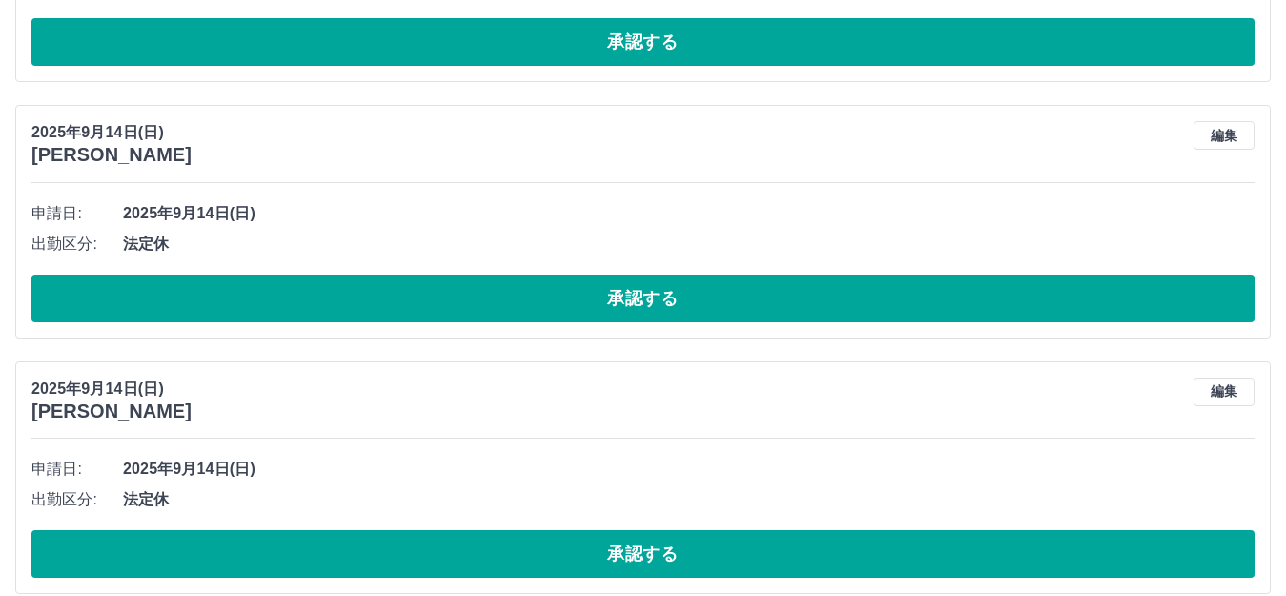
scroll to position [7784, 0]
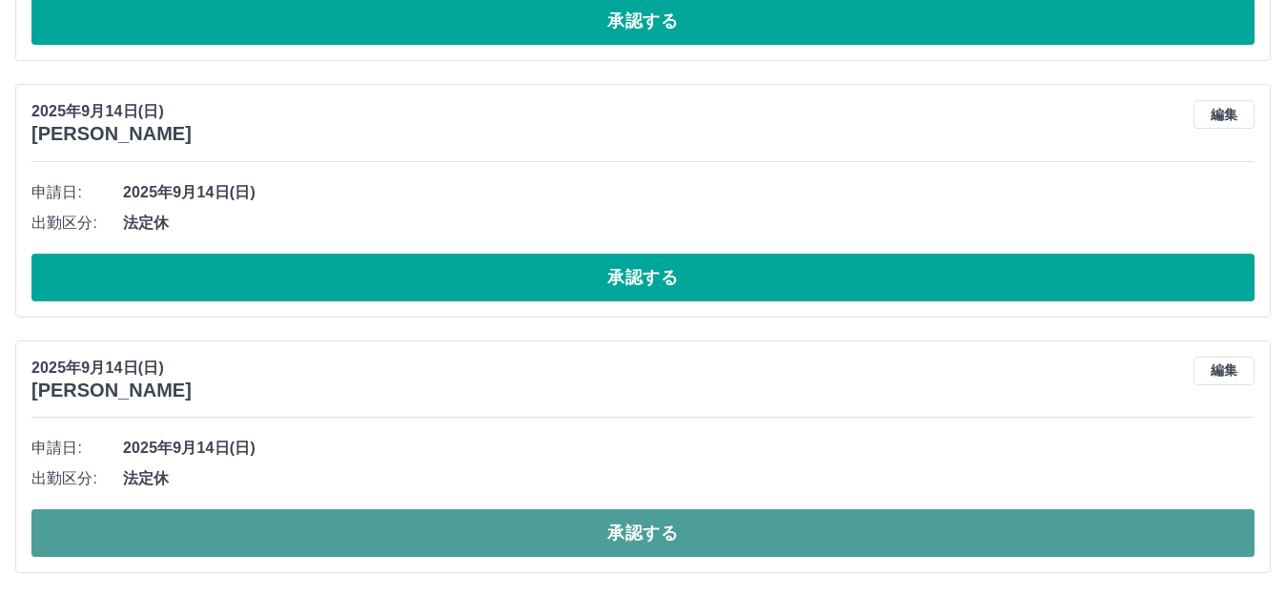
click at [563, 530] on button "承認する" at bounding box center [642, 533] width 1223 height 48
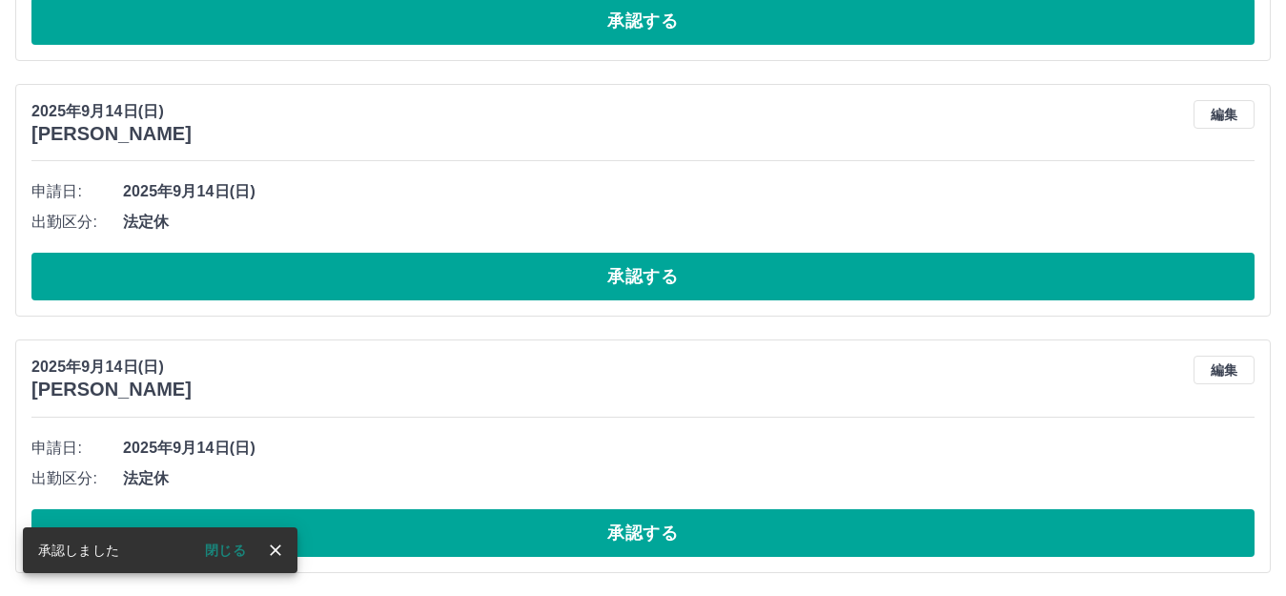
scroll to position [7528, 0]
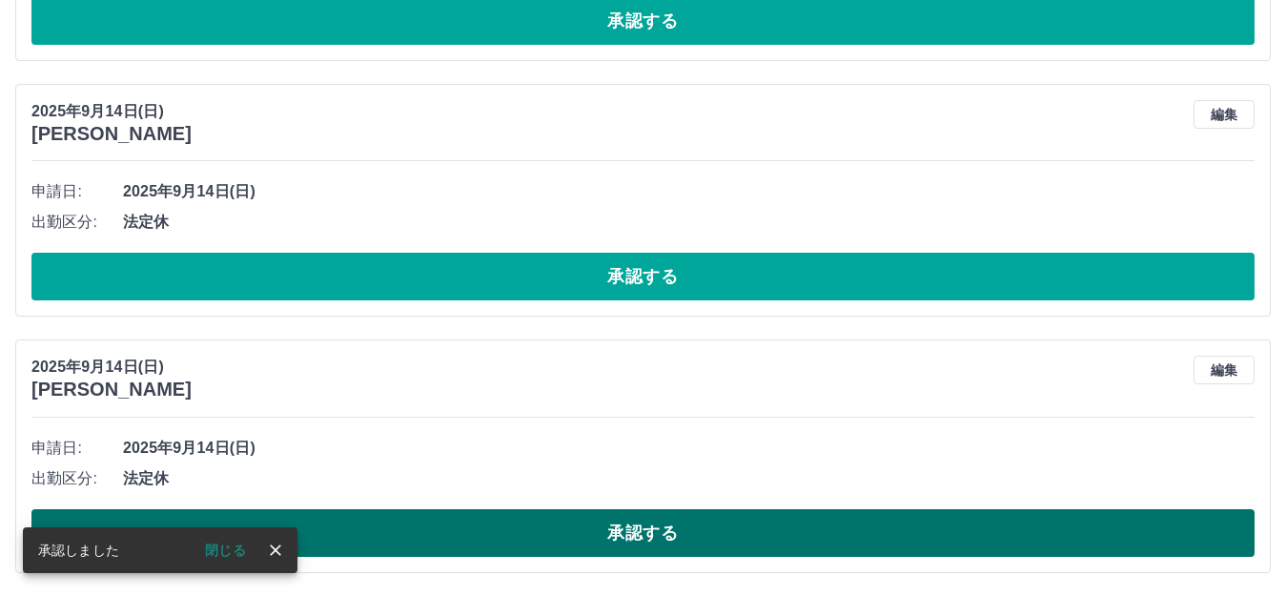
click at [635, 526] on button "承認する" at bounding box center [642, 533] width 1223 height 48
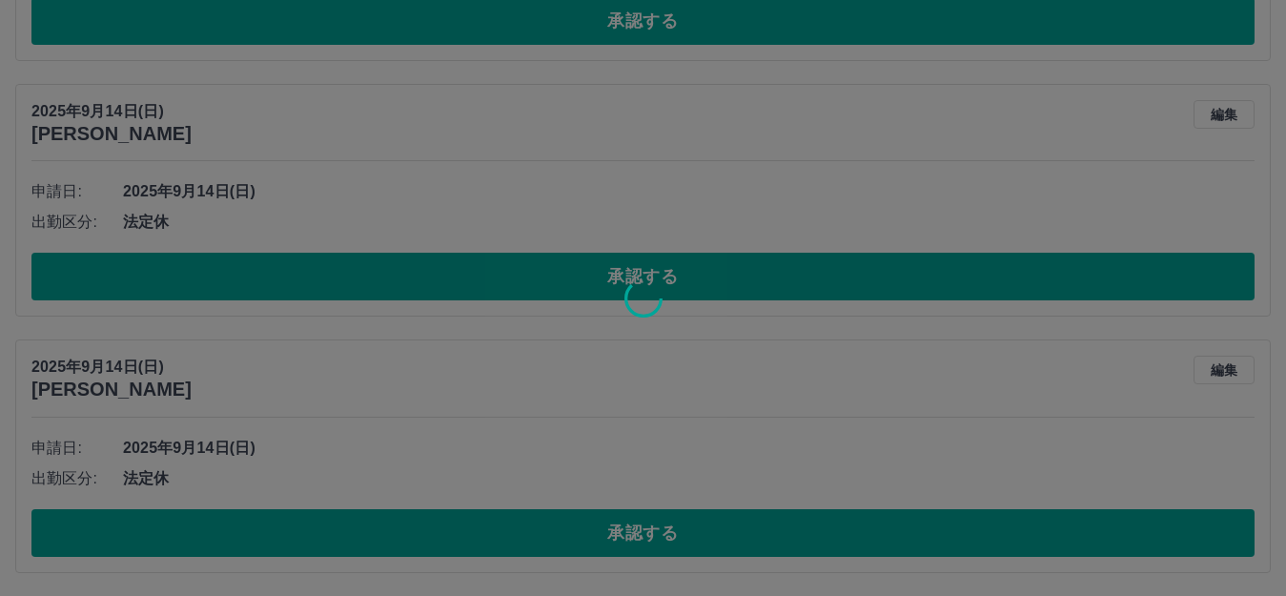
scroll to position [7272, 0]
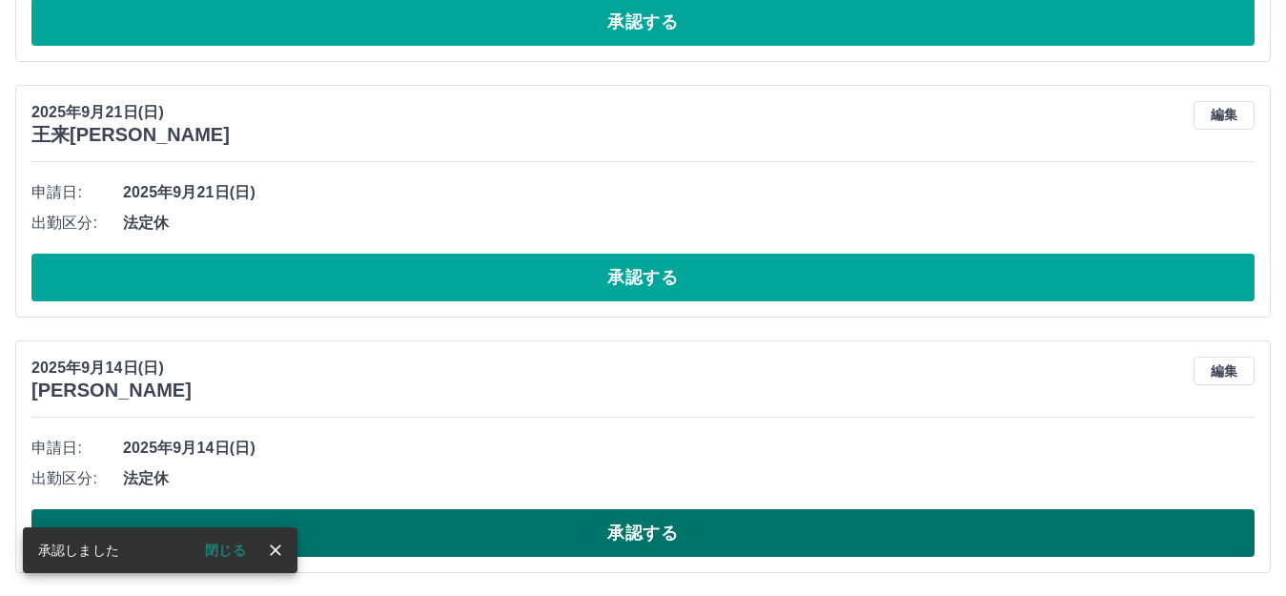
click at [629, 520] on button "承認する" at bounding box center [642, 533] width 1223 height 48
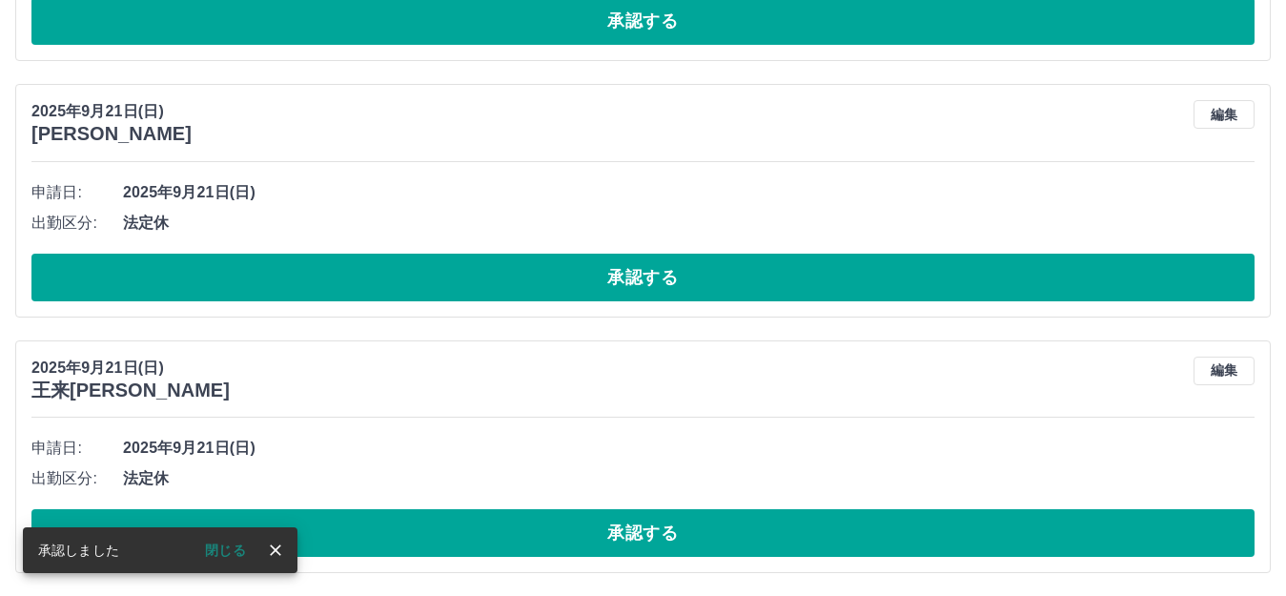
scroll to position [7016, 0]
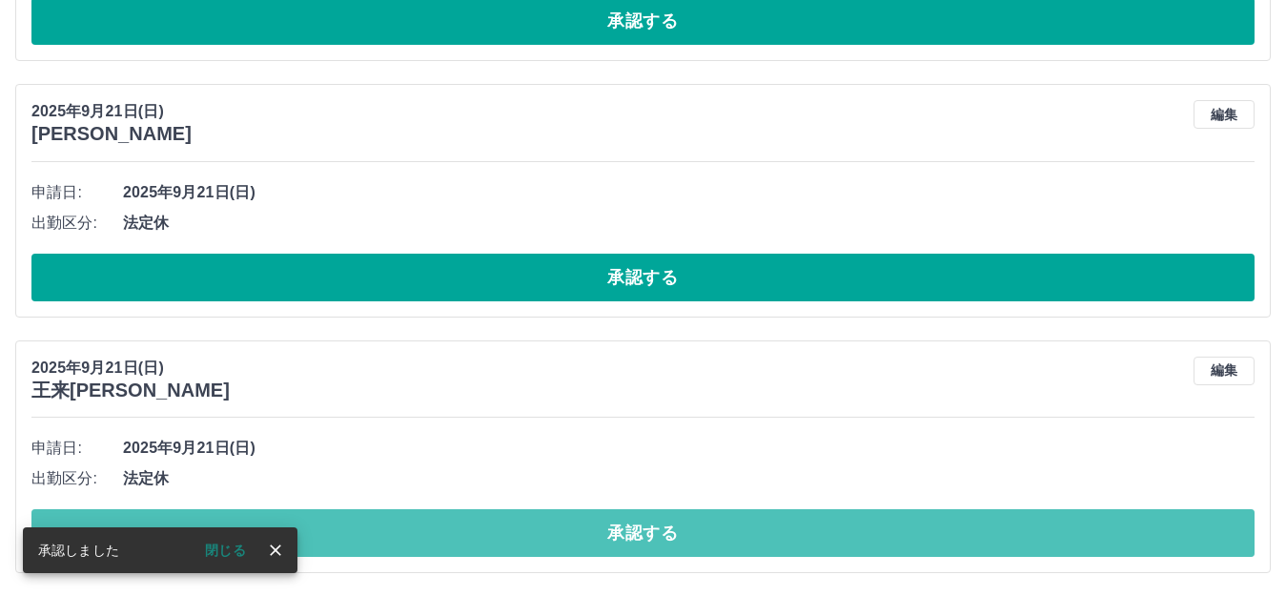
click at [629, 520] on button "承認する" at bounding box center [642, 533] width 1223 height 48
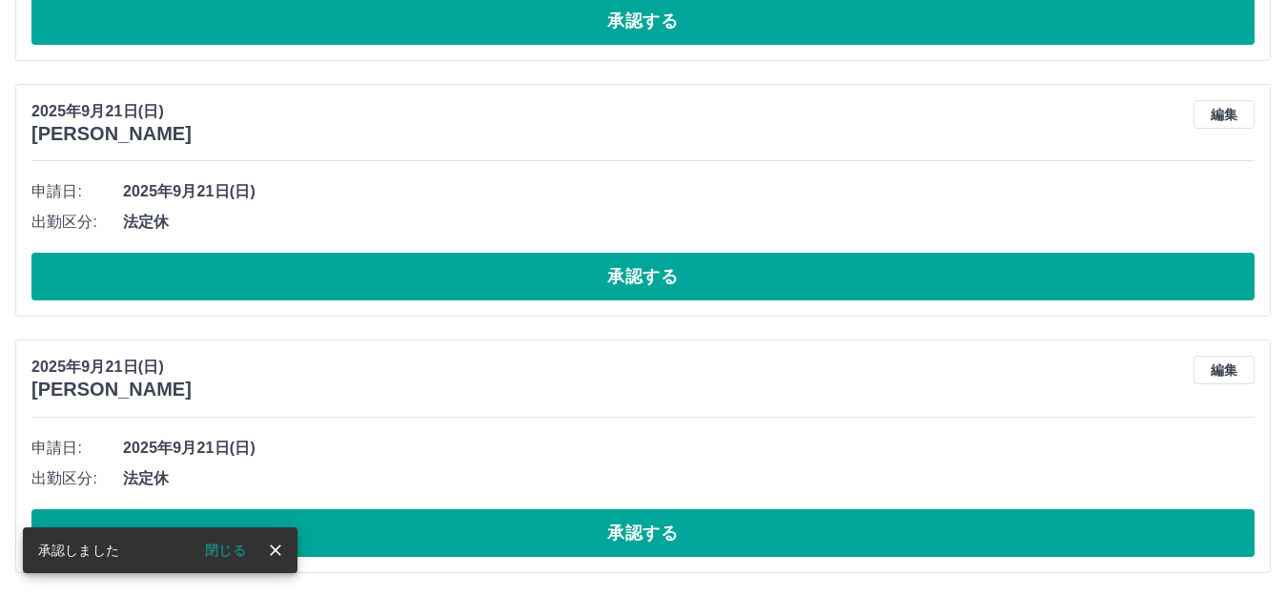
scroll to position [6761, 0]
click at [629, 520] on button "承認する" at bounding box center [642, 533] width 1223 height 48
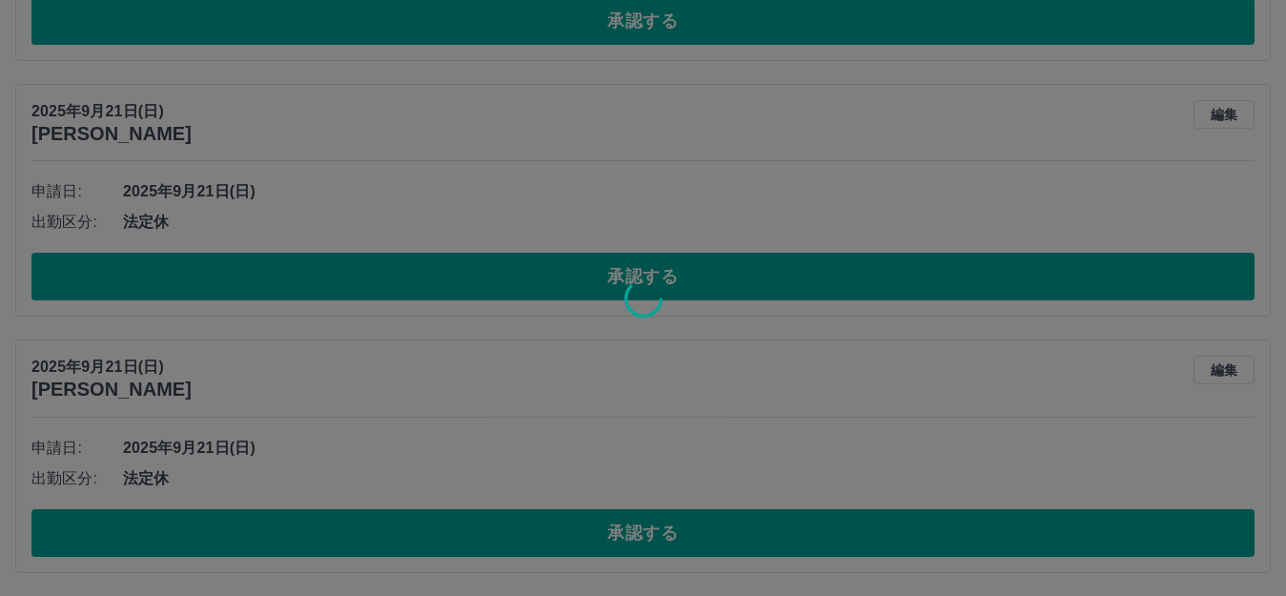
scroll to position [6505, 0]
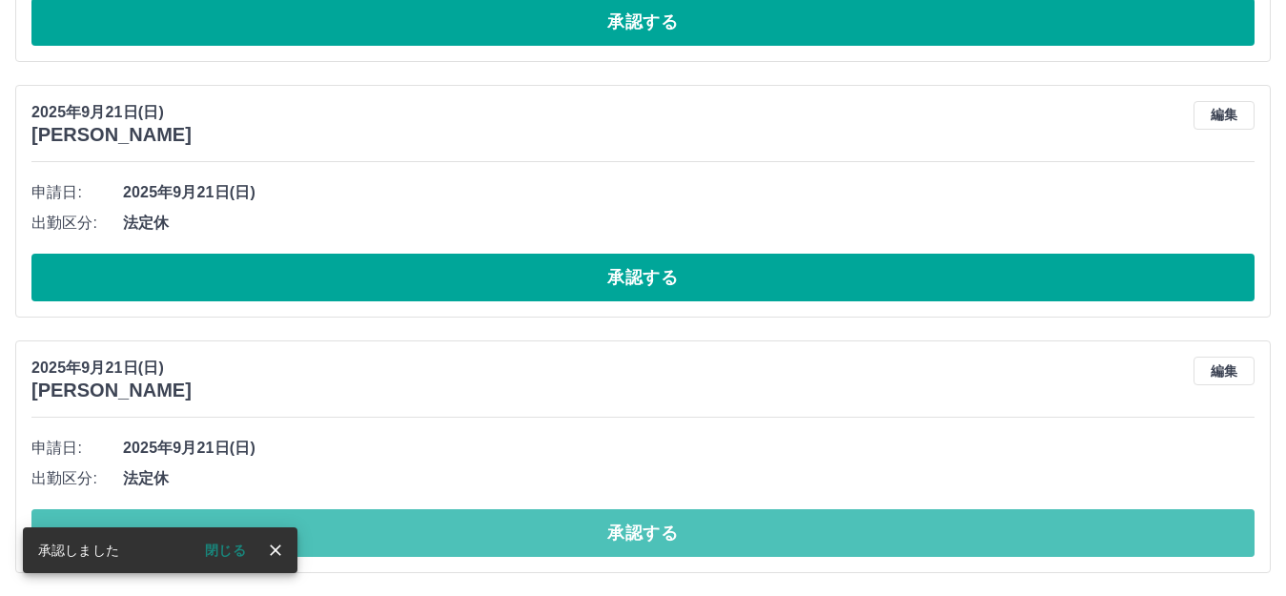
click at [629, 520] on button "承認する" at bounding box center [642, 533] width 1223 height 48
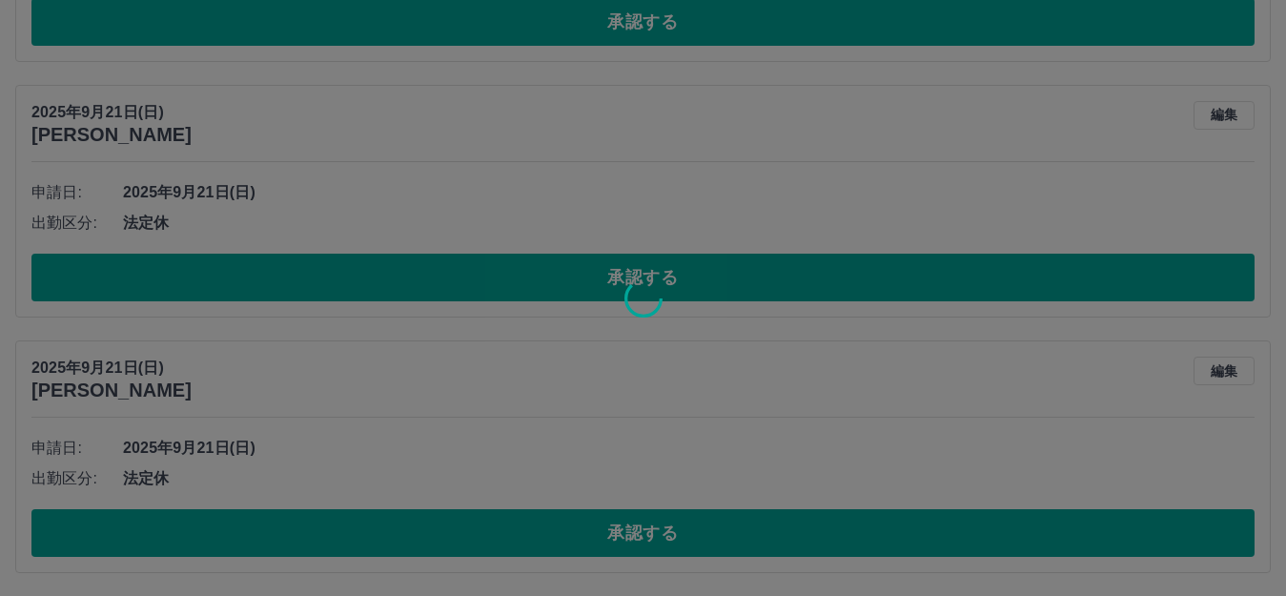
scroll to position [6249, 0]
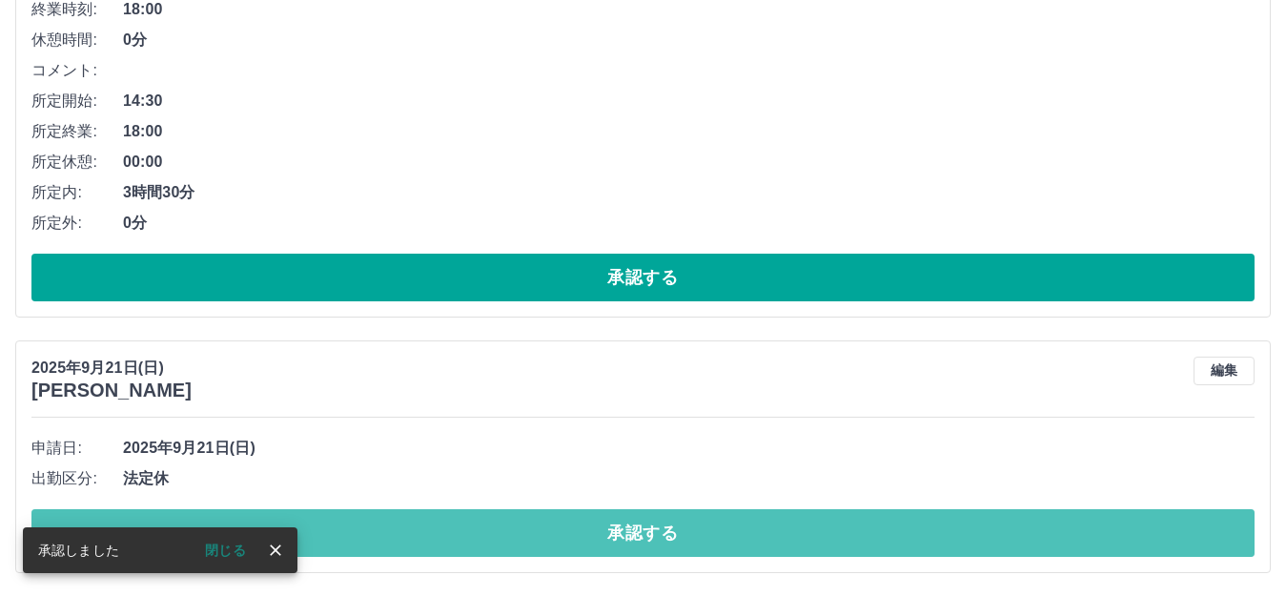
click at [629, 520] on button "承認する" at bounding box center [642, 533] width 1223 height 48
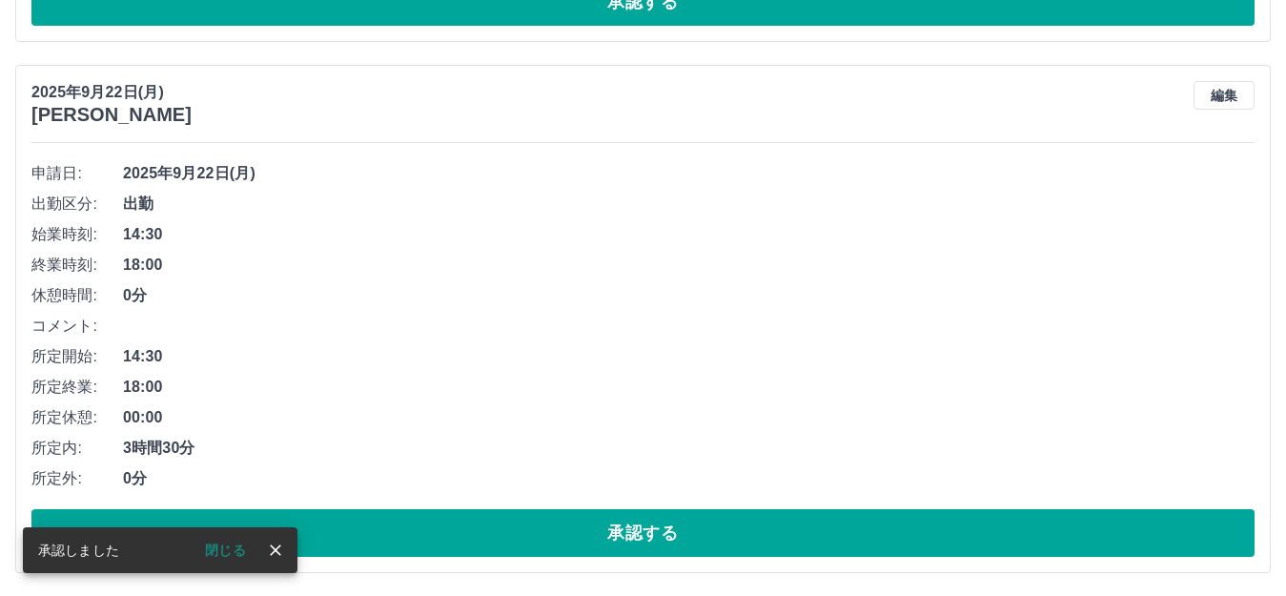
scroll to position [5994, 0]
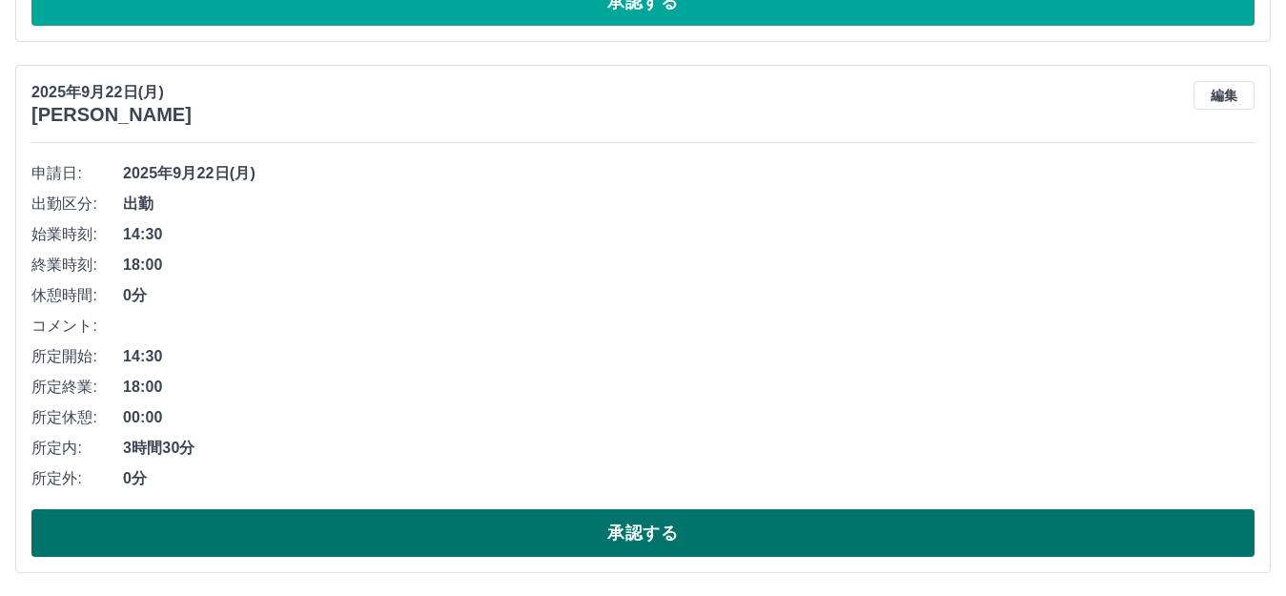
click at [587, 513] on button "承認する" at bounding box center [642, 533] width 1223 height 48
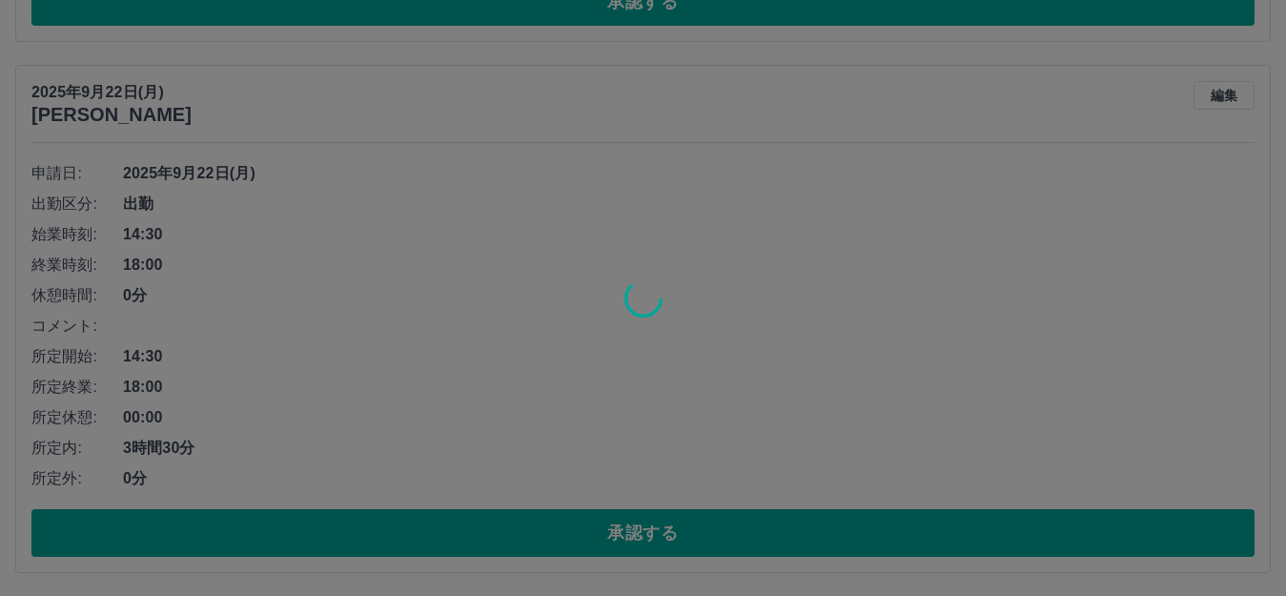
scroll to position [5463, 0]
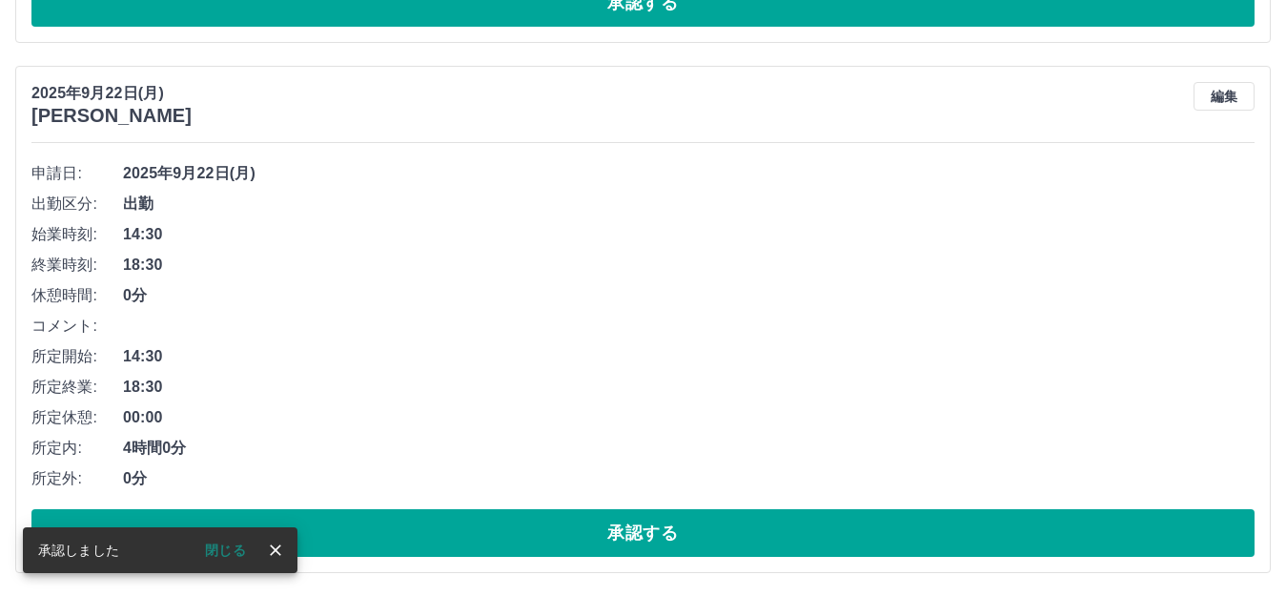
click at [591, 526] on button "承認する" at bounding box center [642, 533] width 1223 height 48
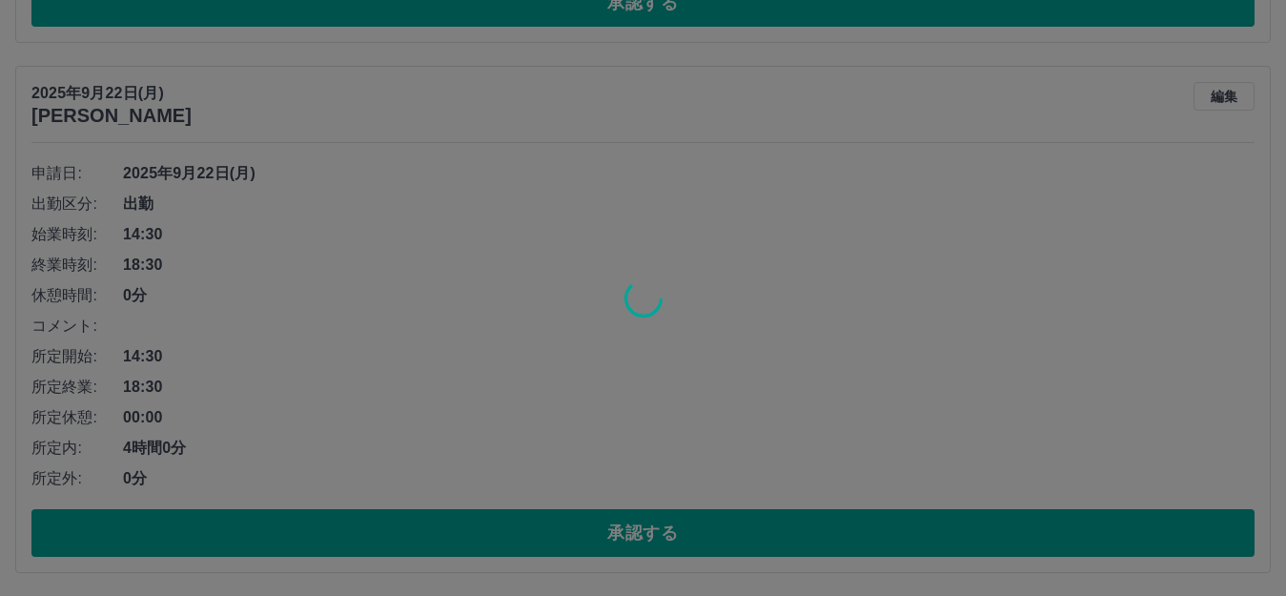
scroll to position [4933, 0]
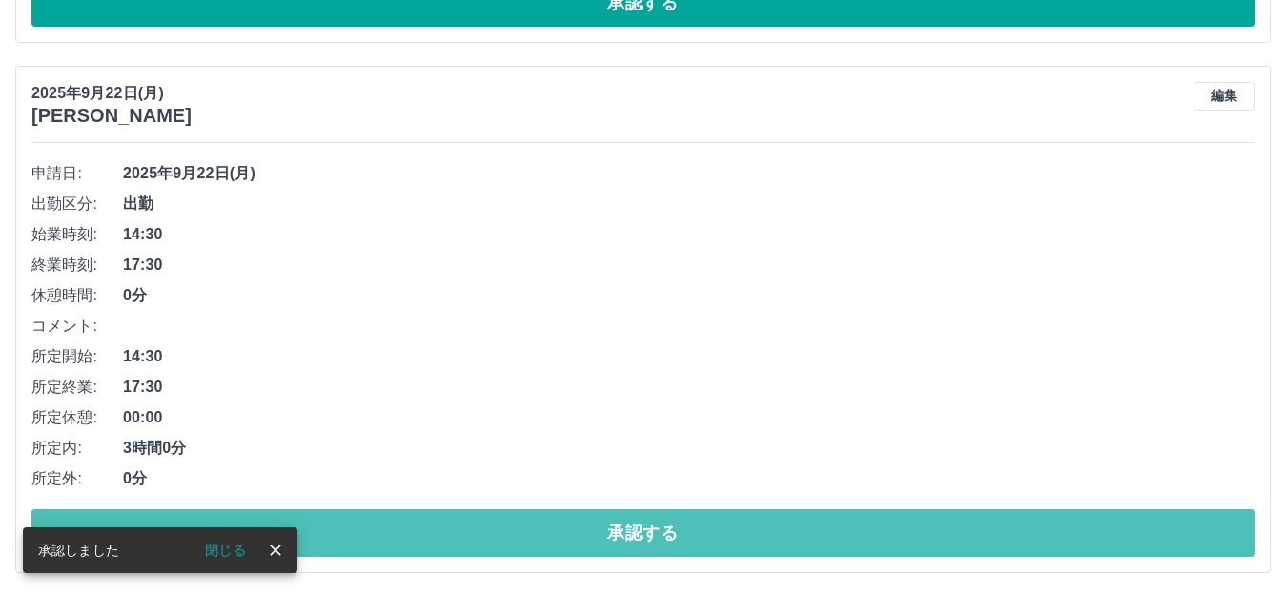
click at [591, 526] on button "承認する" at bounding box center [642, 533] width 1223 height 48
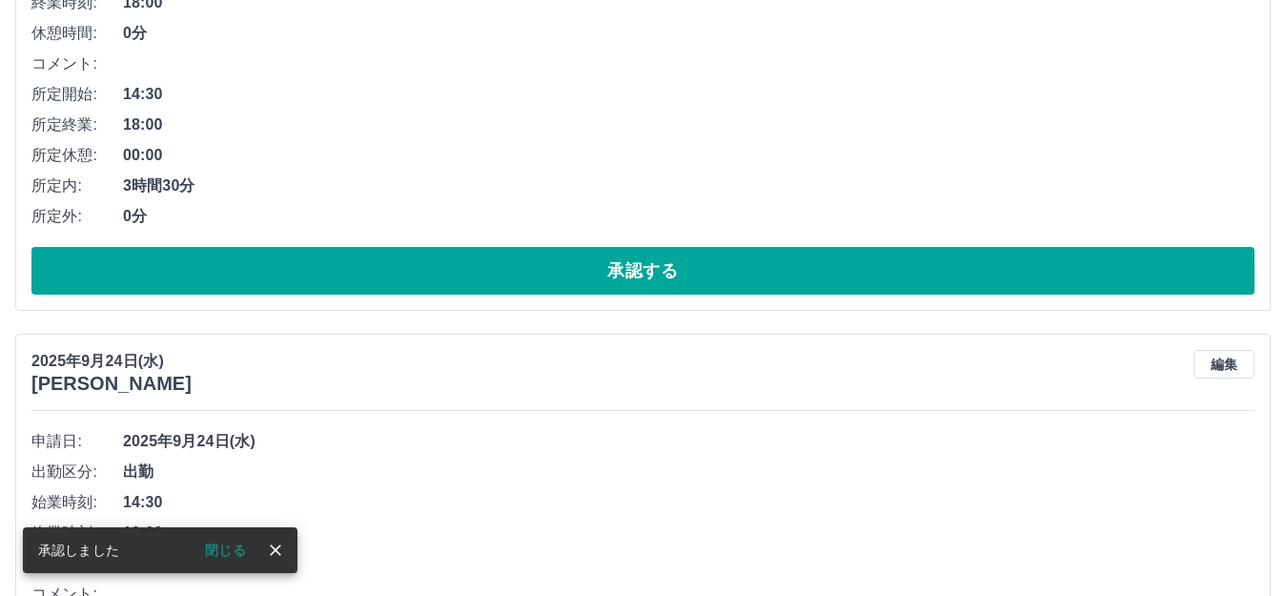
scroll to position [0, 0]
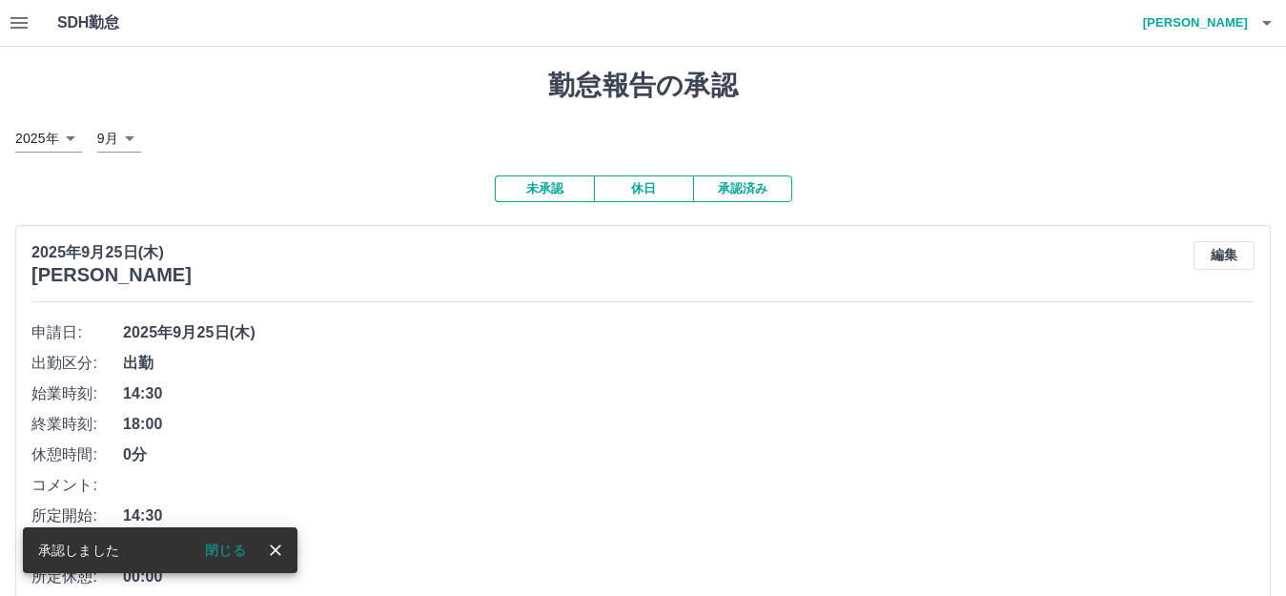
click at [1257, 30] on icon "button" at bounding box center [1266, 22] width 23 height 23
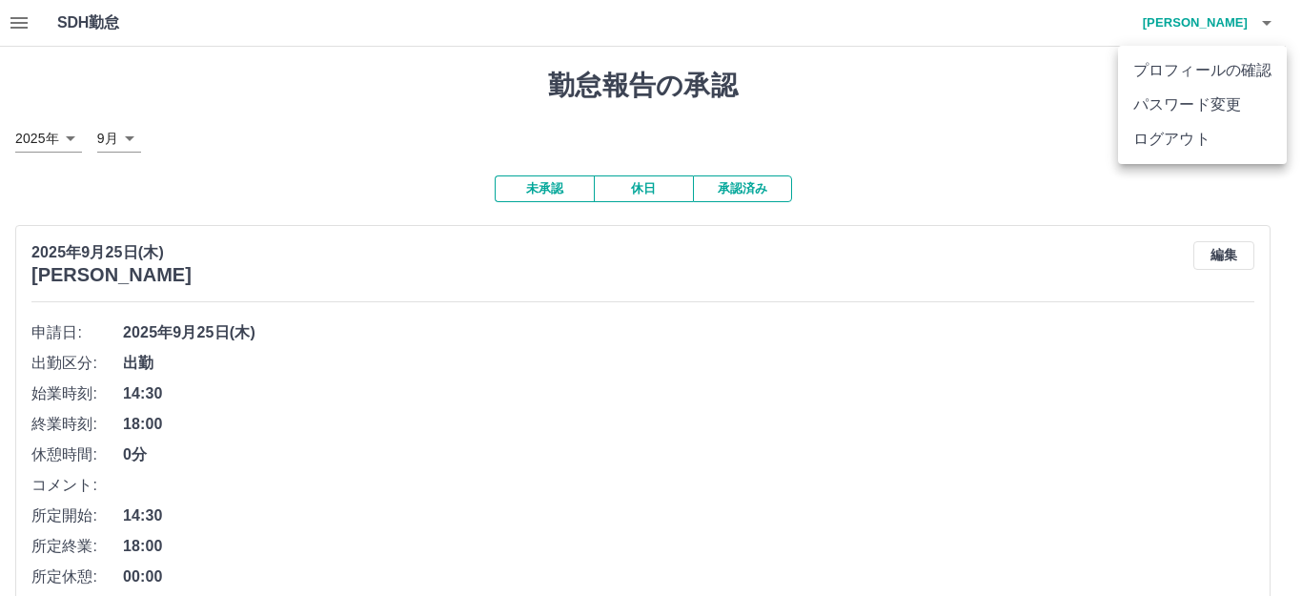
click at [988, 124] on div at bounding box center [651, 298] width 1302 height 596
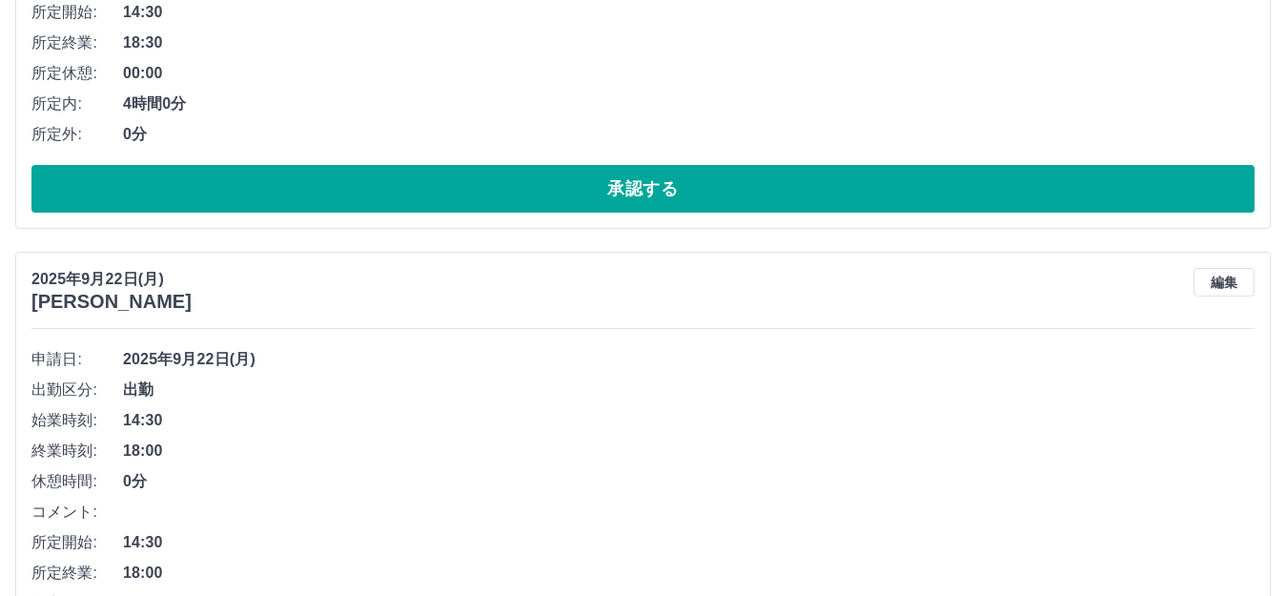
scroll to position [4403, 0]
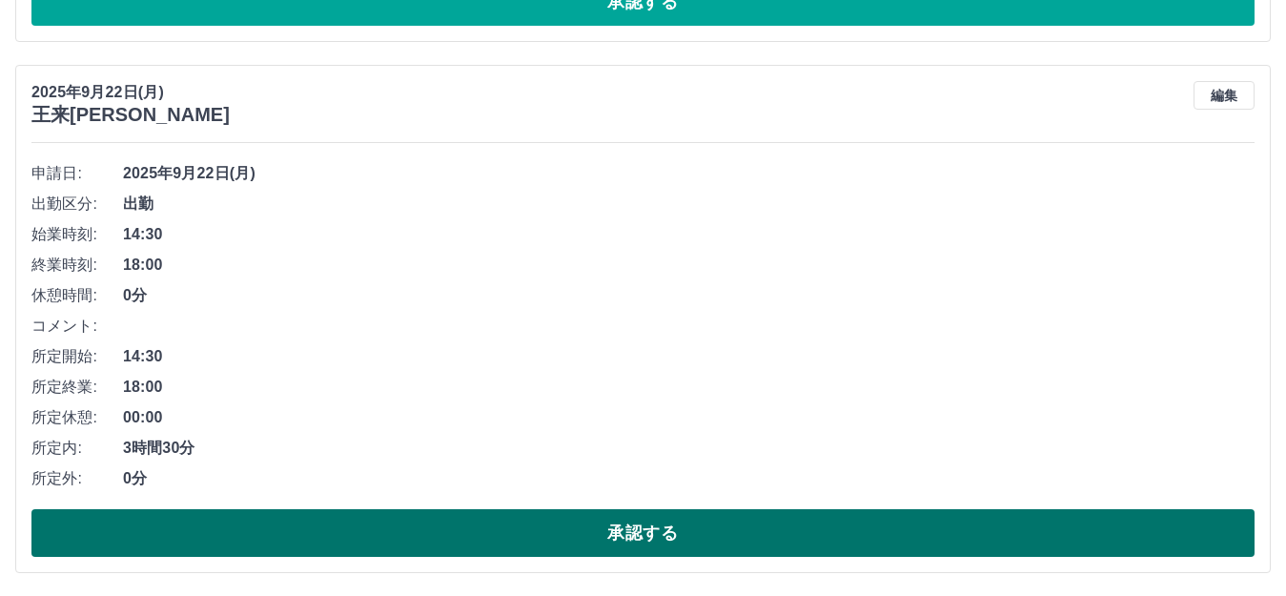
click at [718, 517] on button "承認する" at bounding box center [642, 533] width 1223 height 48
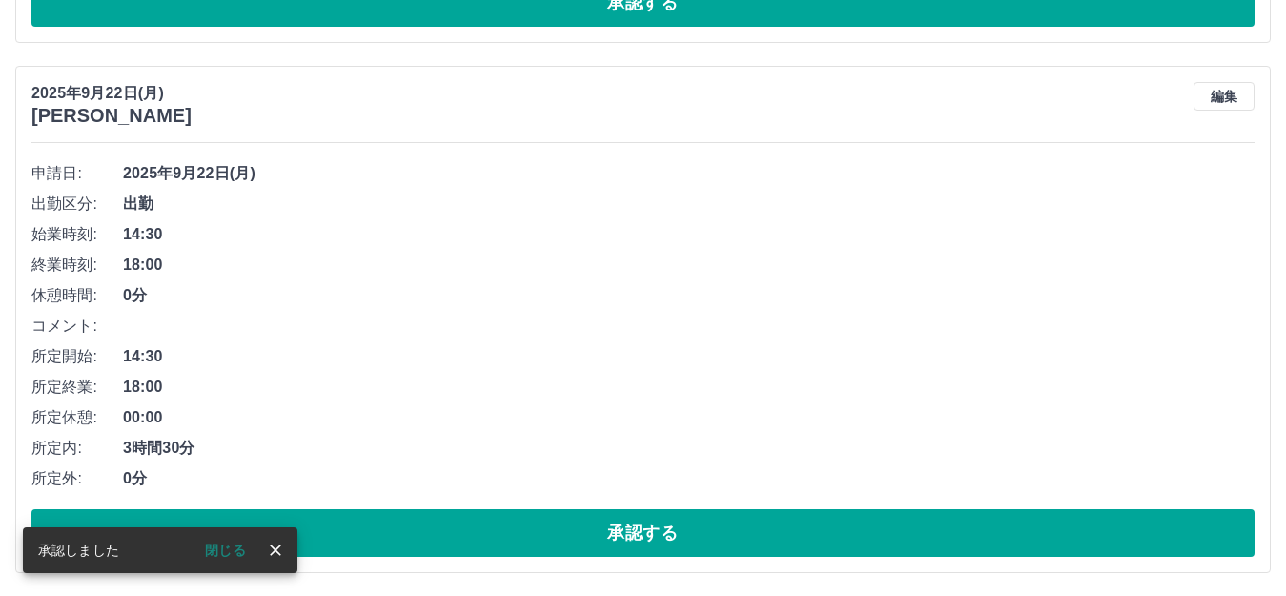
scroll to position [3872, 0]
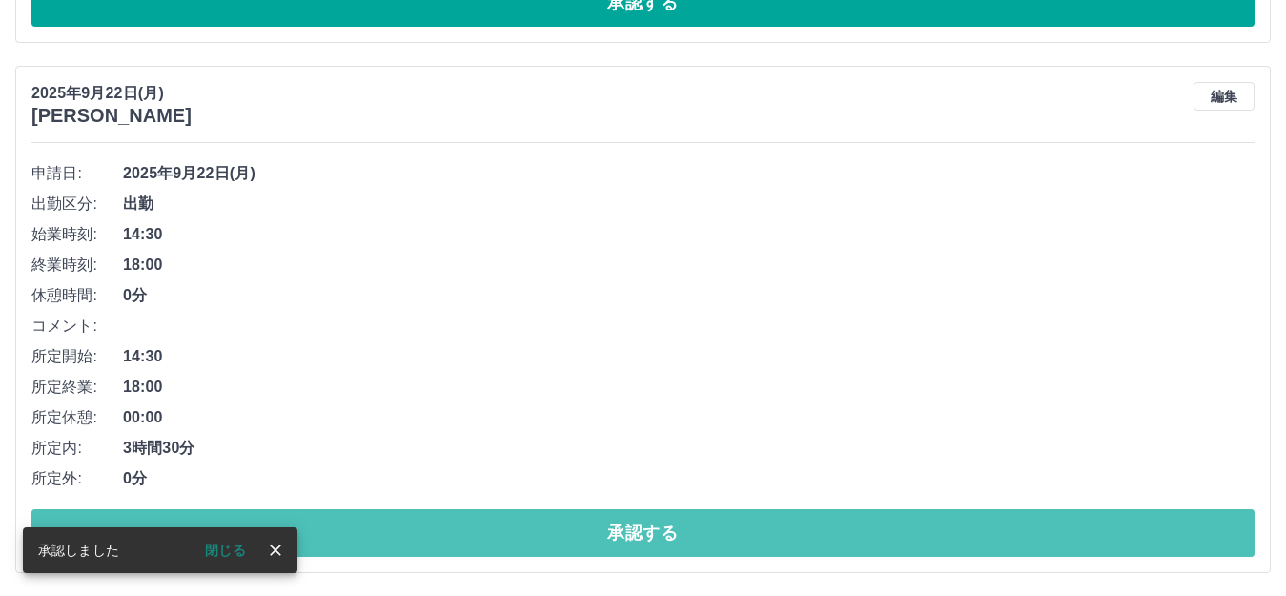
click at [628, 526] on button "承認する" at bounding box center [642, 533] width 1223 height 48
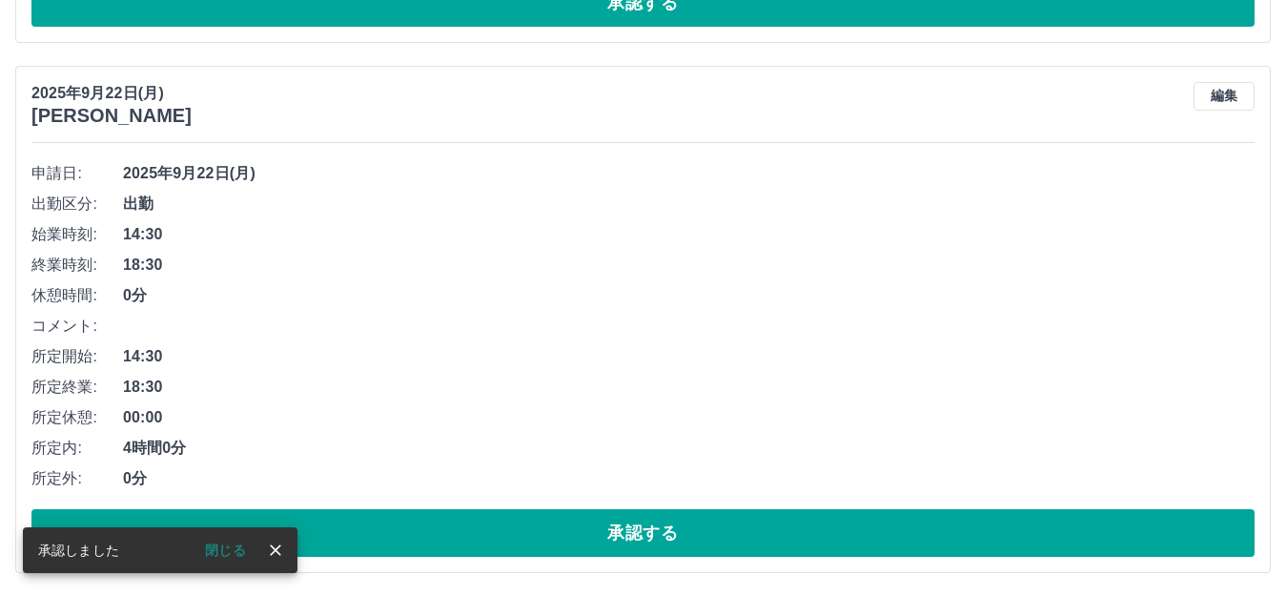
scroll to position [3342, 0]
click at [628, 526] on button "承認する" at bounding box center [642, 533] width 1223 height 48
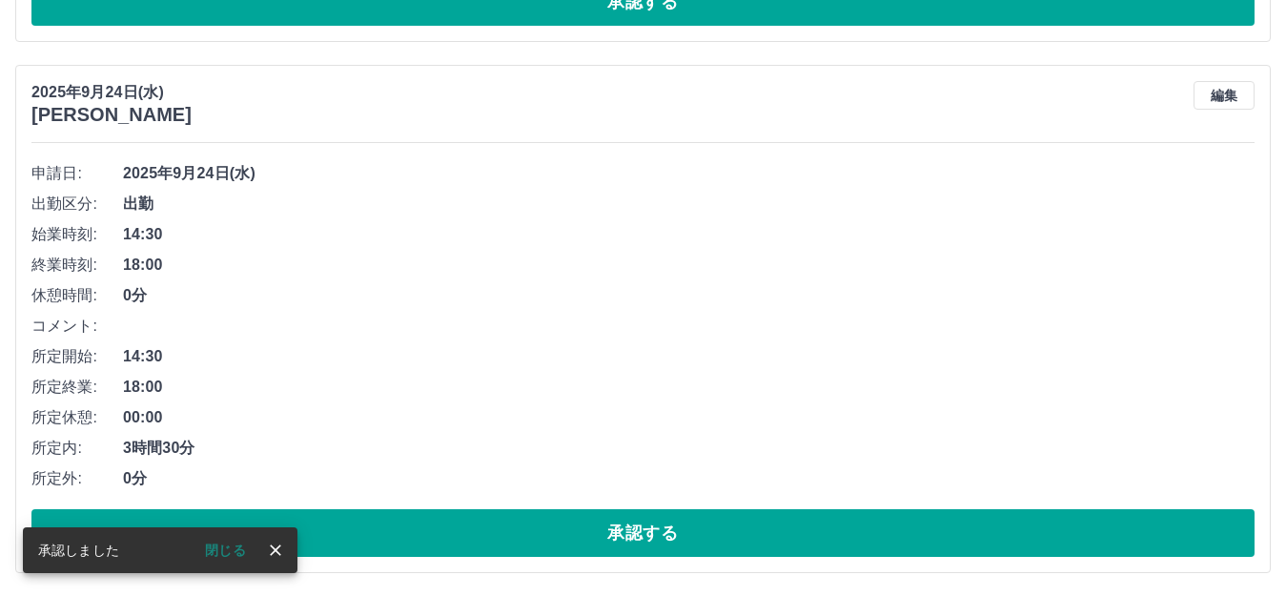
scroll to position [2812, 0]
click at [628, 526] on button "承認する" at bounding box center [642, 533] width 1223 height 48
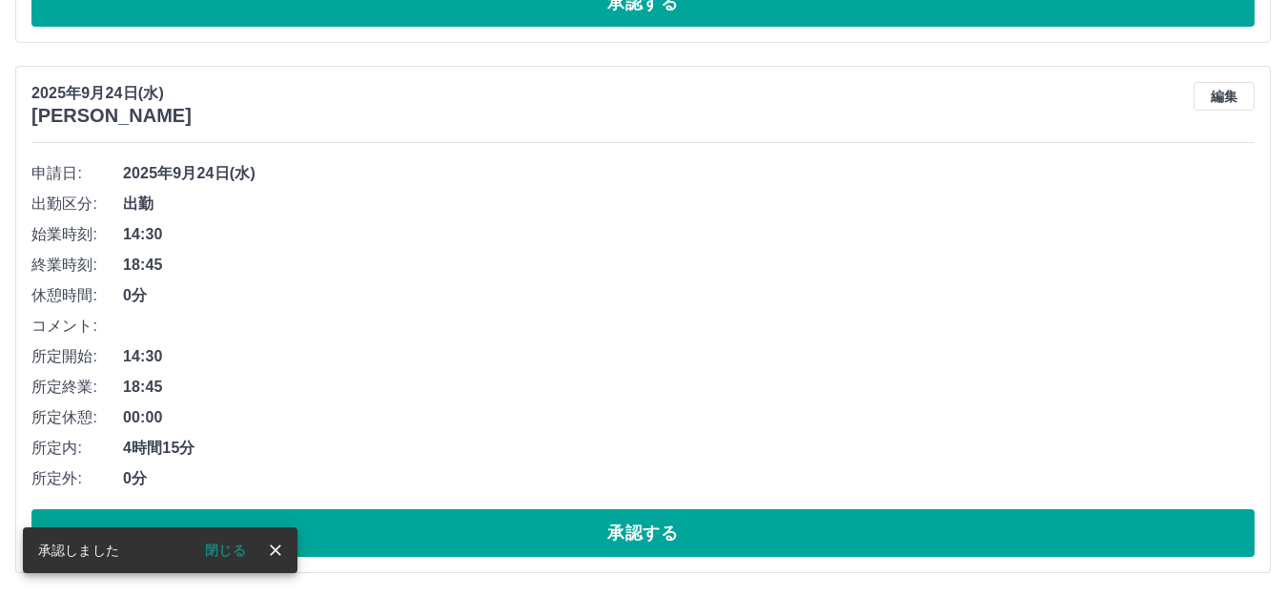
scroll to position [2282, 0]
click at [628, 526] on button "承認する" at bounding box center [642, 533] width 1223 height 48
click at [628, 523] on button "承認する" at bounding box center [642, 533] width 1223 height 48
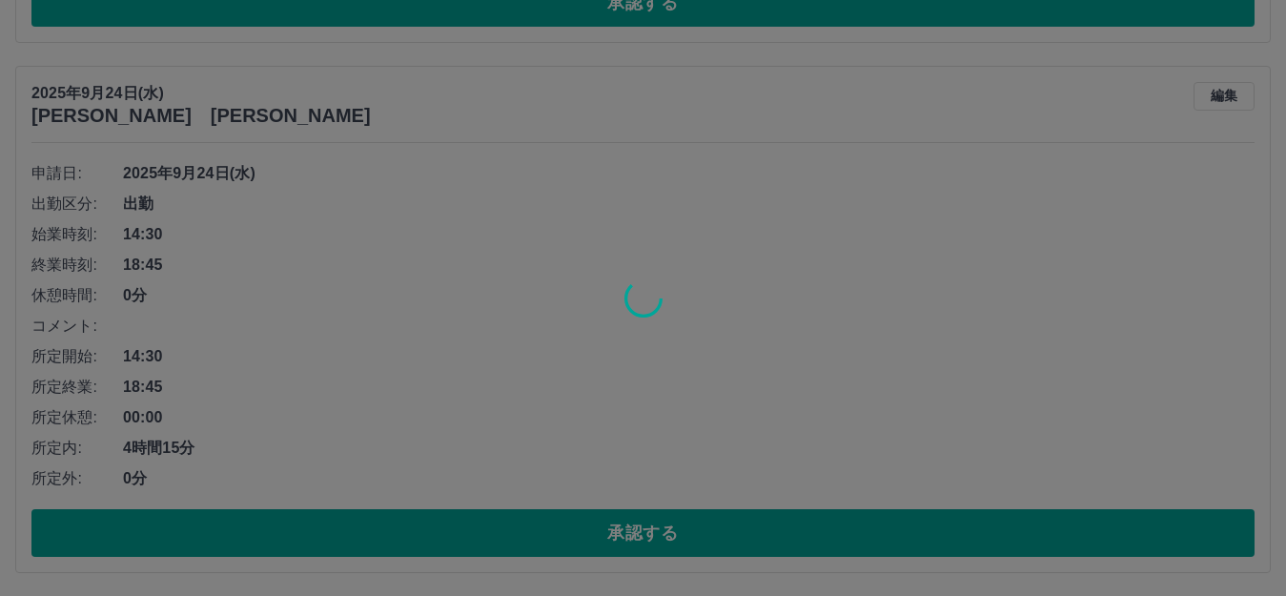
scroll to position [1222, 0]
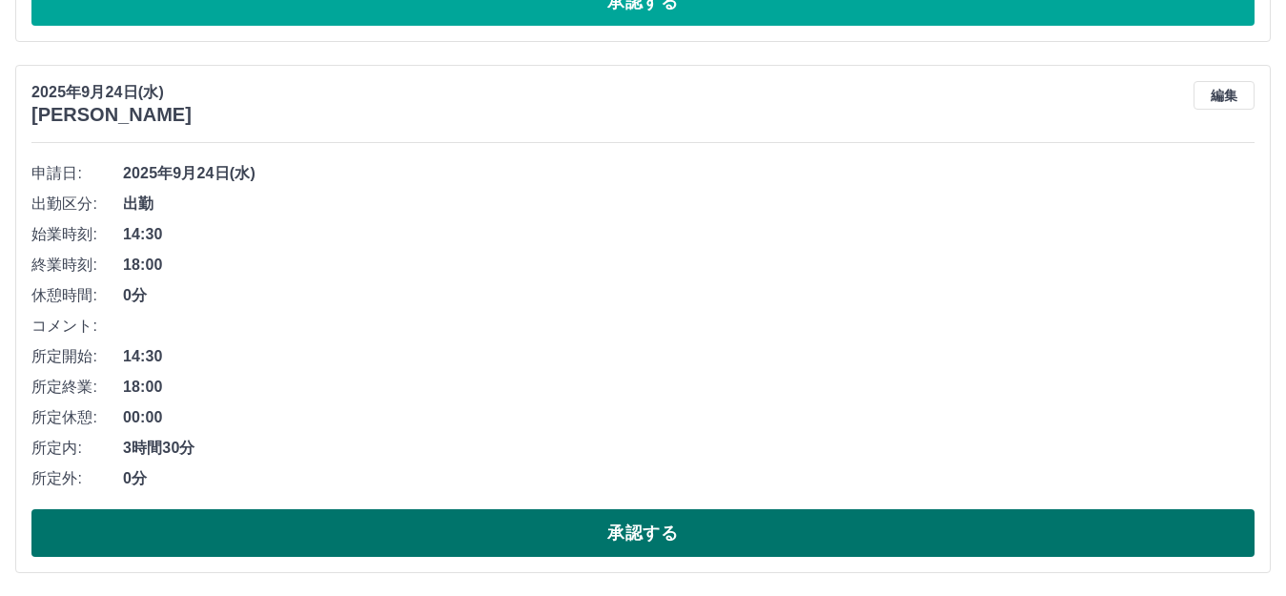
click at [595, 525] on button "承認する" at bounding box center [642, 533] width 1223 height 48
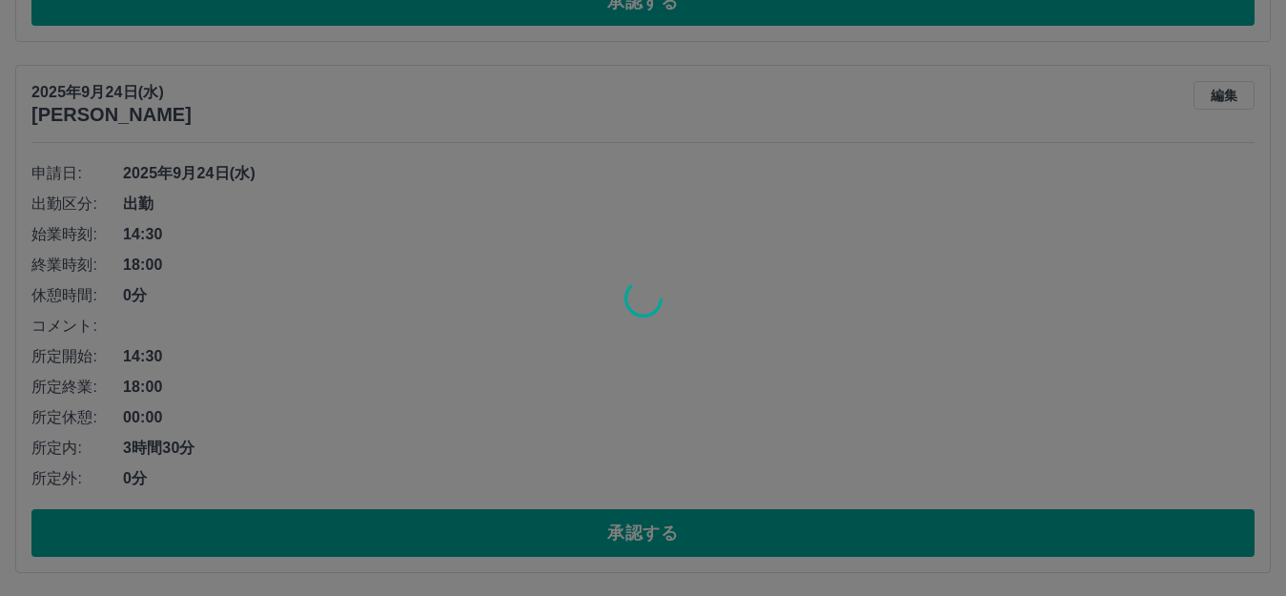
scroll to position [691, 0]
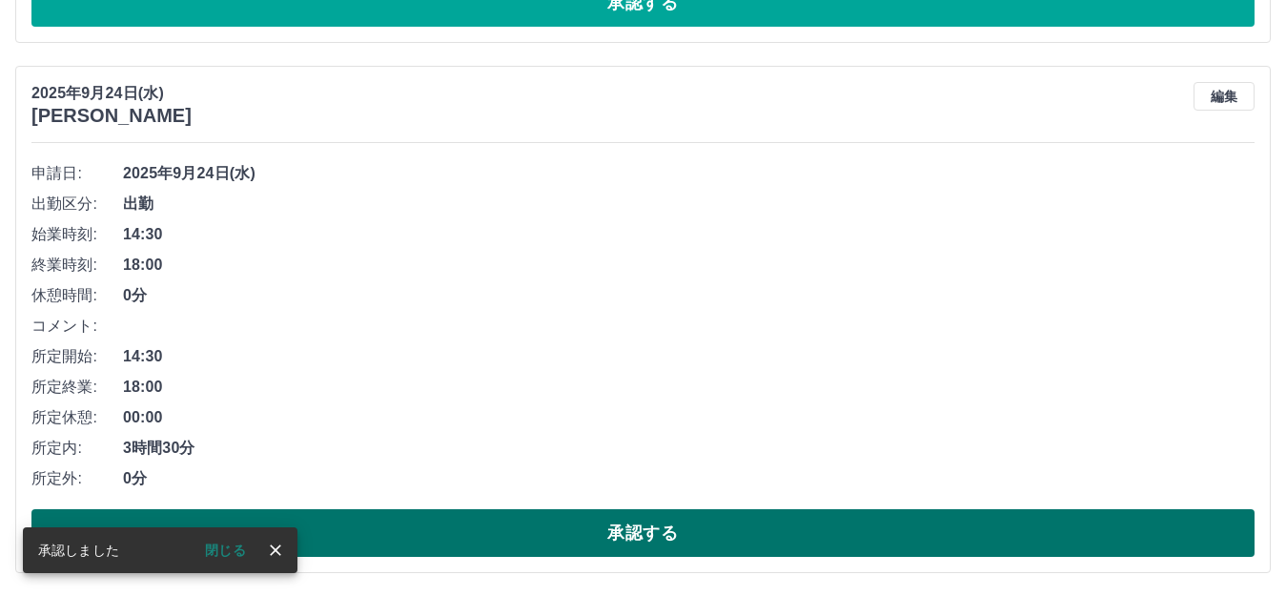
click at [595, 526] on button "承認する" at bounding box center [642, 533] width 1223 height 48
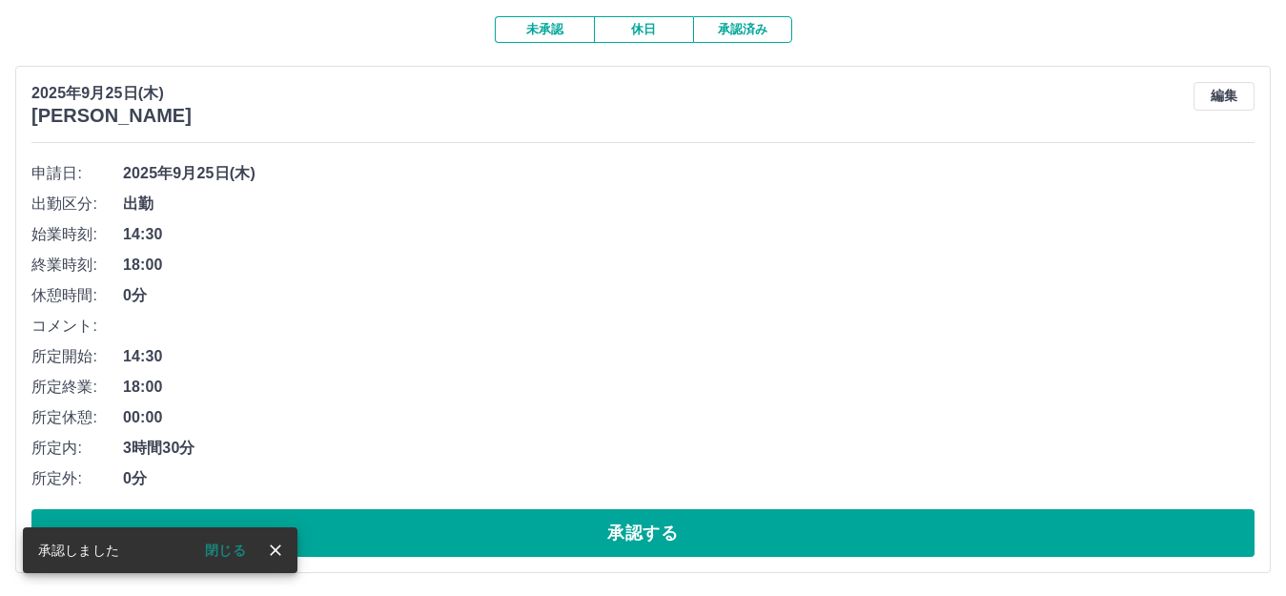
scroll to position [161, 0]
click at [595, 526] on button "承認する" at bounding box center [642, 533] width 1223 height 48
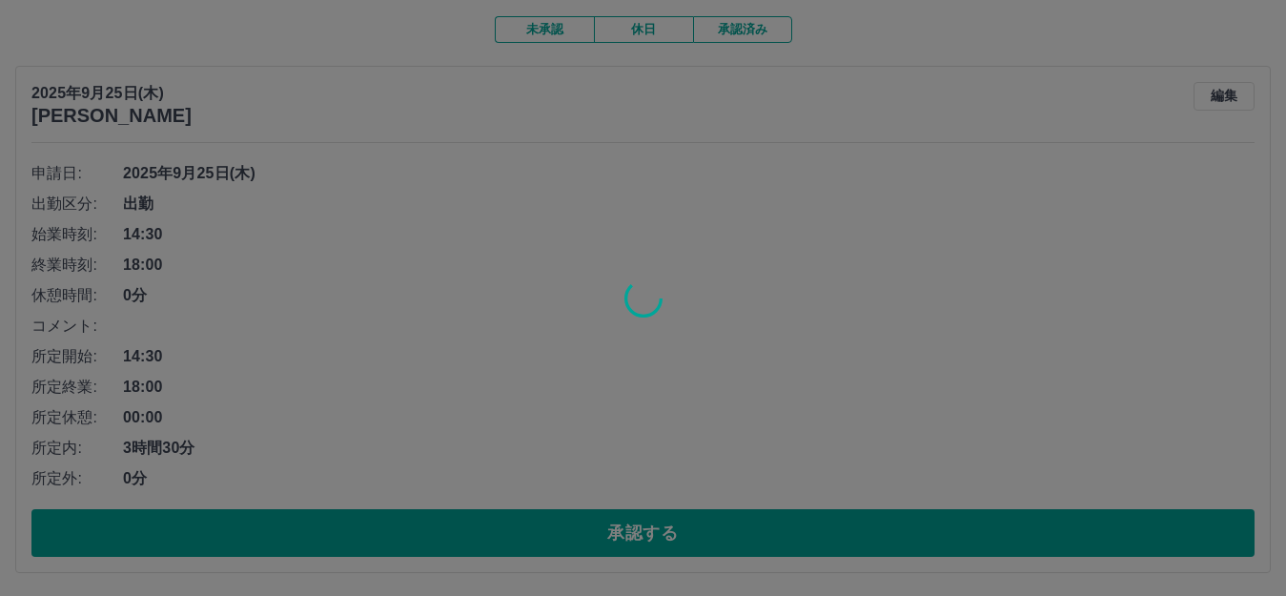
scroll to position [0, 0]
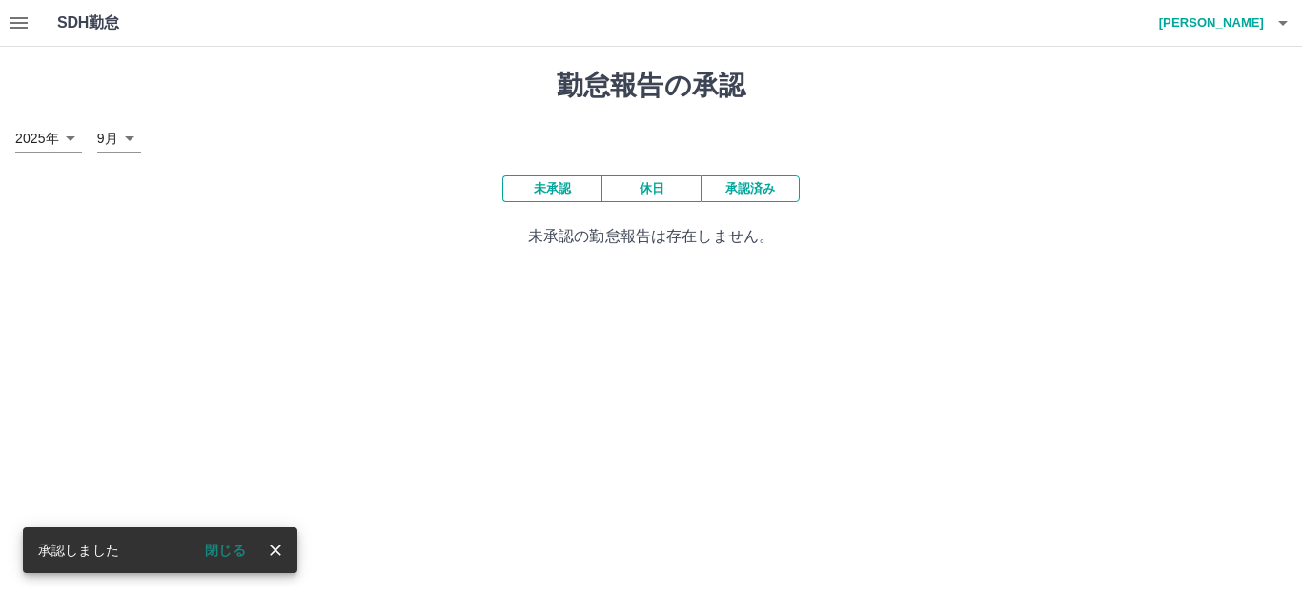
click at [644, 193] on button "休日" at bounding box center [650, 188] width 99 height 27
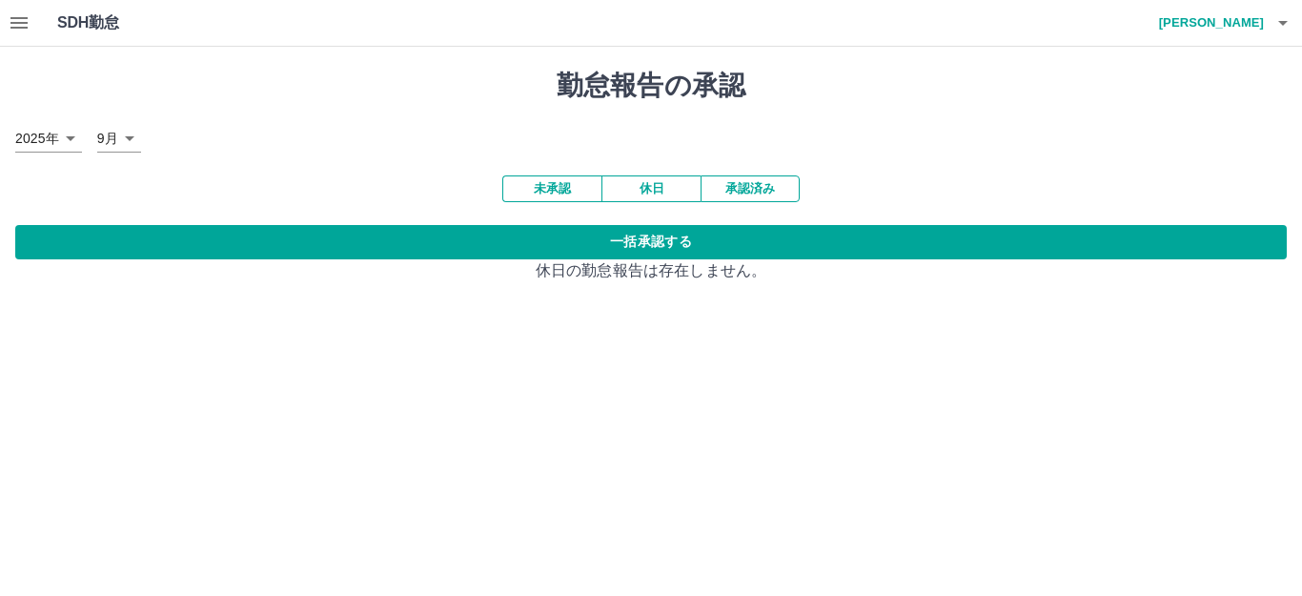
click at [726, 187] on button "承認済み" at bounding box center [749, 188] width 99 height 27
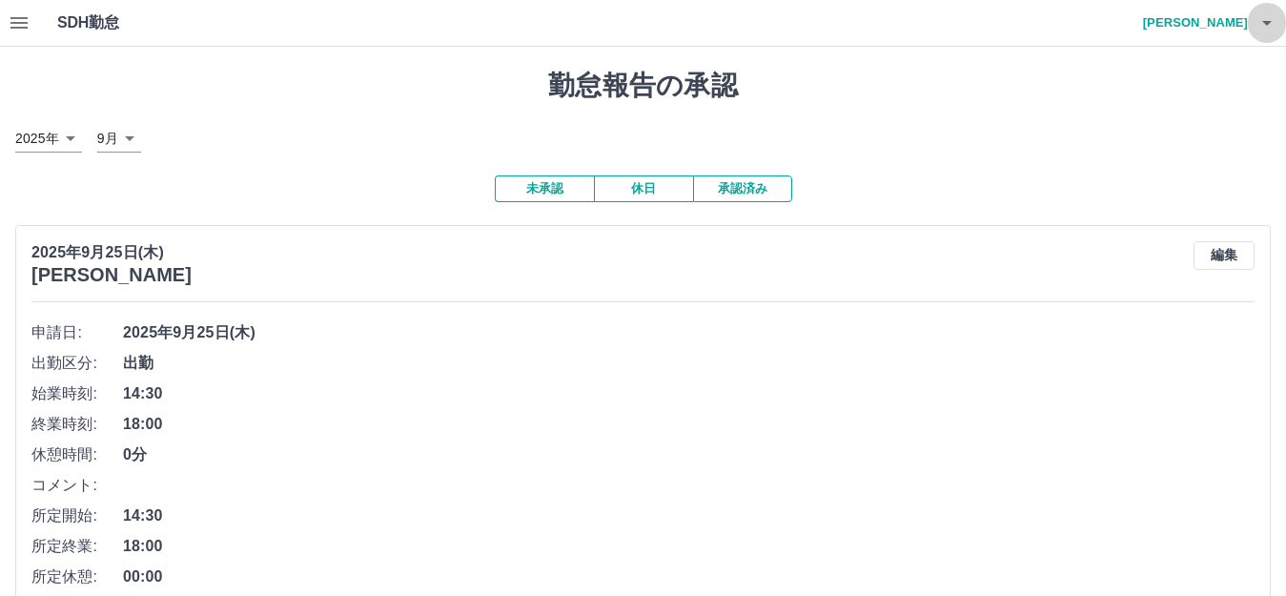
click at [1276, 22] on icon "button" at bounding box center [1266, 22] width 23 height 23
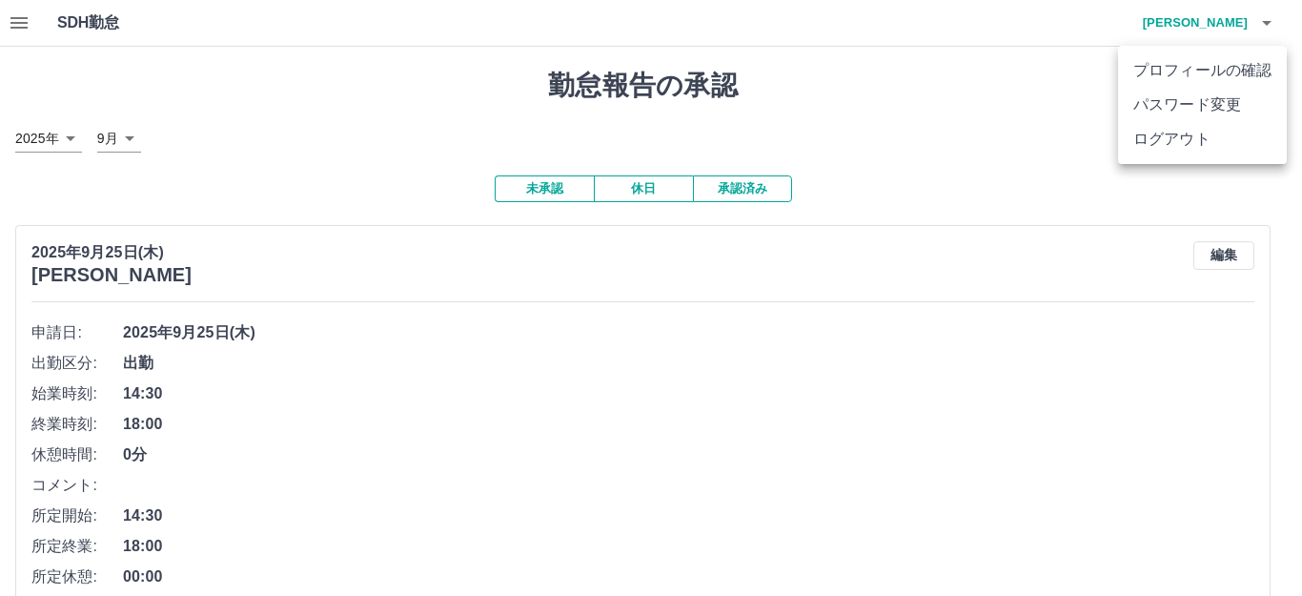
drag, startPoint x: 1196, startPoint y: 132, endPoint x: 1190, endPoint y: 114, distance: 19.0
click at [1196, 123] on li "ログアウト" at bounding box center [1202, 139] width 169 height 34
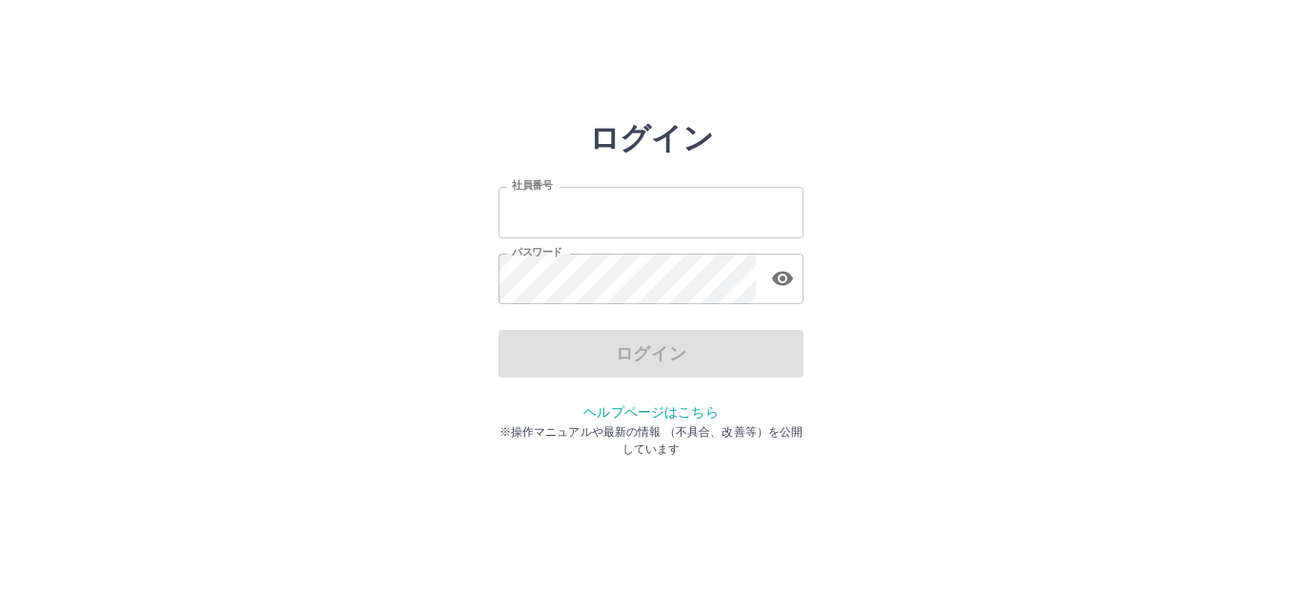
type input "*******"
click at [656, 225] on input "*******" at bounding box center [650, 212] width 305 height 51
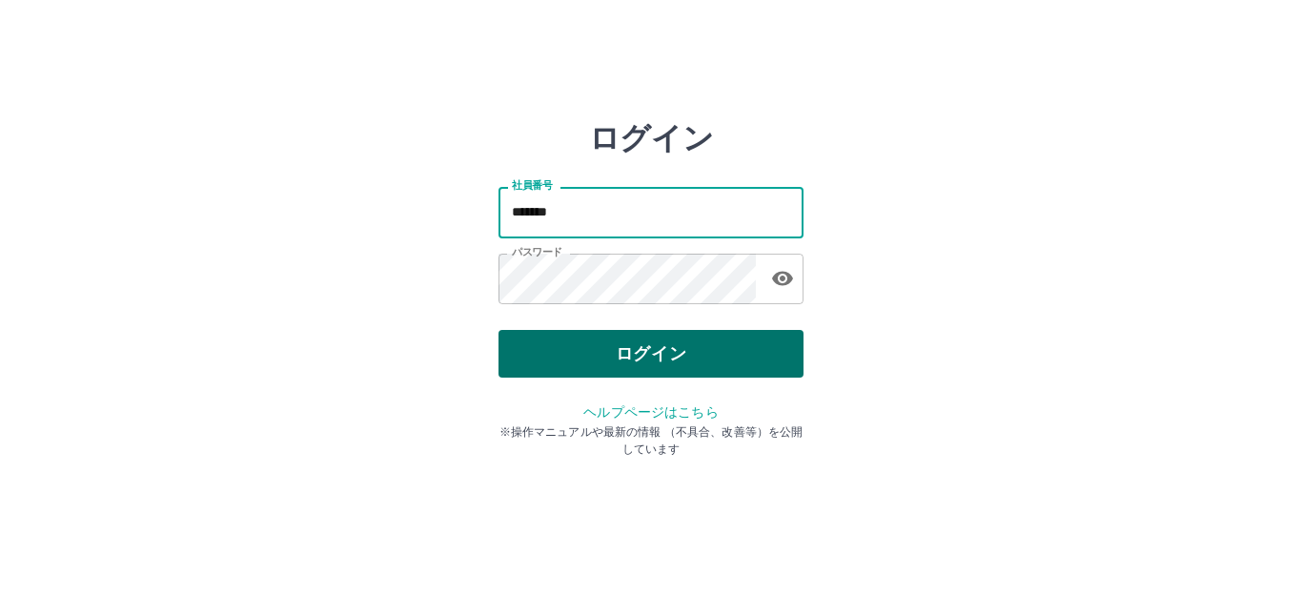
click at [572, 343] on button "ログイン" at bounding box center [650, 354] width 305 height 48
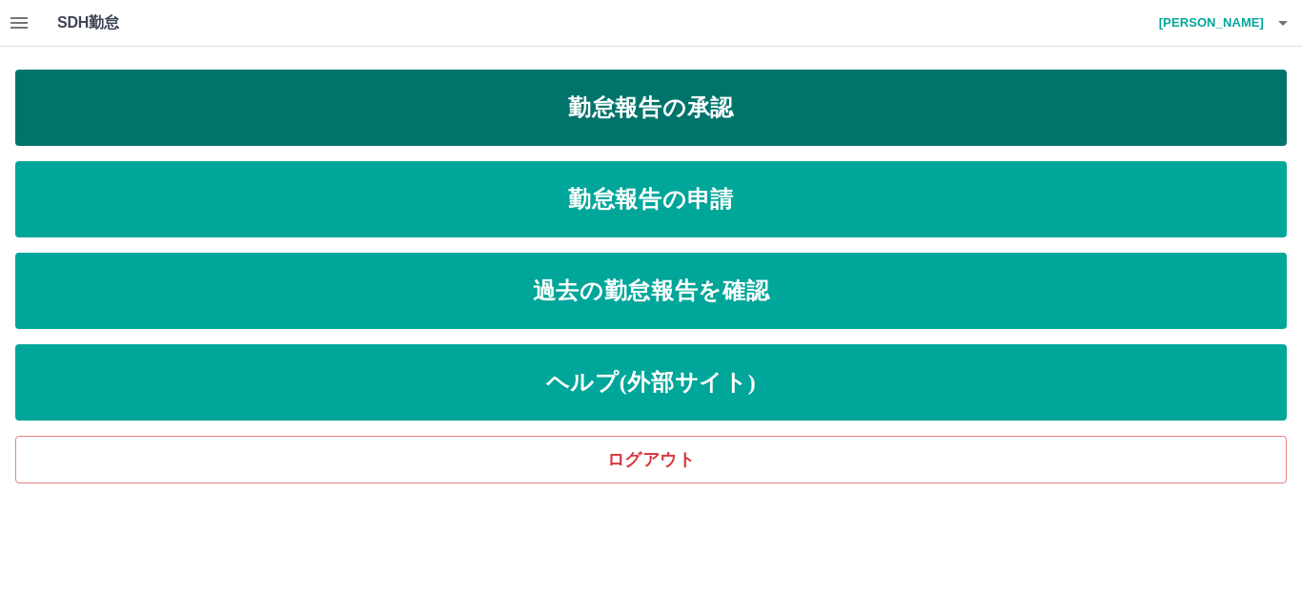
click at [665, 111] on link "勤怠報告の承認" at bounding box center [650, 108] width 1271 height 76
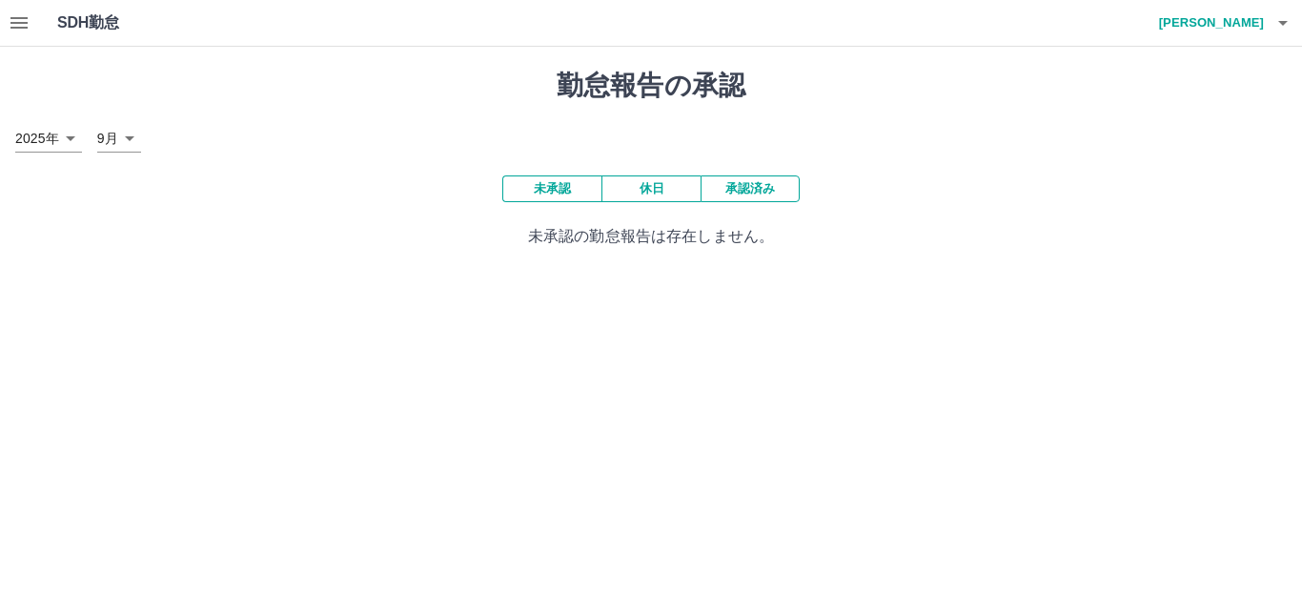
click at [643, 186] on button "休日" at bounding box center [650, 188] width 99 height 27
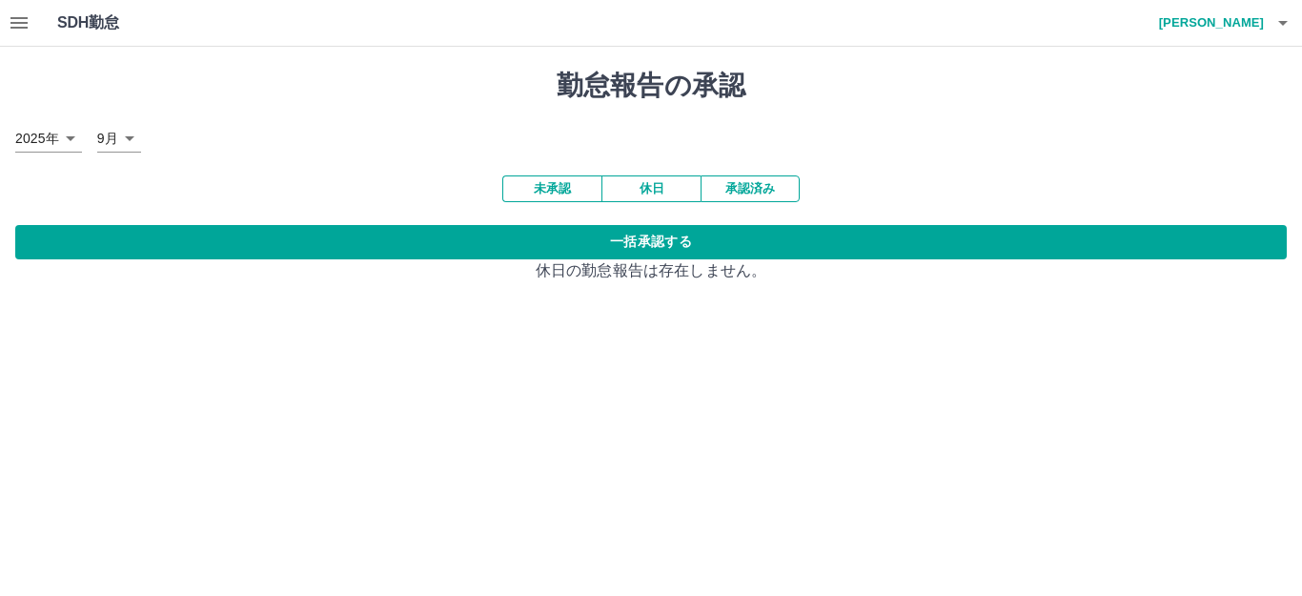
click at [745, 183] on button "承認済み" at bounding box center [749, 188] width 99 height 27
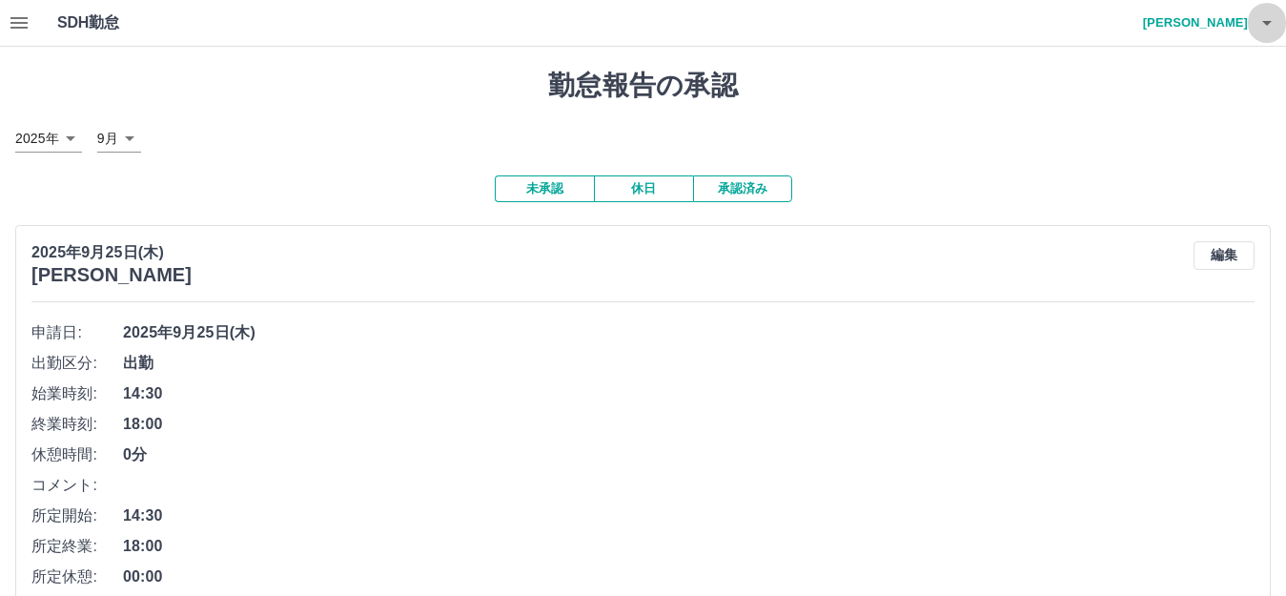
click at [1269, 26] on icon "button" at bounding box center [1266, 22] width 23 height 23
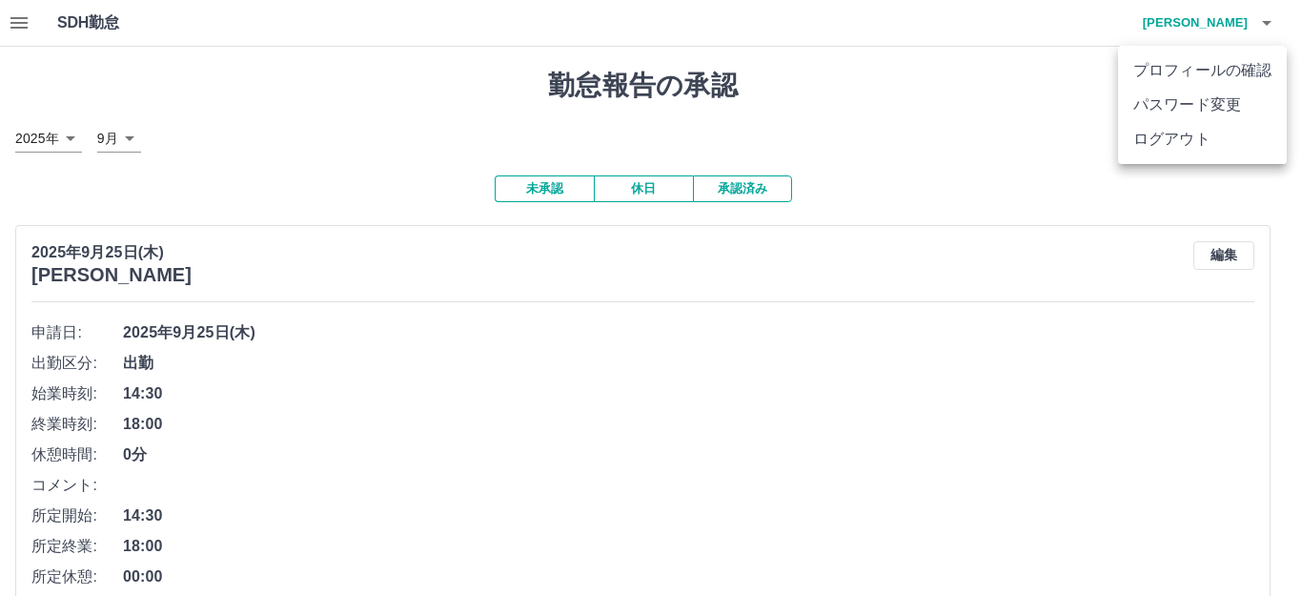
click at [1219, 151] on li "ログアウト" at bounding box center [1202, 139] width 169 height 34
